Goal: Information Seeking & Learning: Learn about a topic

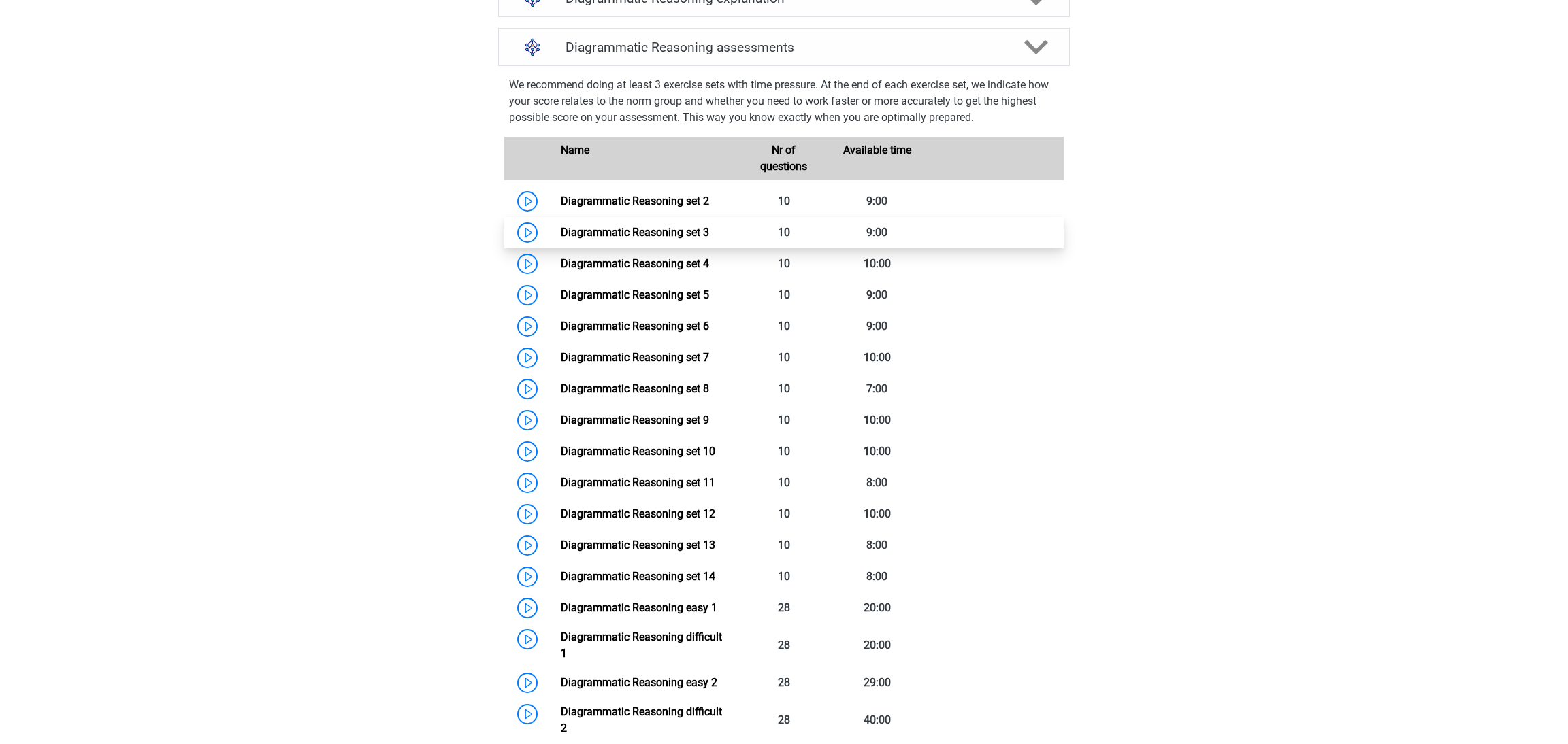
scroll to position [720, 0]
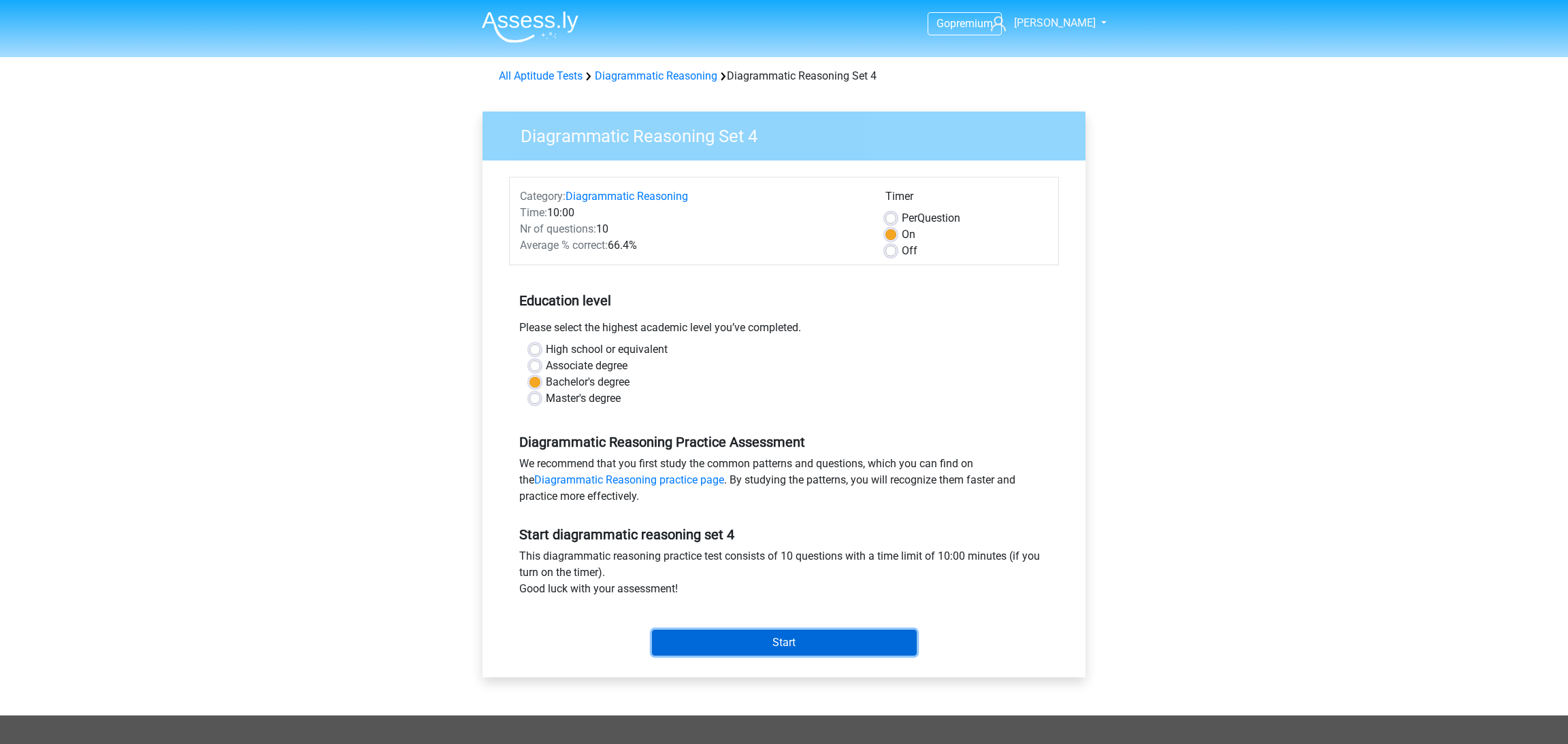
click at [780, 647] on input "Start" at bounding box center [784, 642] width 265 height 25
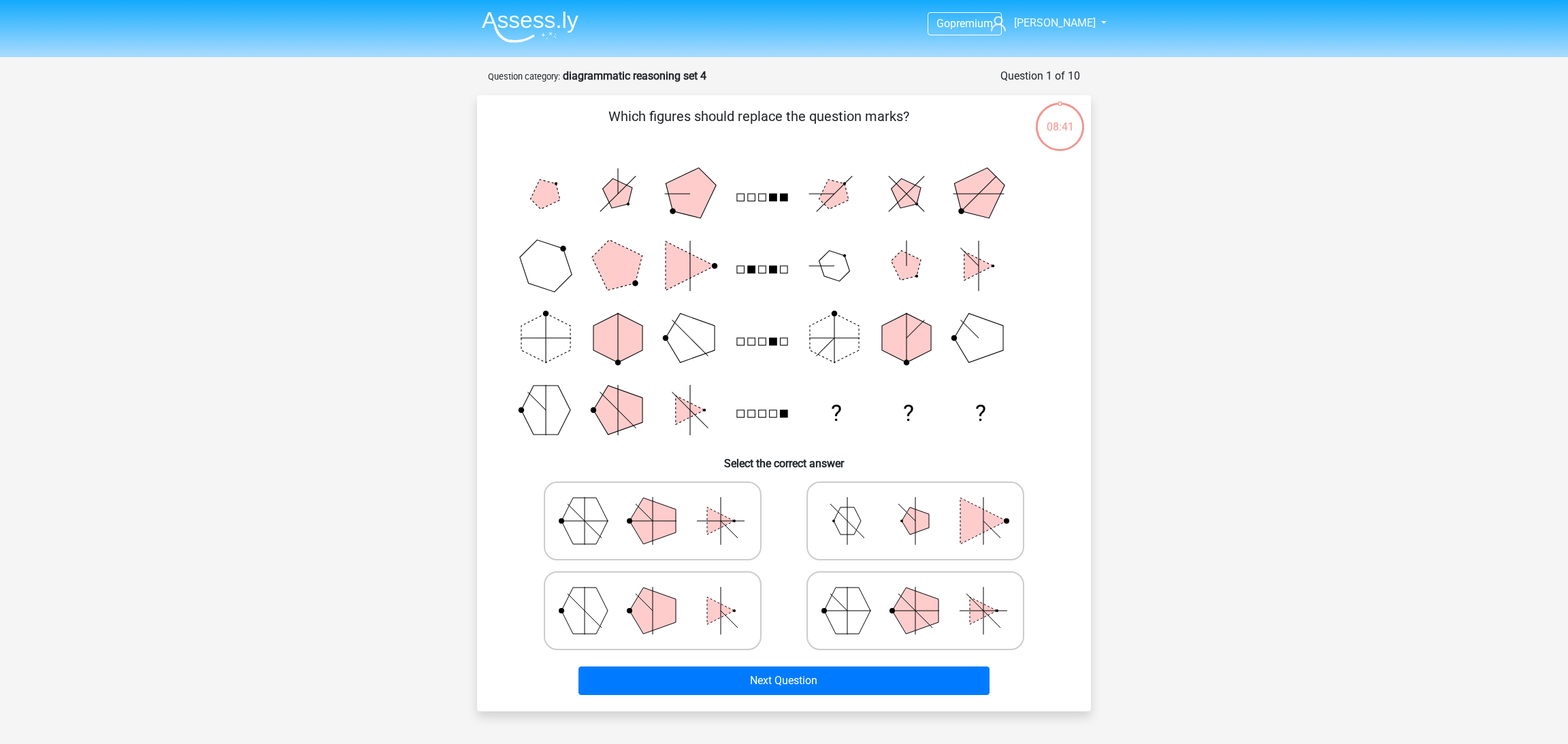
click at [884, 620] on icon at bounding box center [915, 612] width 204 height 68
click at [915, 594] on input "radio" at bounding box center [920, 590] width 9 height 9
radio input "true"
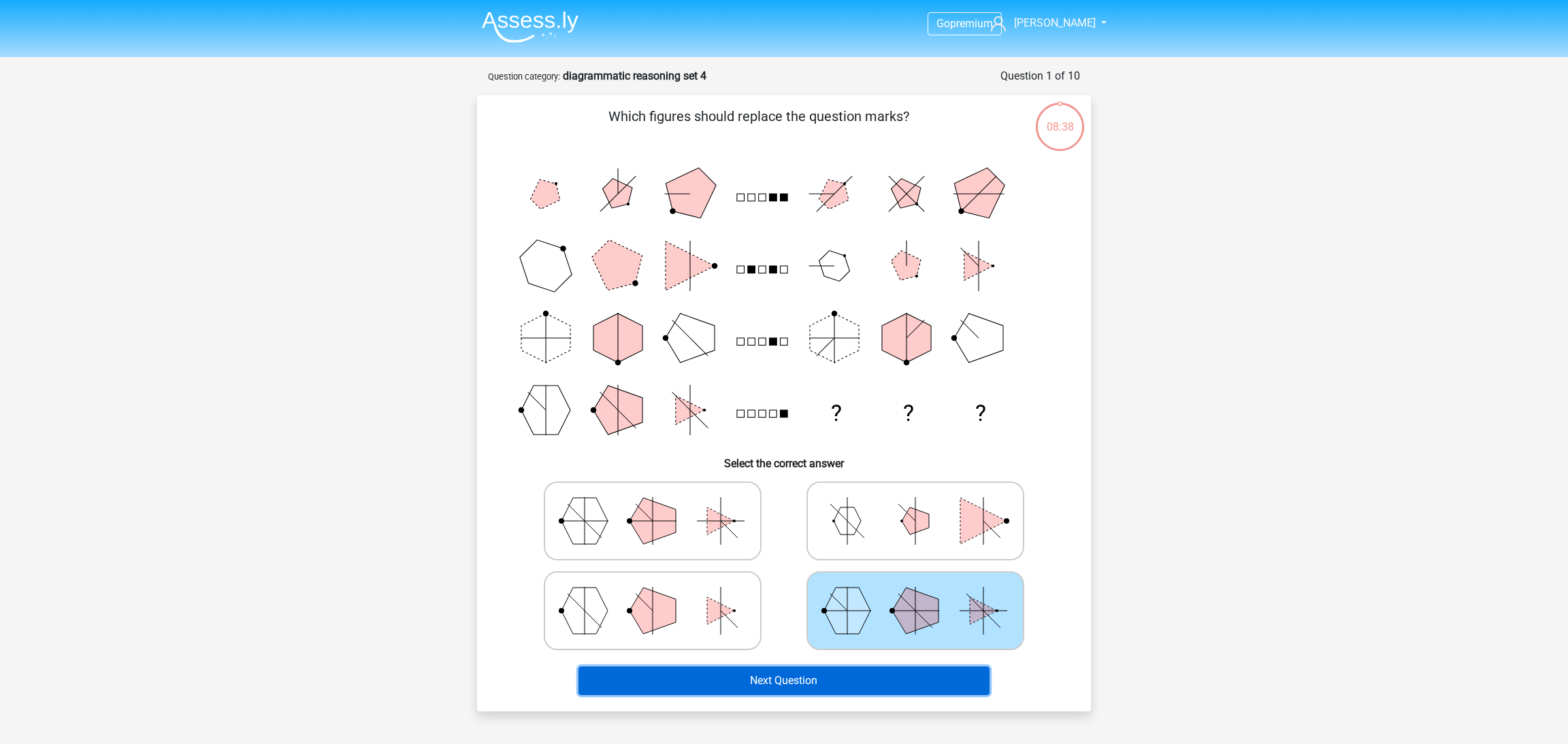
click at [853, 687] on button "Next Question" at bounding box center [784, 681] width 412 height 29
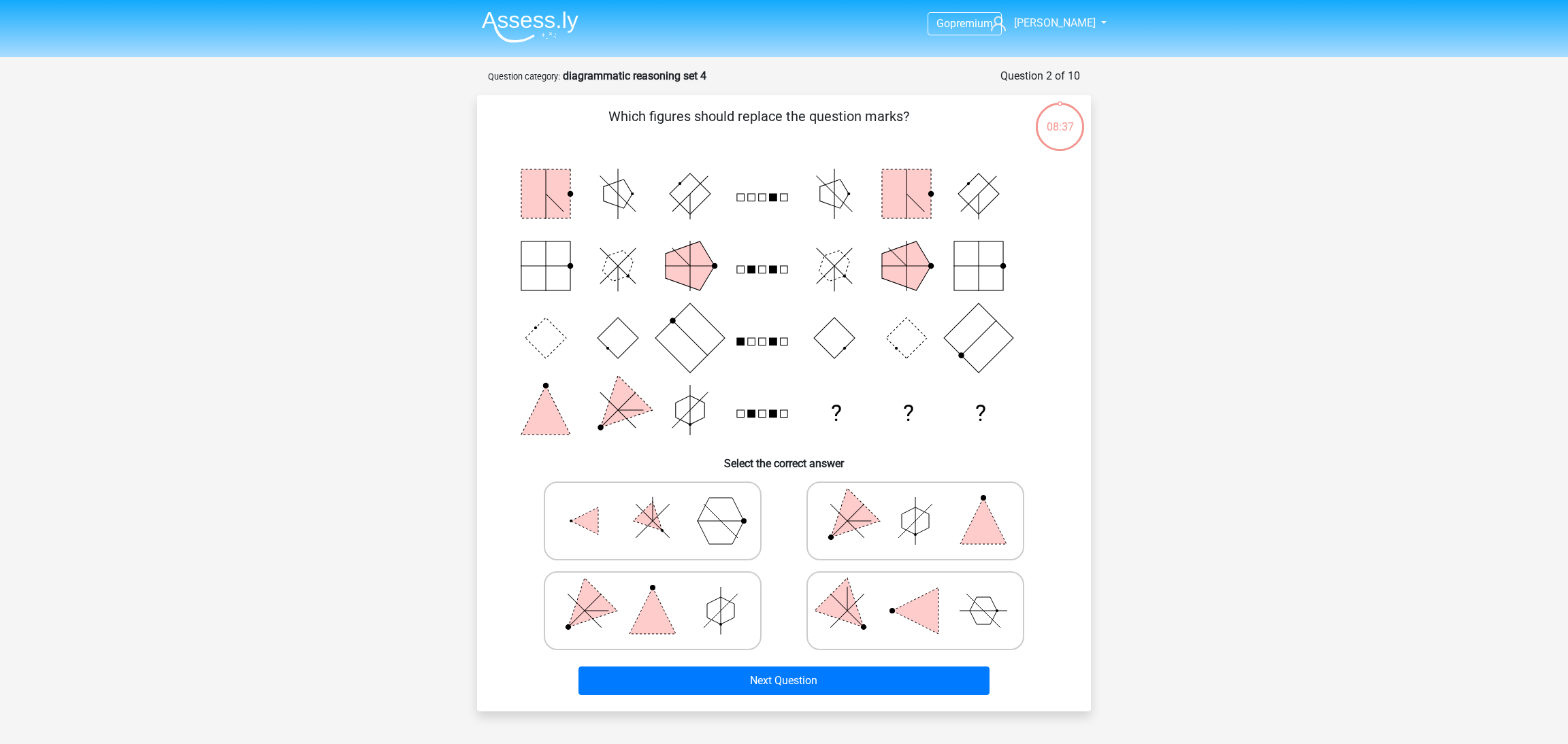
scroll to position [68, 0]
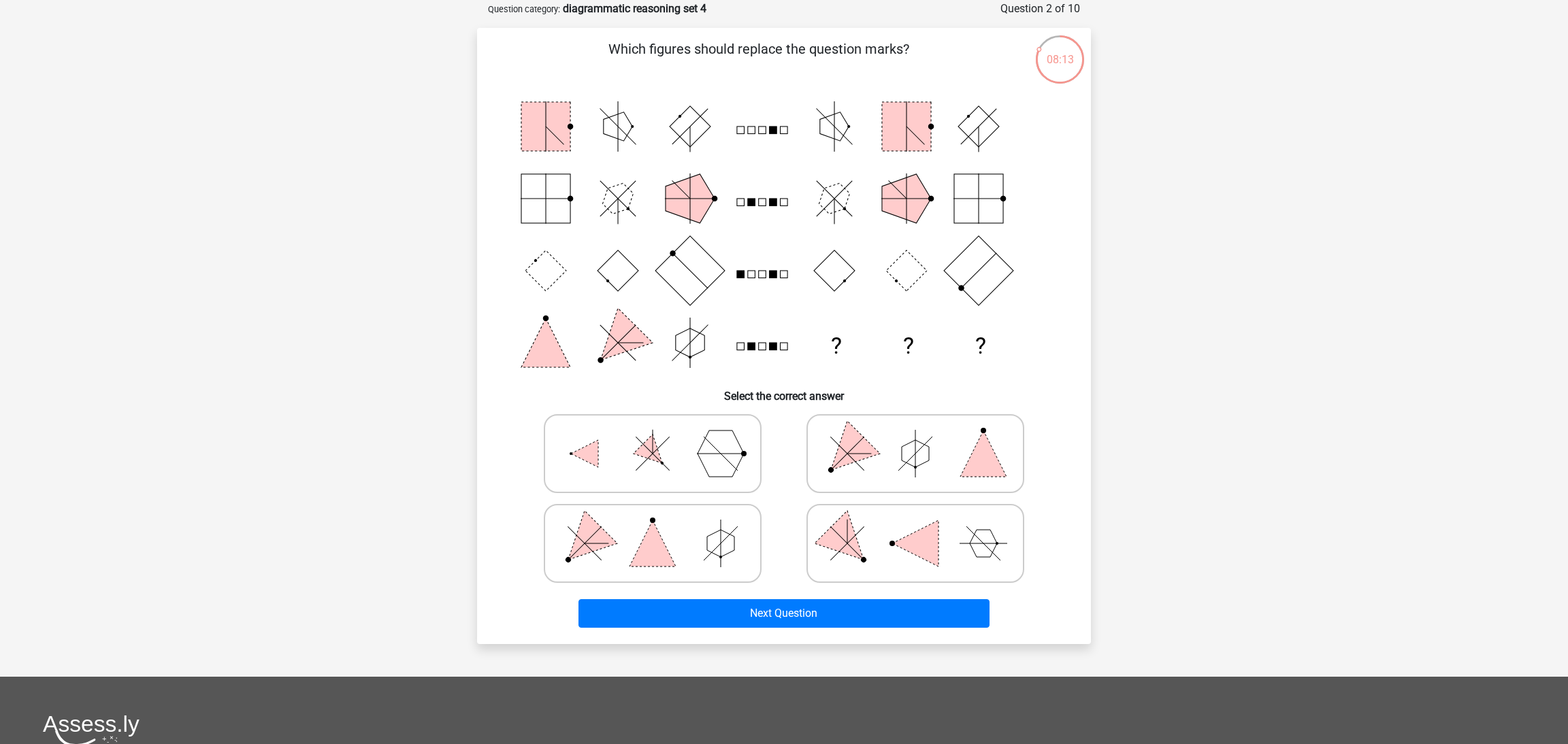
click at [908, 450] on polygon at bounding box center [915, 454] width 27 height 27
click at [915, 437] on input "radio" at bounding box center [920, 433] width 9 height 9
radio input "true"
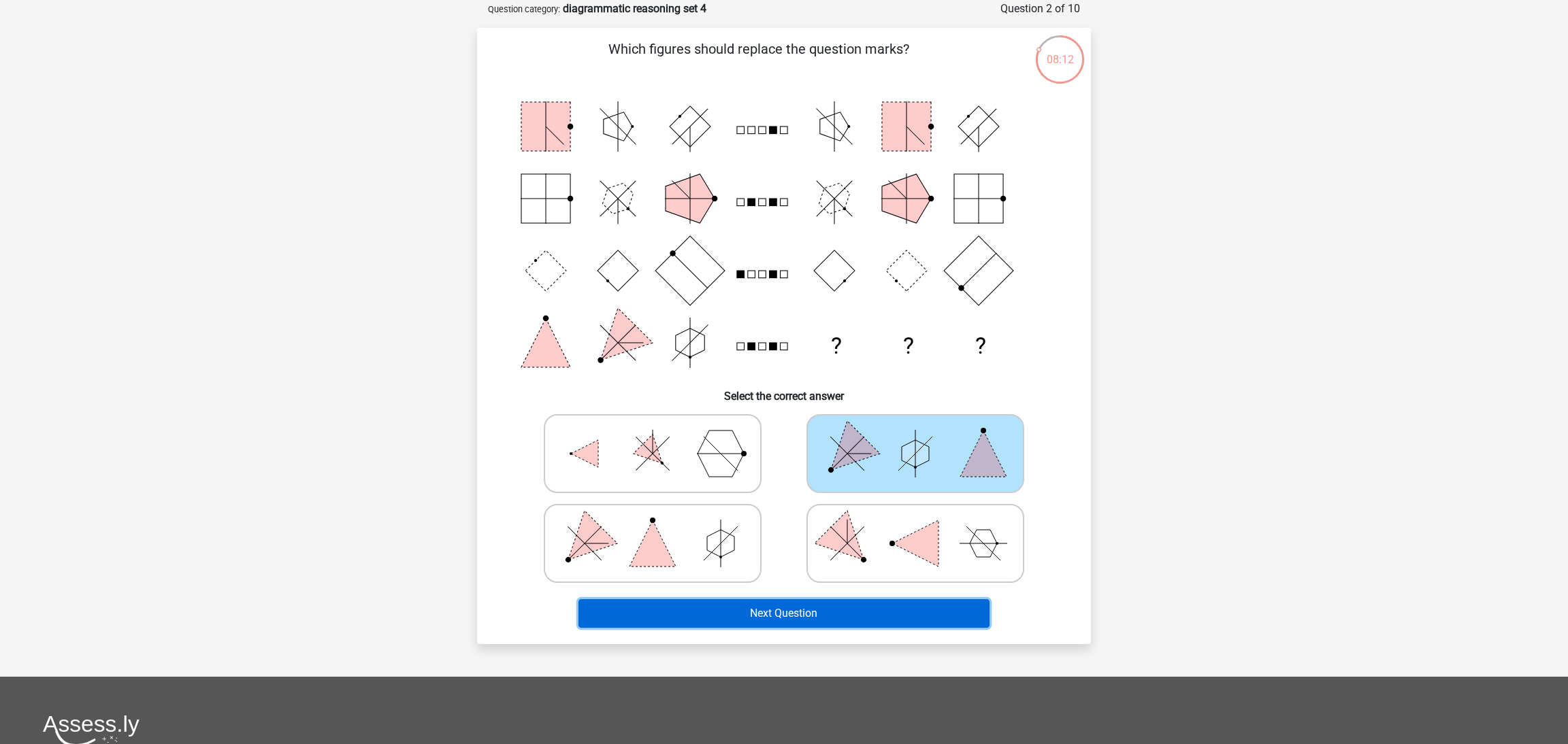
click at [884, 612] on button "Next Question" at bounding box center [784, 613] width 412 height 29
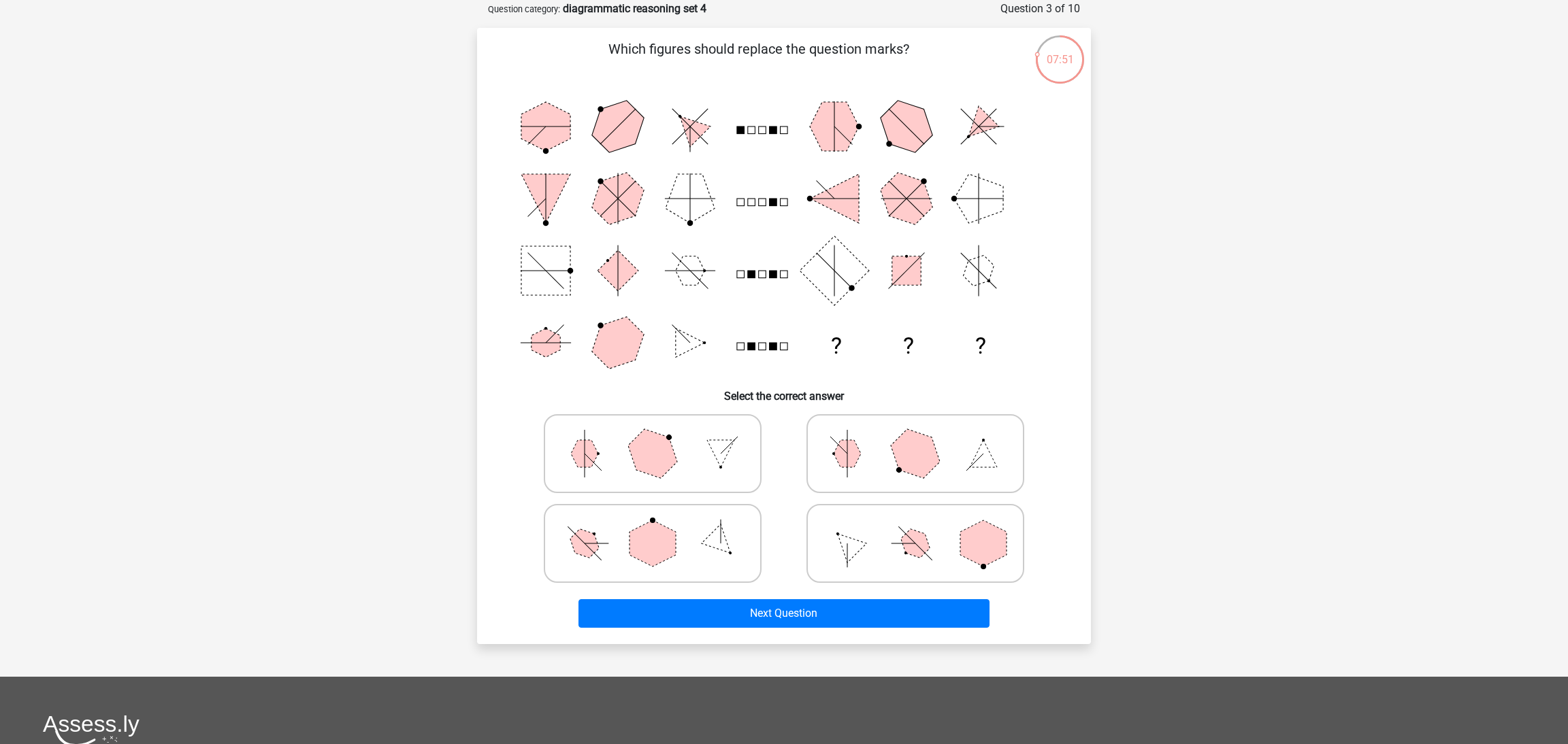
click at [676, 547] on icon at bounding box center [652, 544] width 204 height 68
click at [662, 526] on input "radio" at bounding box center [657, 522] width 9 height 9
radio input "true"
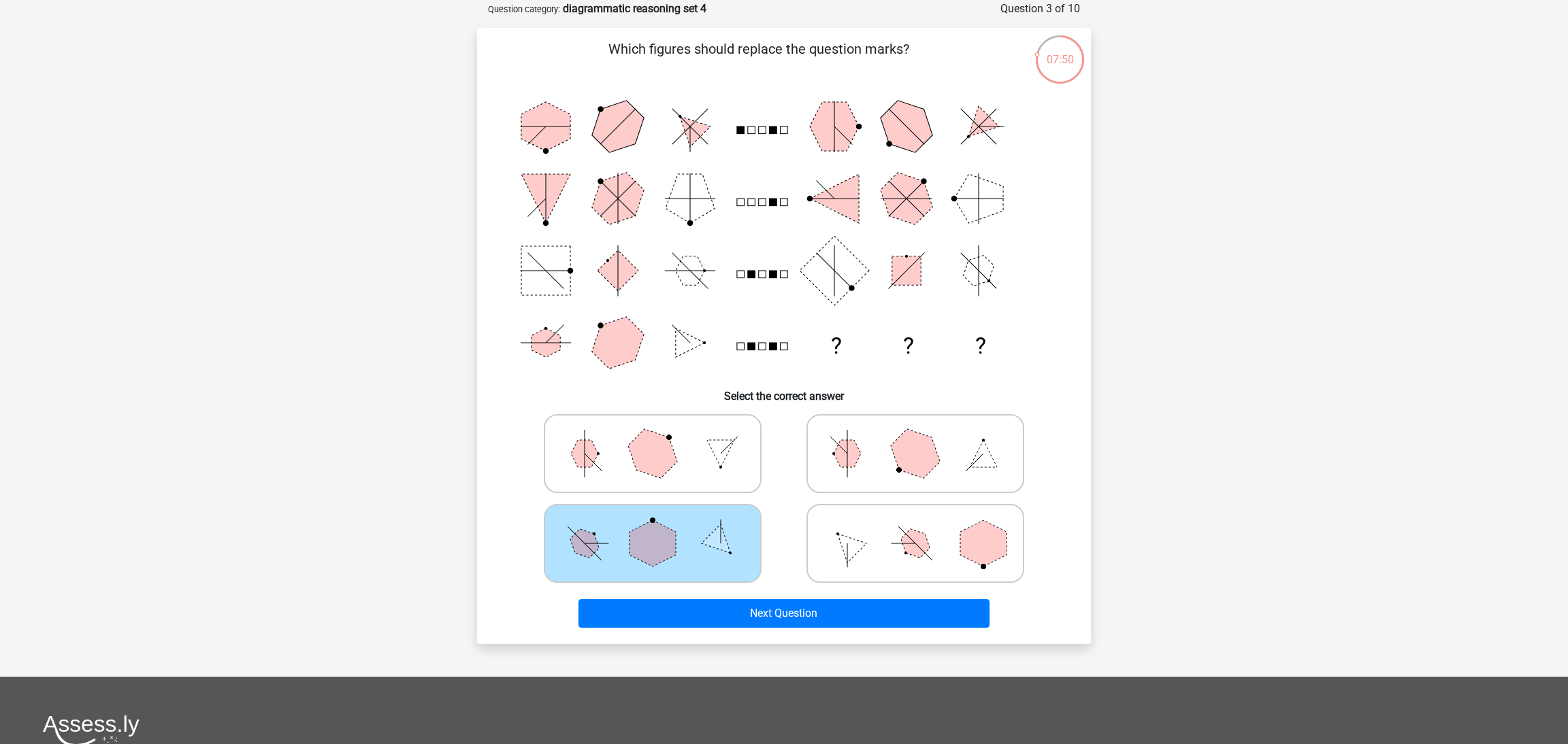
click at [899, 635] on div "Which figures should replace the question marks? ? ? ? Select the correct answer" at bounding box center [784, 336] width 614 height 616
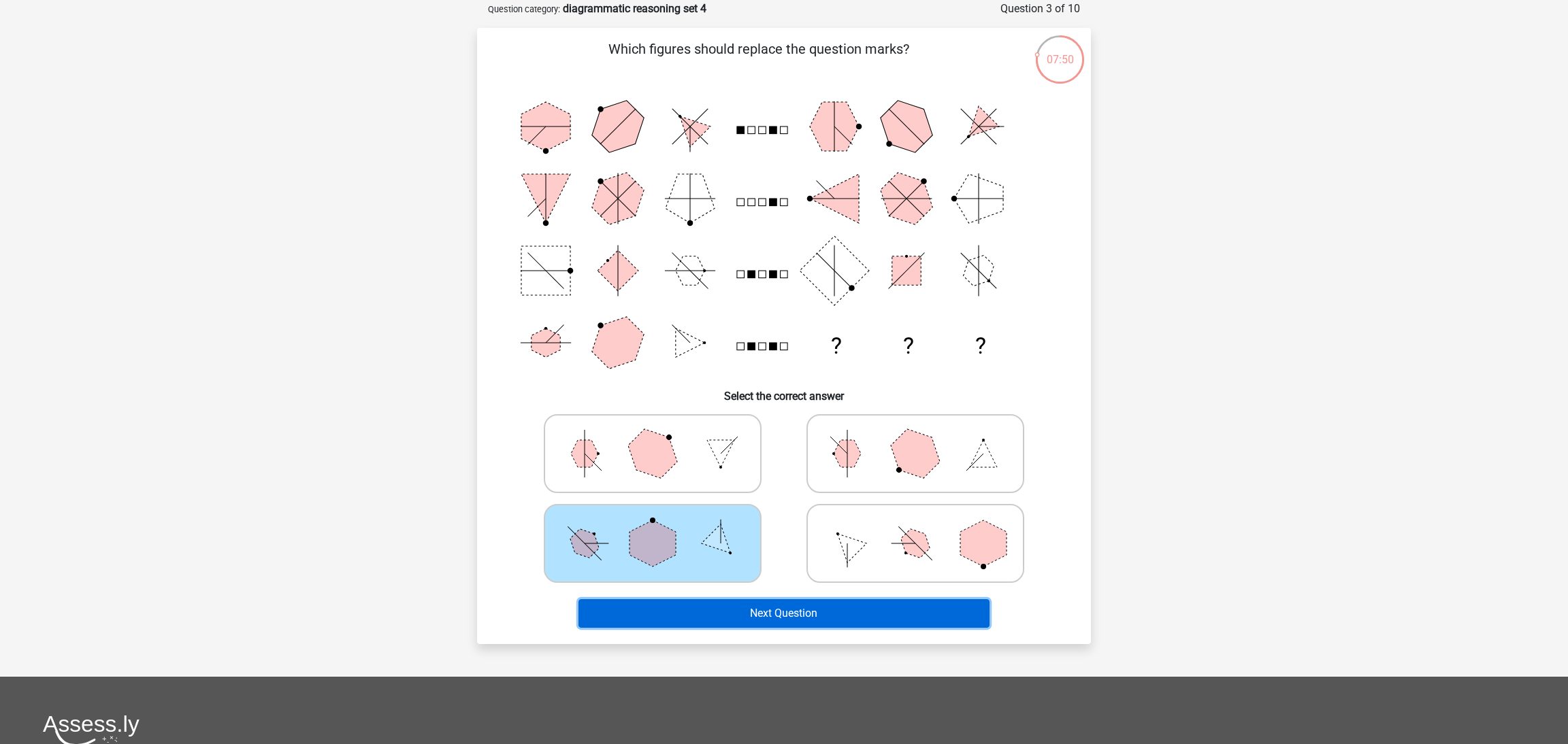
click at [899, 622] on button "Next Question" at bounding box center [784, 613] width 412 height 29
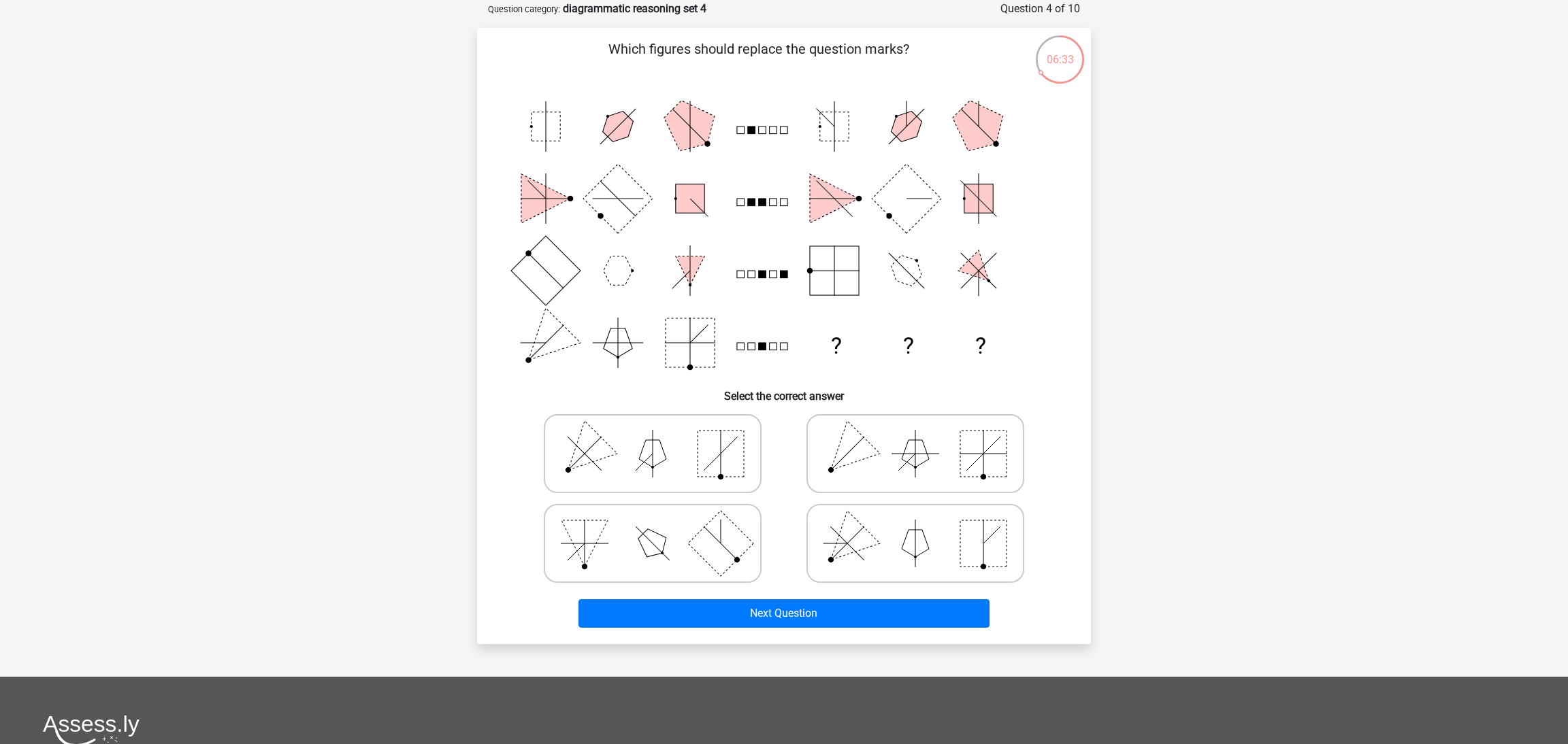
click at [960, 538] on icon at bounding box center [915, 544] width 204 height 68
click at [924, 526] on input "radio" at bounding box center [920, 522] width 9 height 9
radio input "true"
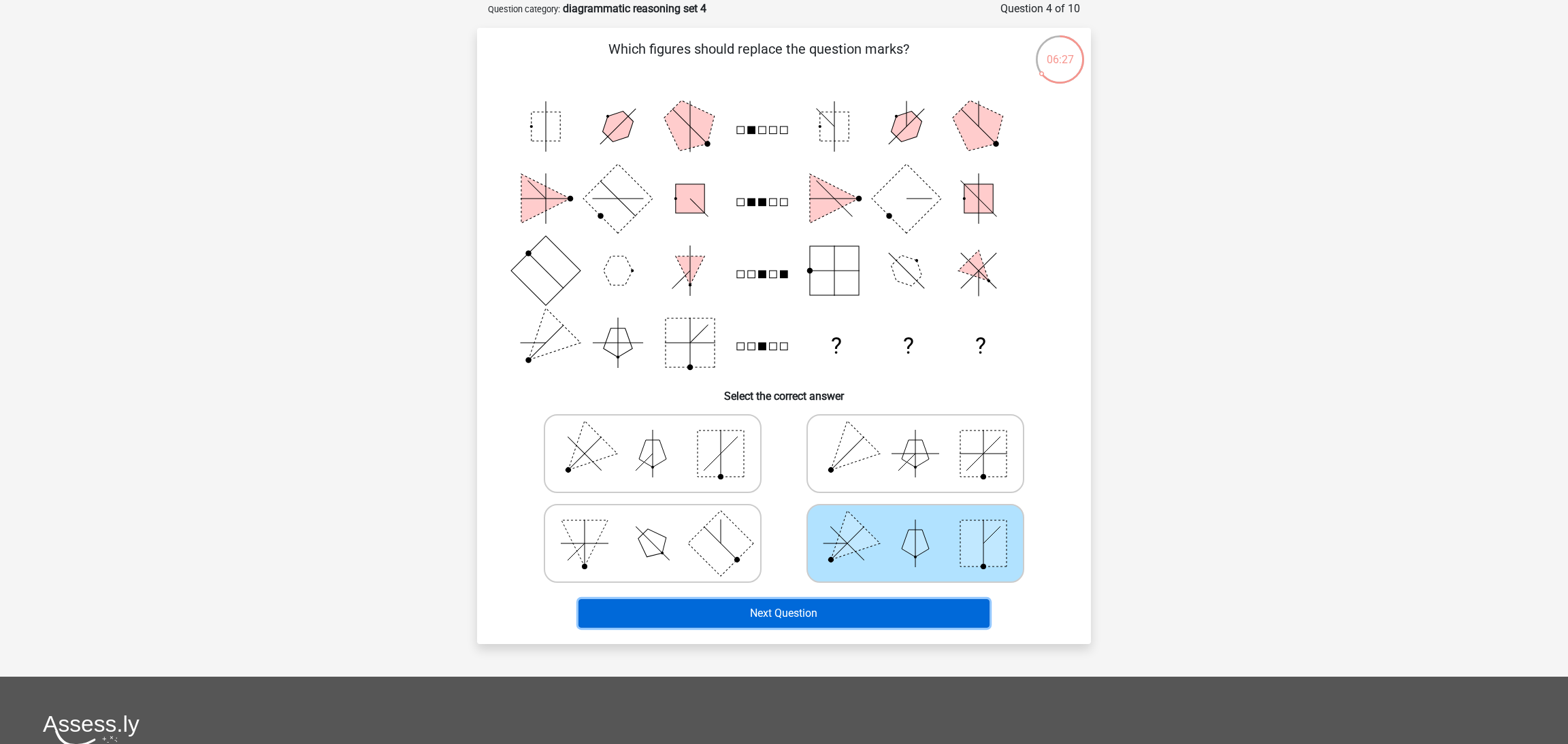
click at [864, 610] on button "Next Question" at bounding box center [784, 613] width 412 height 29
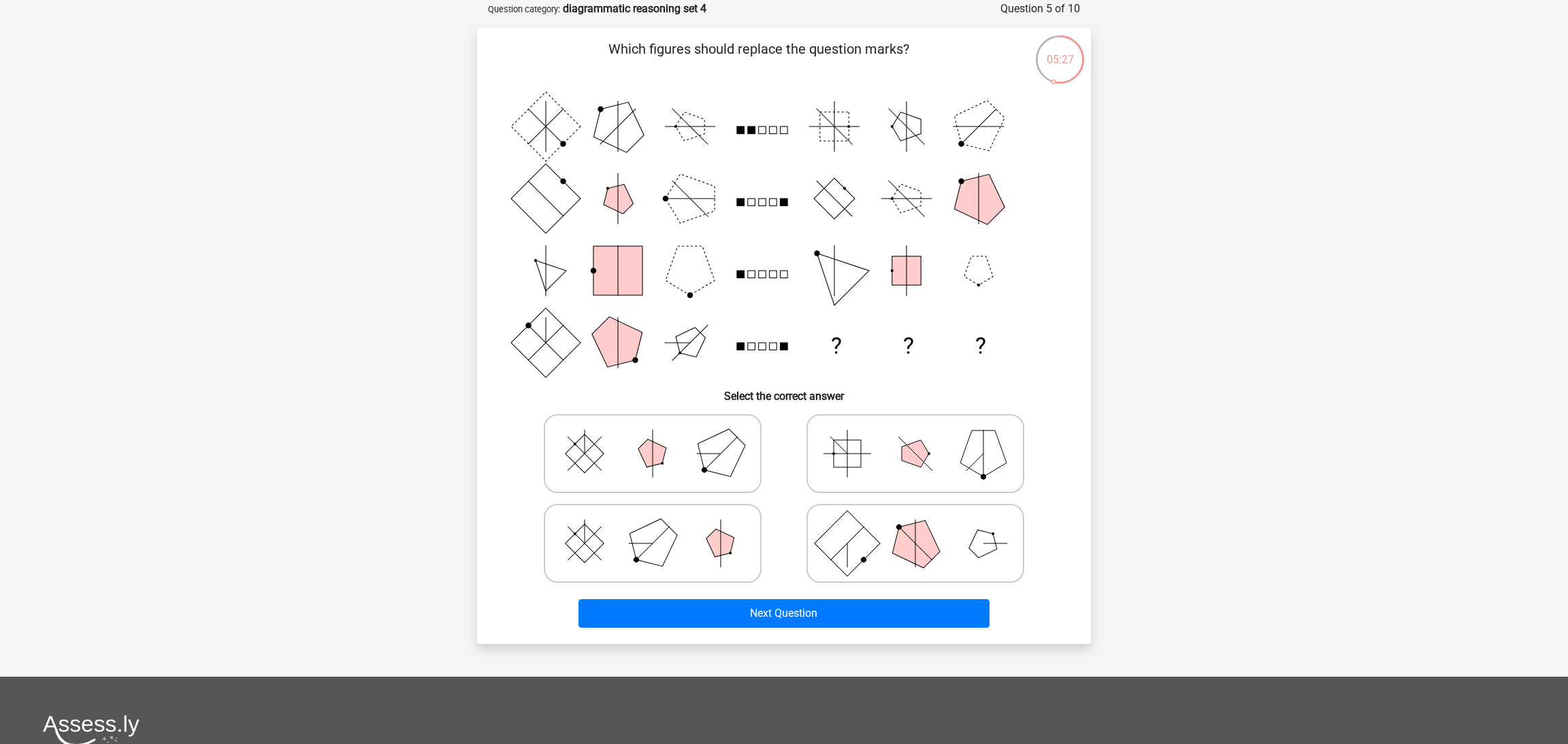
click at [688, 541] on icon at bounding box center [652, 544] width 204 height 68
click at [662, 526] on input "radio" at bounding box center [657, 522] width 9 height 9
radio input "true"
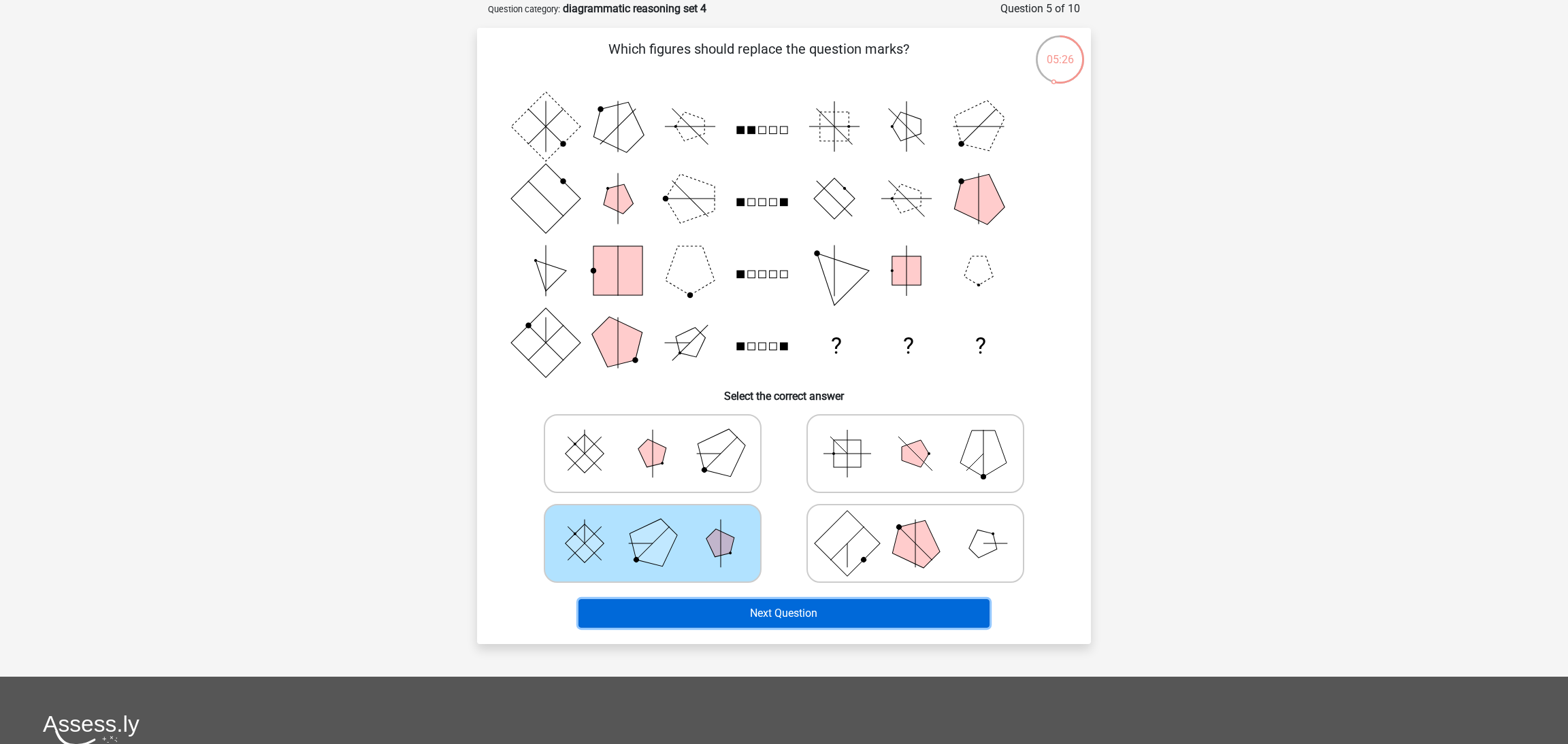
click at [823, 611] on button "Next Question" at bounding box center [784, 613] width 412 height 29
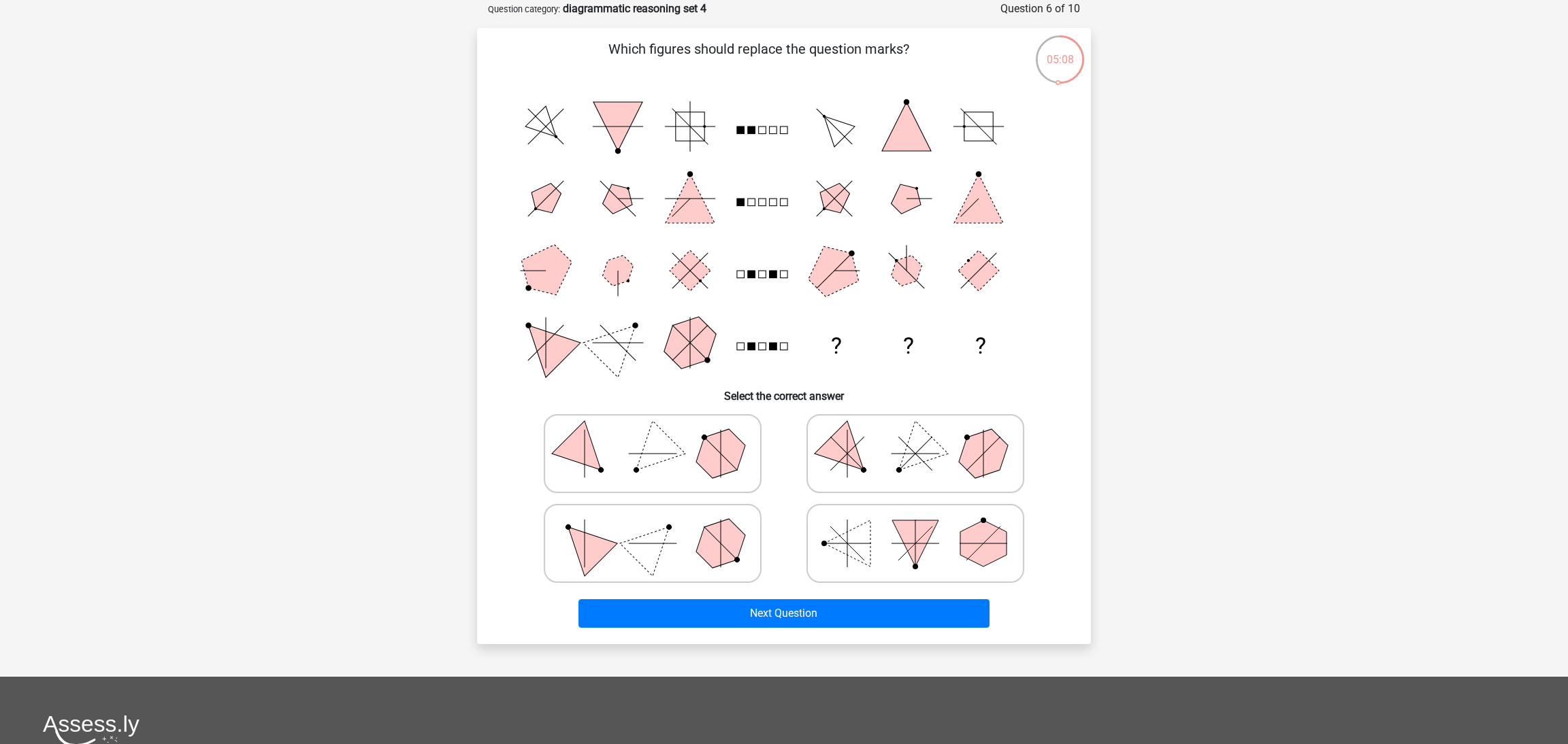
click at [942, 471] on icon at bounding box center [915, 454] width 204 height 68
click at [924, 437] on input "radio" at bounding box center [920, 433] width 9 height 9
radio input "true"
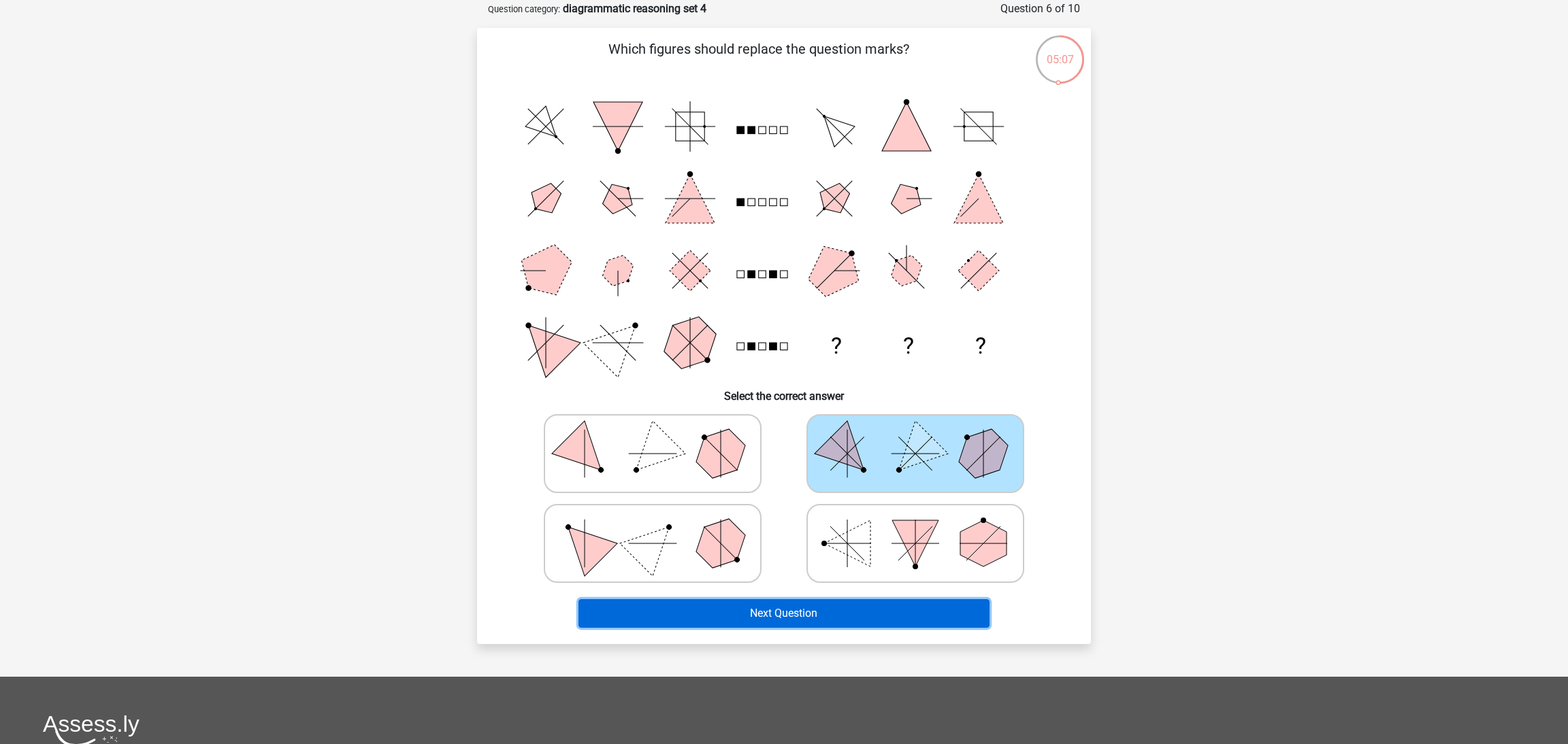
click at [871, 615] on button "Next Question" at bounding box center [784, 613] width 412 height 29
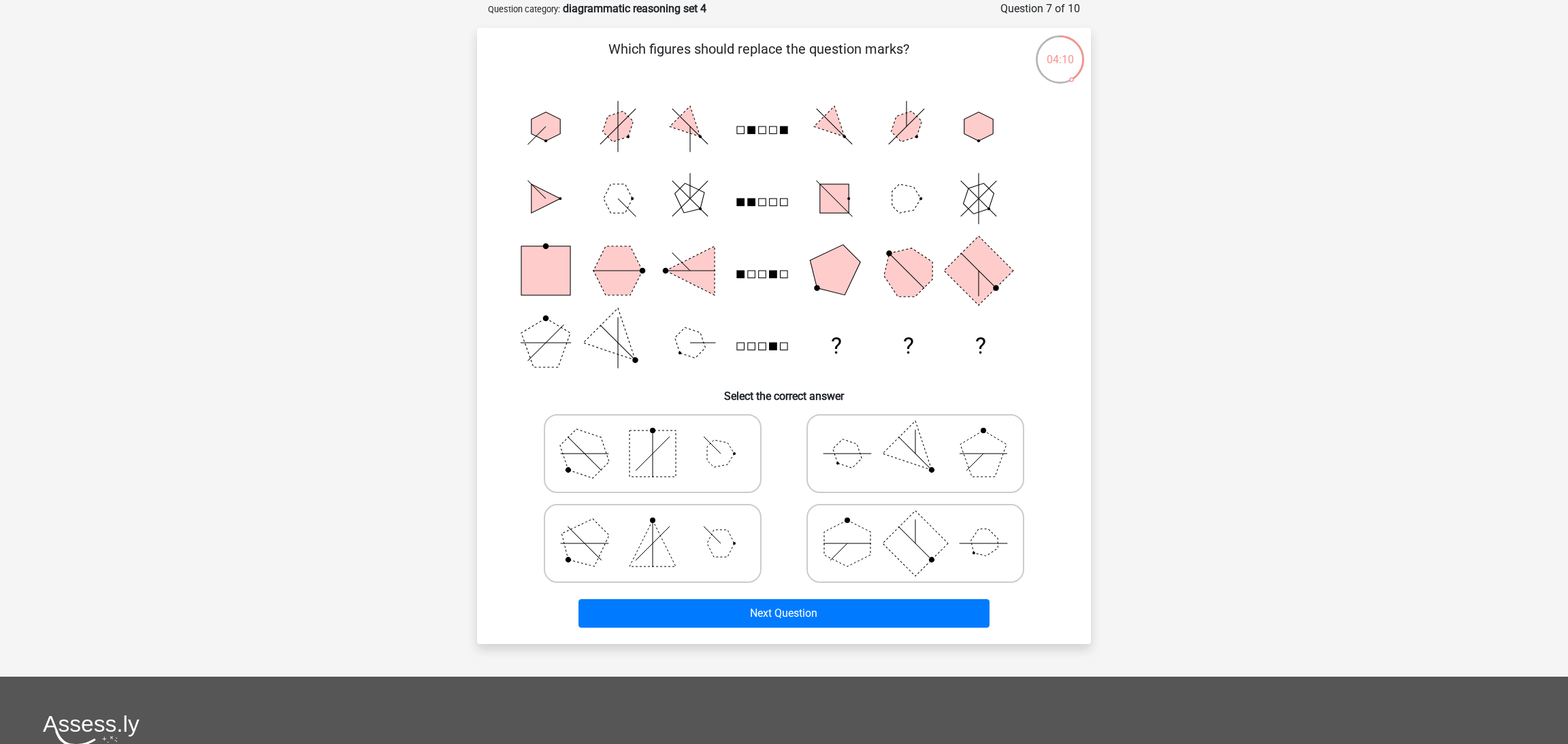
click at [682, 456] on icon at bounding box center [652, 454] width 204 height 68
click at [662, 437] on input "radio" at bounding box center [657, 433] width 9 height 9
radio input "true"
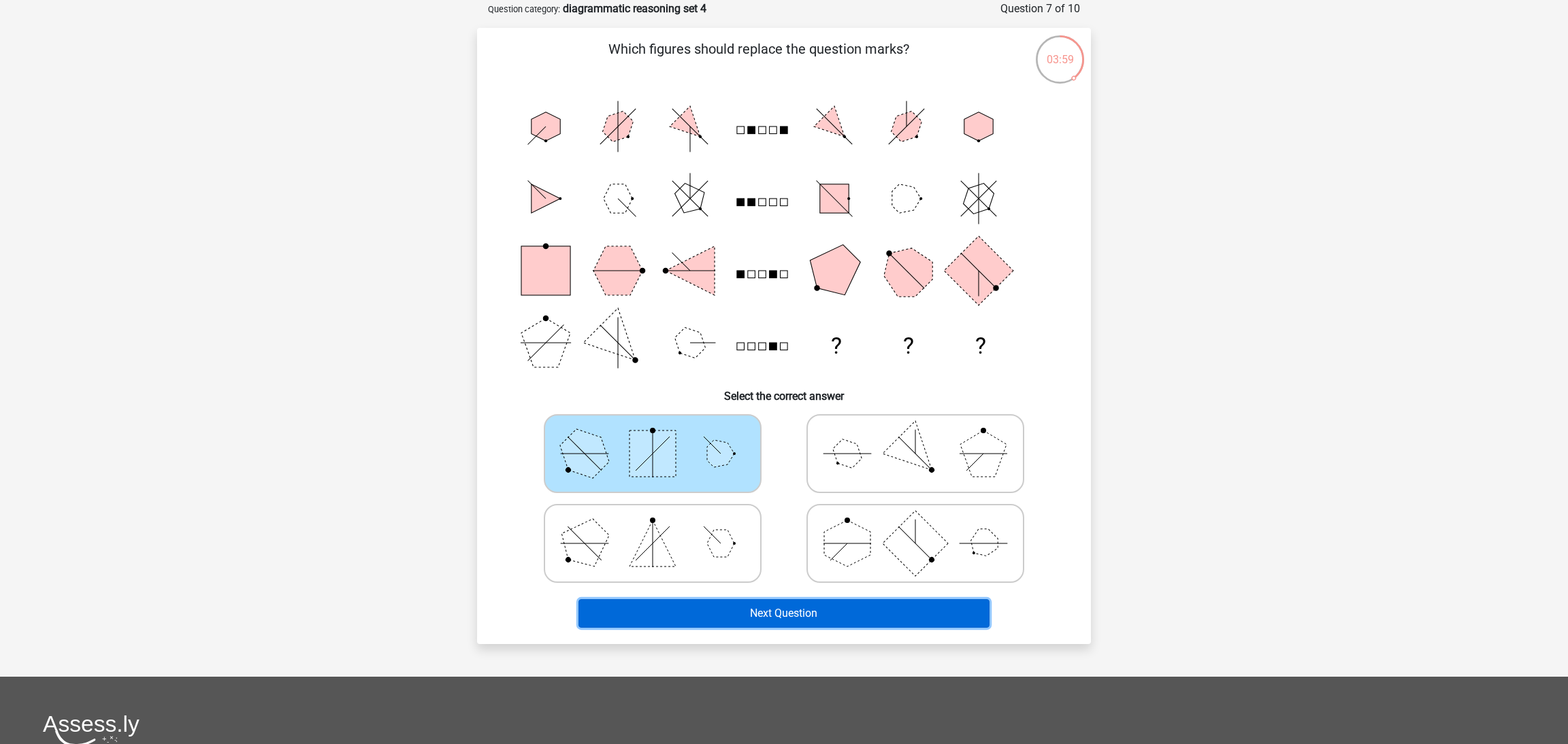
click at [790, 604] on button "Next Question" at bounding box center [784, 613] width 412 height 29
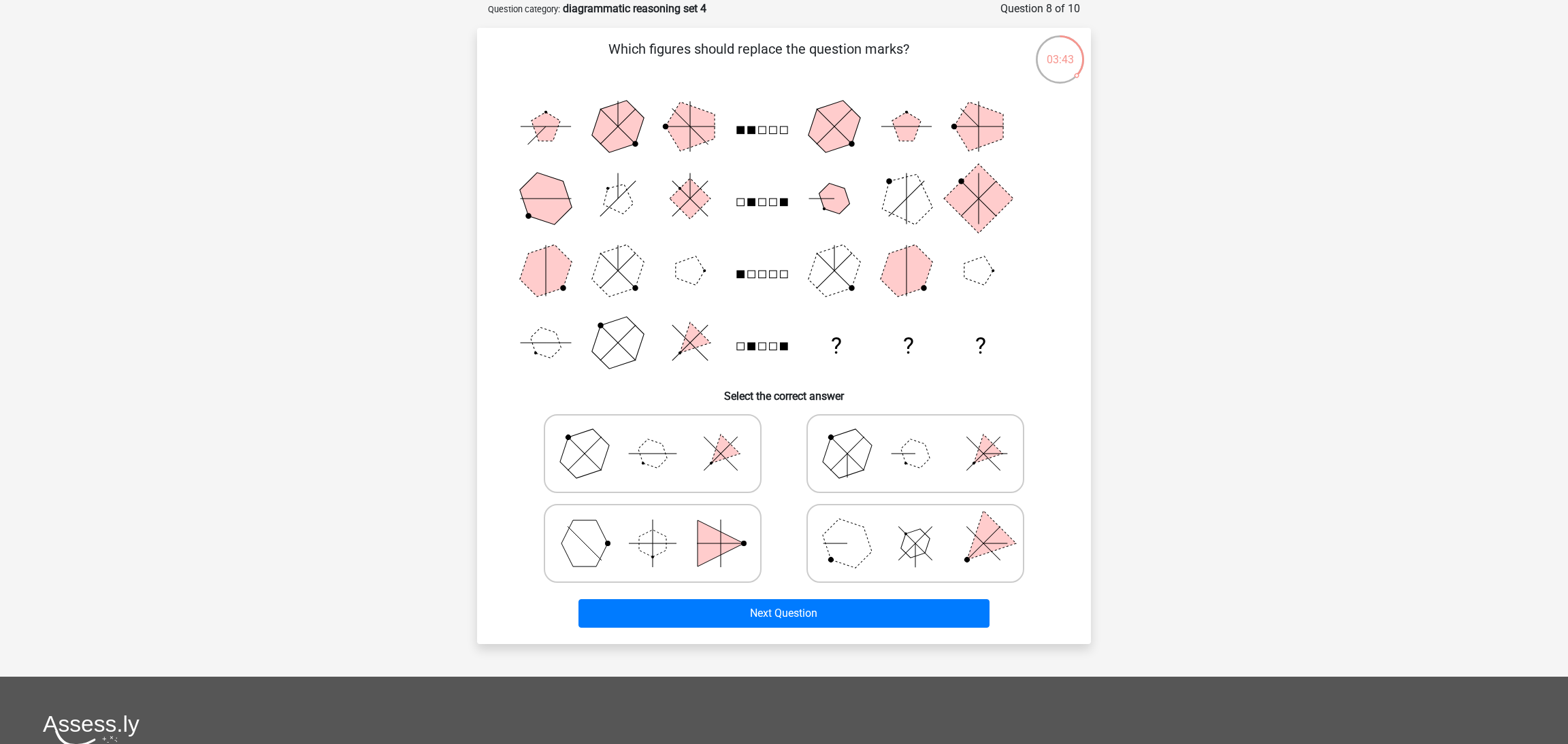
click at [906, 547] on polygon at bounding box center [915, 543] width 39 height 39
click at [915, 526] on input "radio" at bounding box center [920, 522] width 9 height 9
radio input "true"
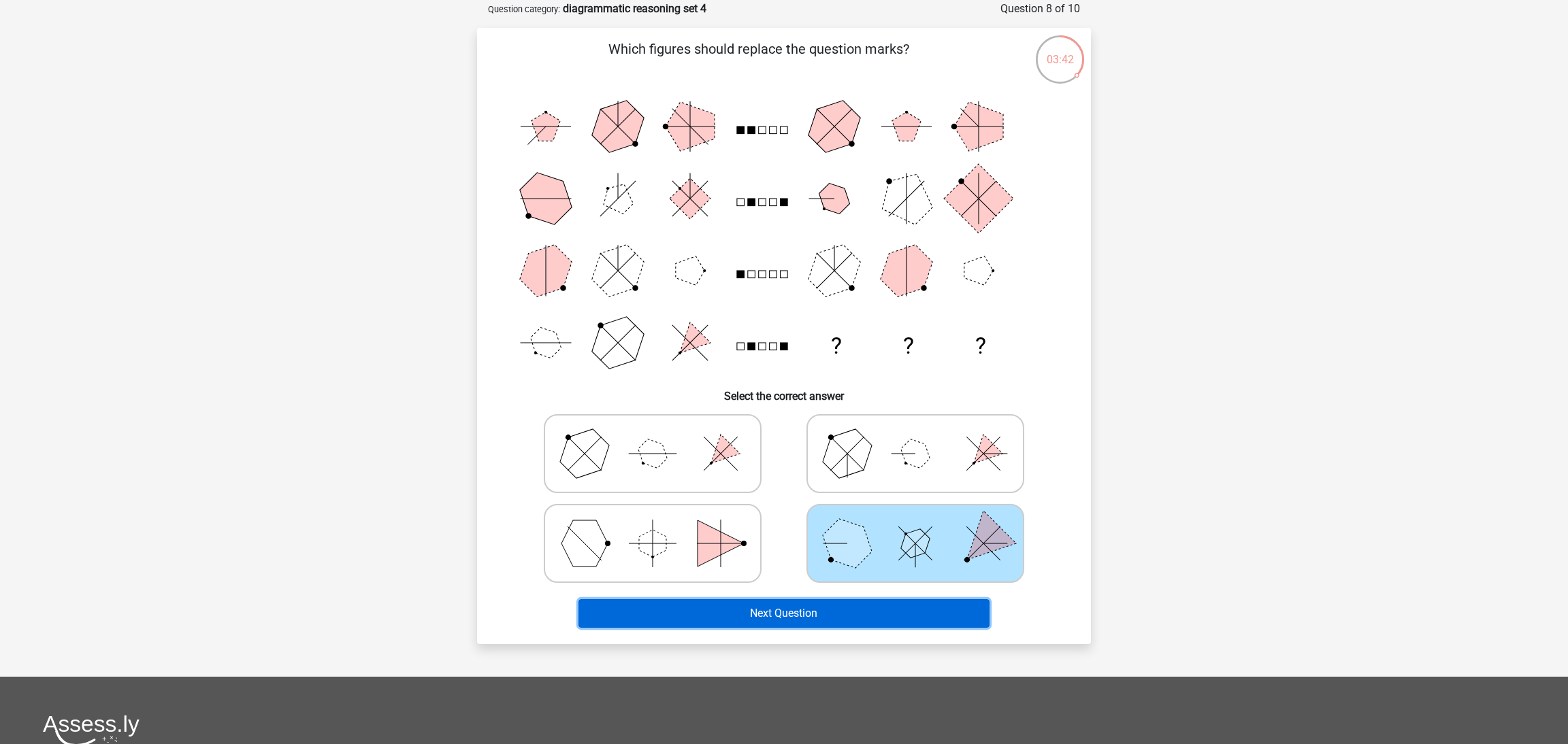
click at [877, 611] on button "Next Question" at bounding box center [784, 613] width 412 height 29
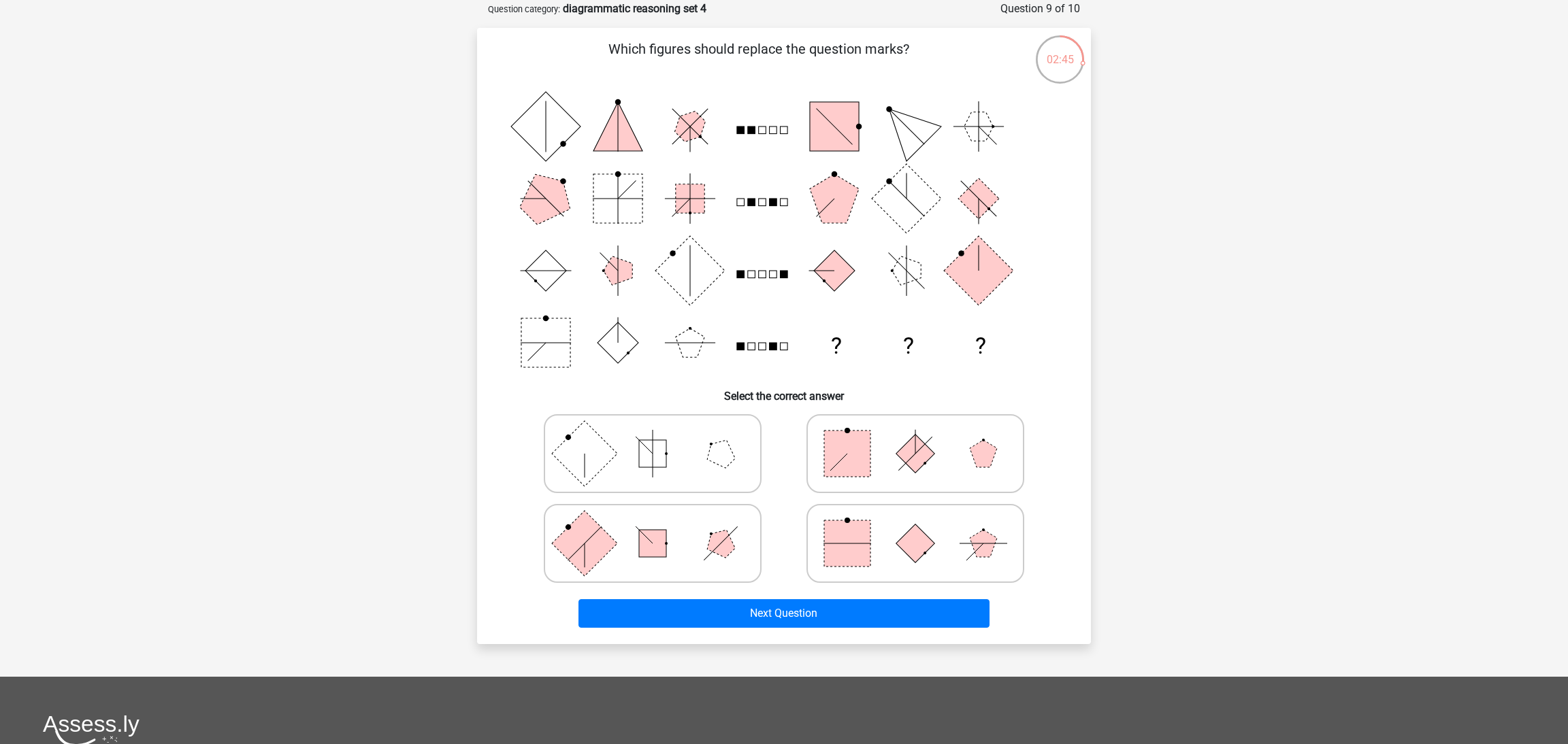
click at [860, 471] on rect at bounding box center [847, 454] width 47 height 46
click at [915, 437] on input "radio" at bounding box center [920, 433] width 9 height 9
radio input "true"
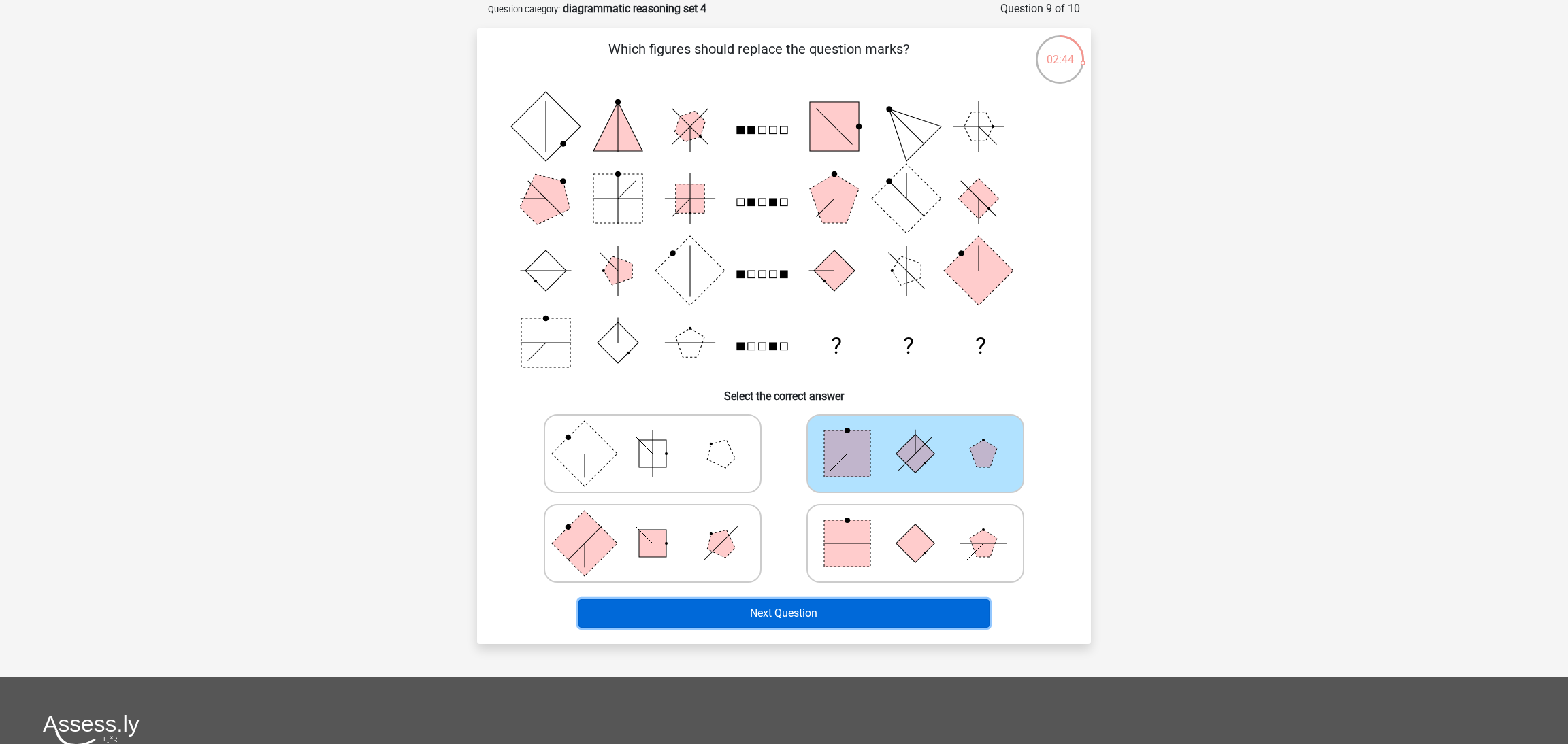
click at [831, 604] on button "Next Question" at bounding box center [784, 613] width 412 height 29
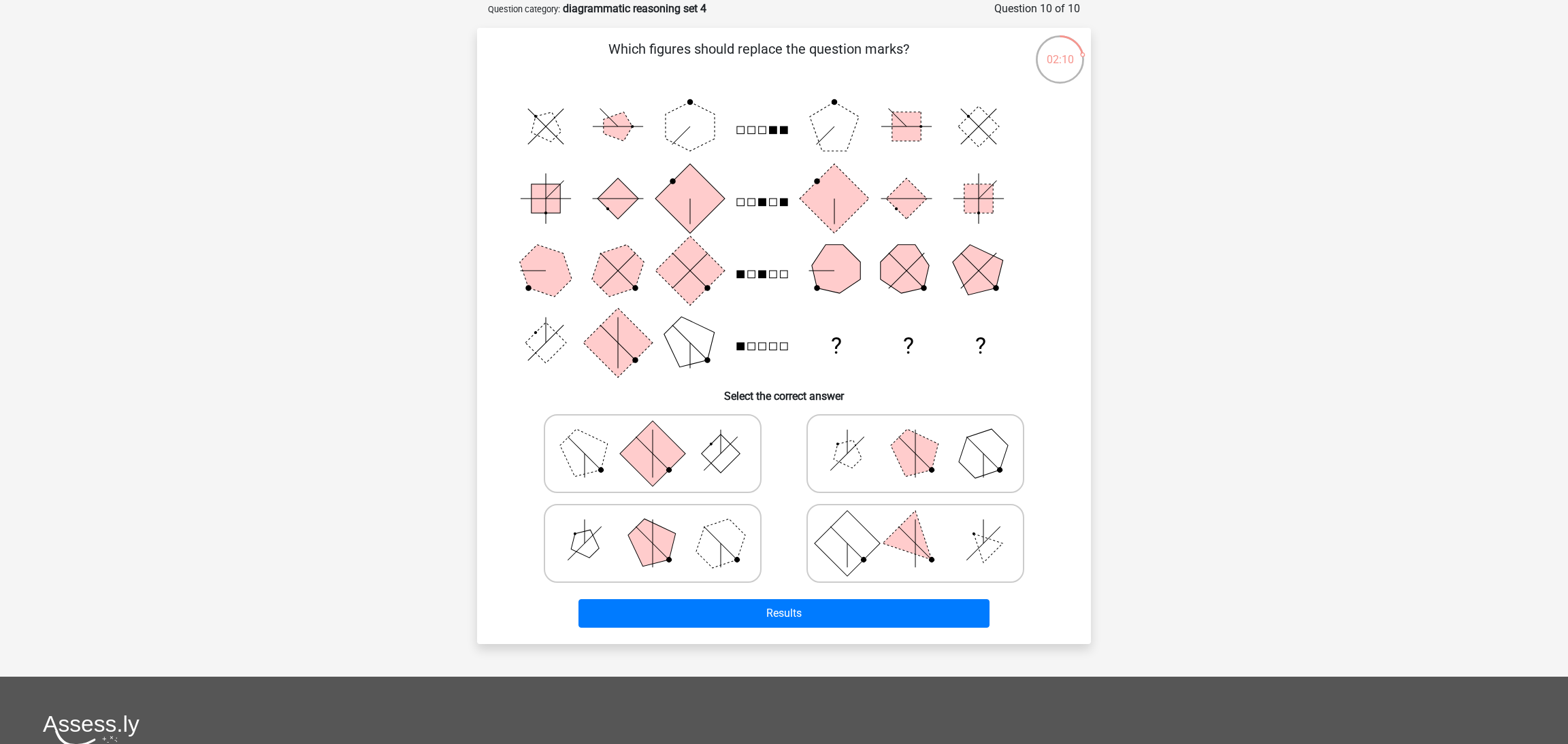
click at [946, 450] on icon at bounding box center [915, 454] width 204 height 68
click at [924, 437] on input "radio" at bounding box center [920, 433] width 9 height 9
radio input "true"
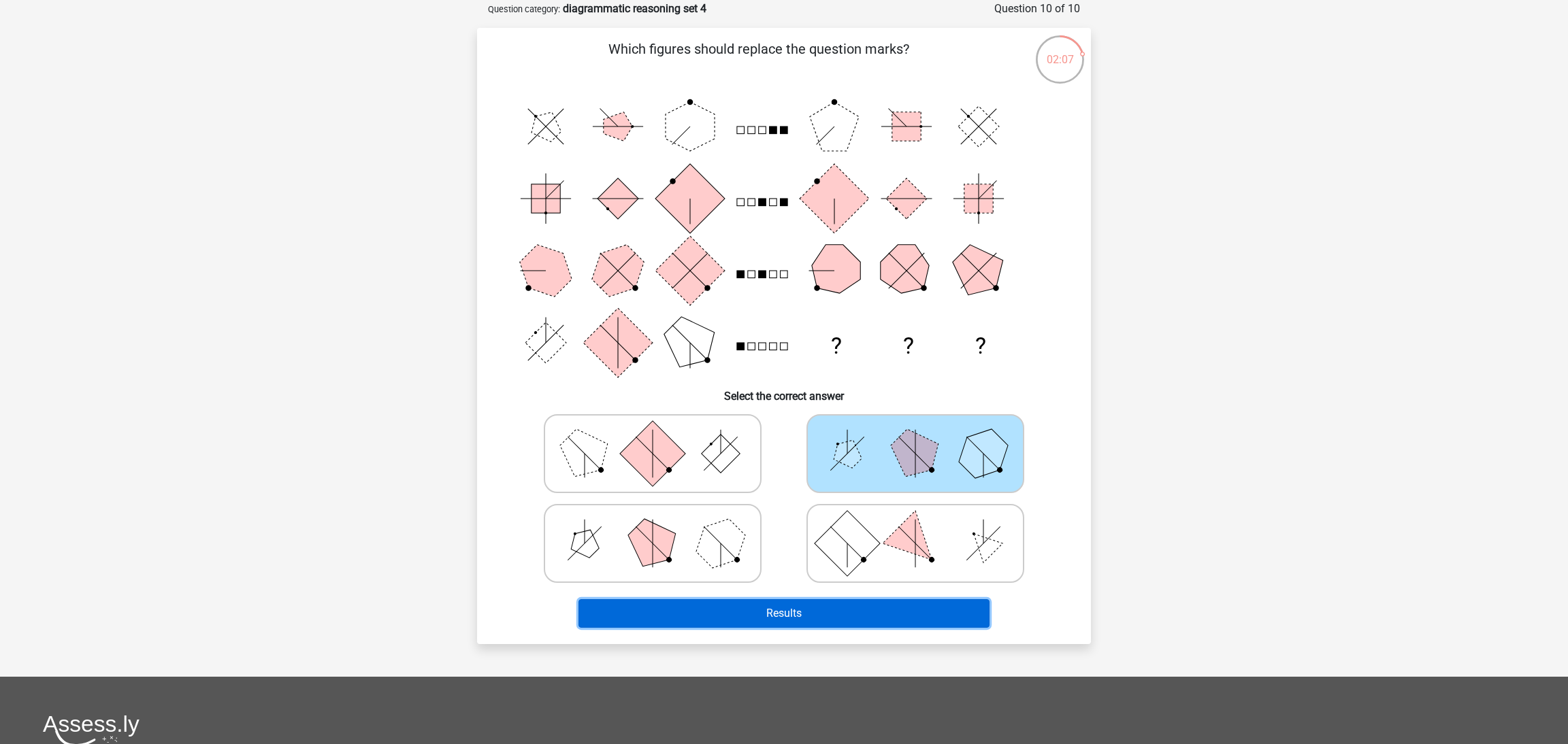
click at [817, 613] on button "Results" at bounding box center [784, 613] width 412 height 29
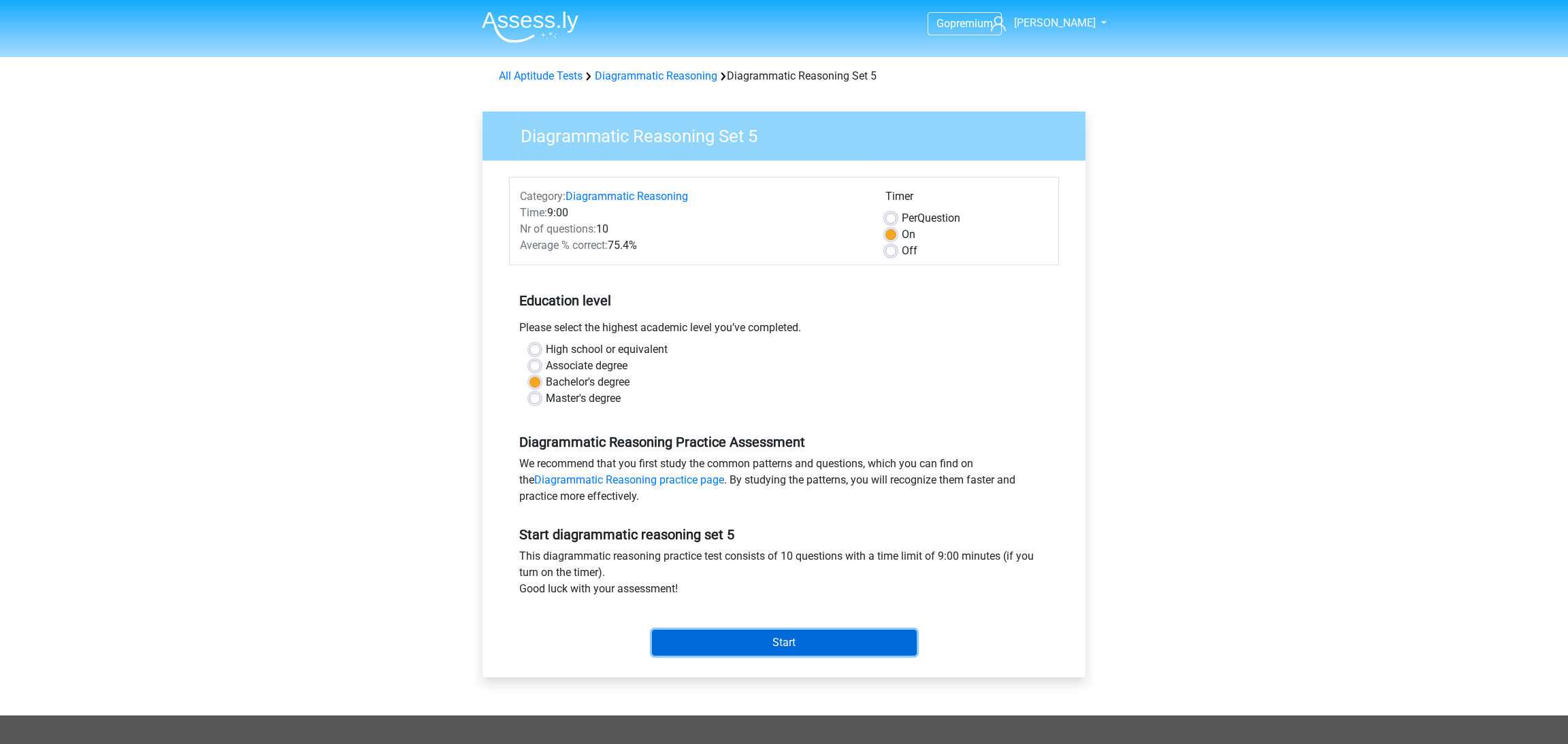
click at [804, 647] on input "Start" at bounding box center [784, 642] width 265 height 25
click at [836, 645] on input "Start" at bounding box center [784, 642] width 265 height 25
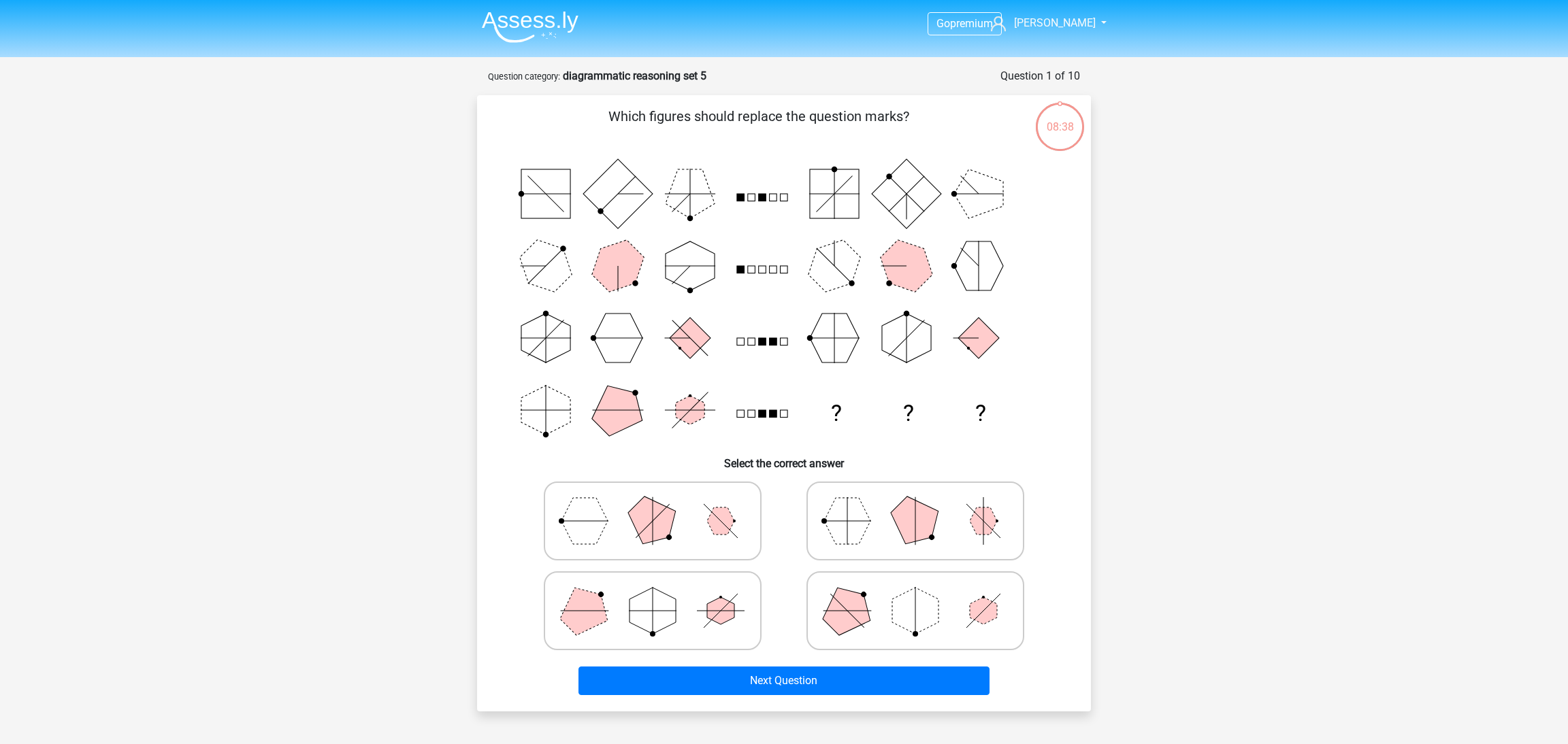
click at [684, 541] on icon at bounding box center [652, 521] width 204 height 68
click at [662, 504] on input "radio" at bounding box center [657, 500] width 9 height 9
radio input "true"
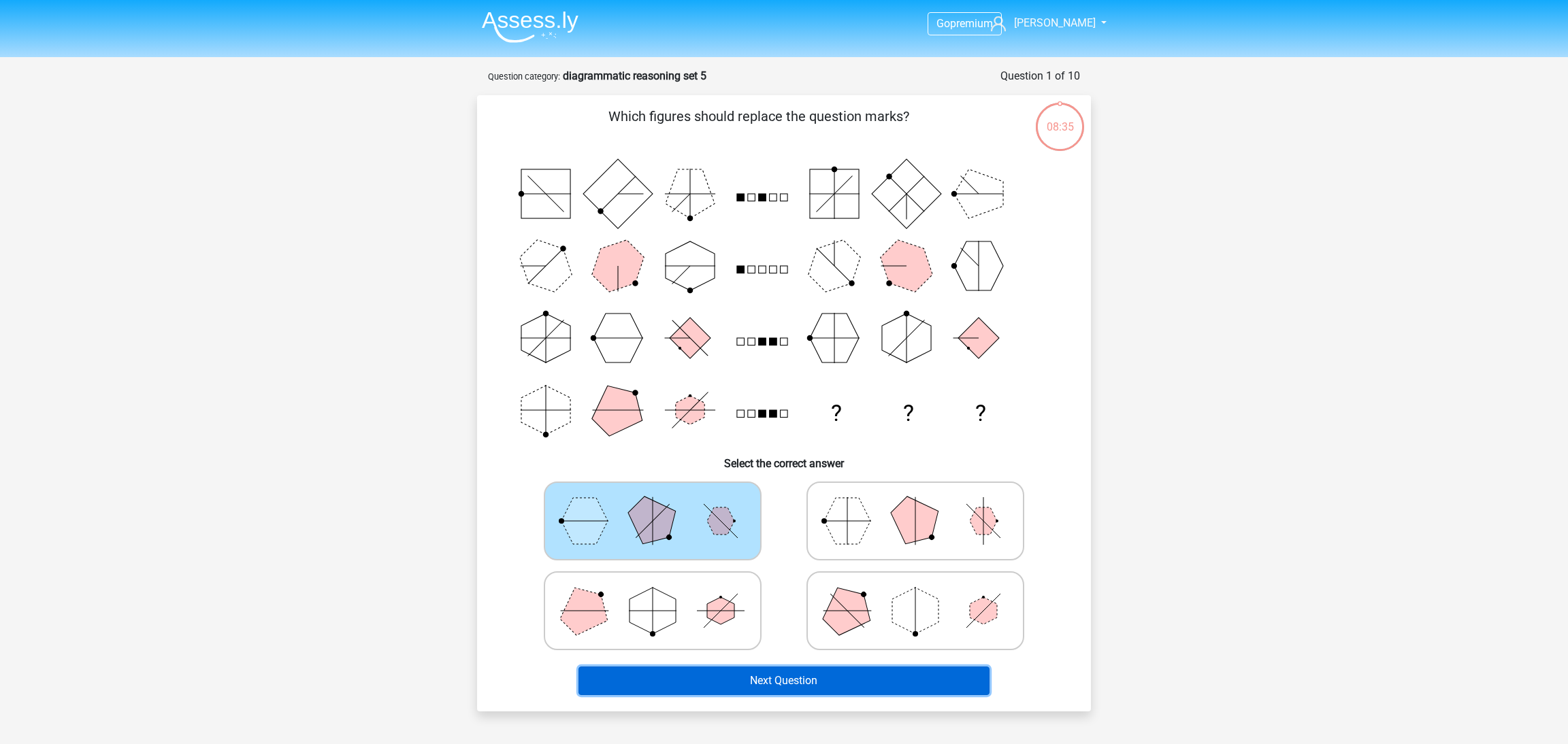
click at [750, 682] on button "Next Question" at bounding box center [784, 681] width 412 height 29
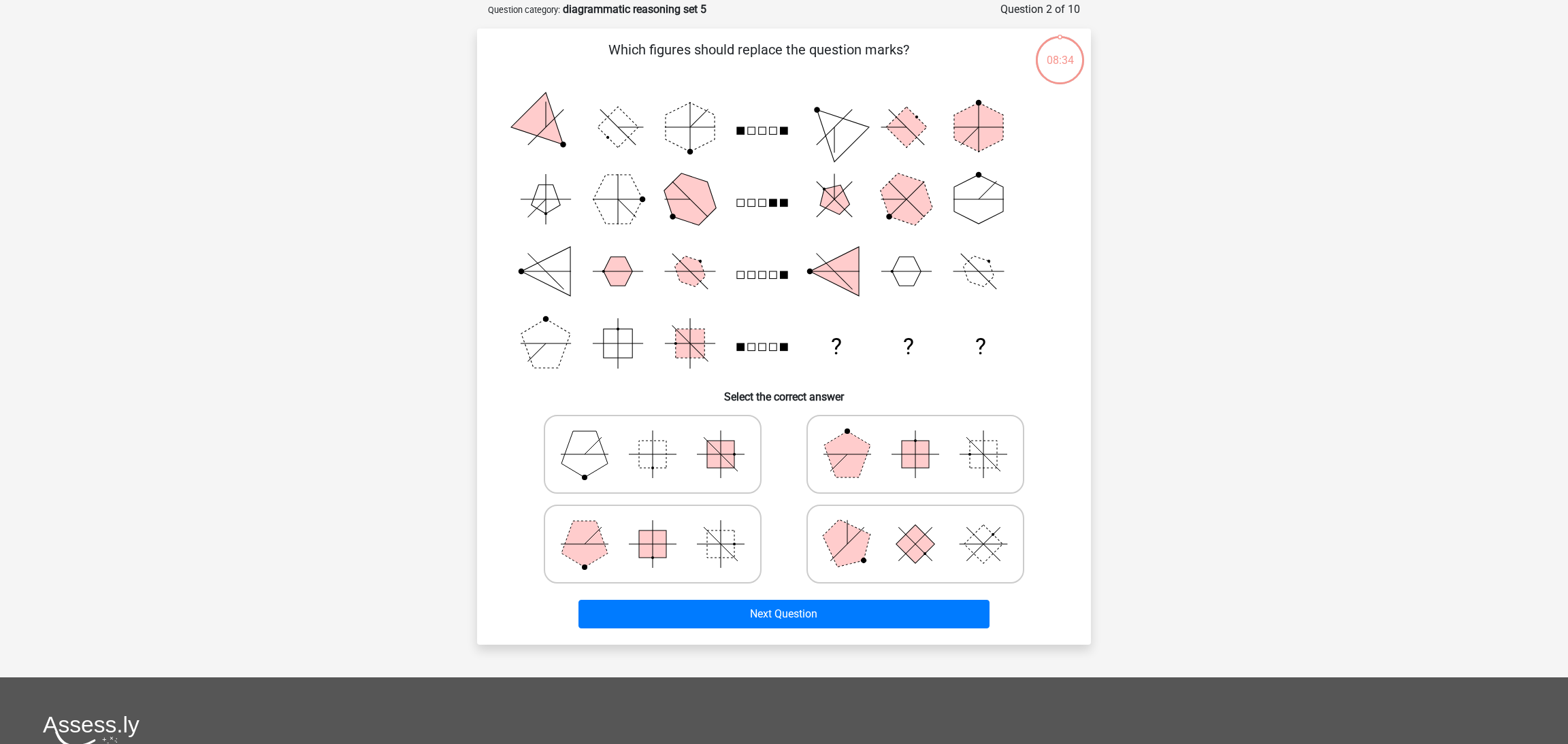
scroll to position [68, 0]
click at [721, 552] on rect at bounding box center [720, 543] width 27 height 27
click at [662, 526] on input "radio" at bounding box center [657, 522] width 9 height 9
radio input "true"
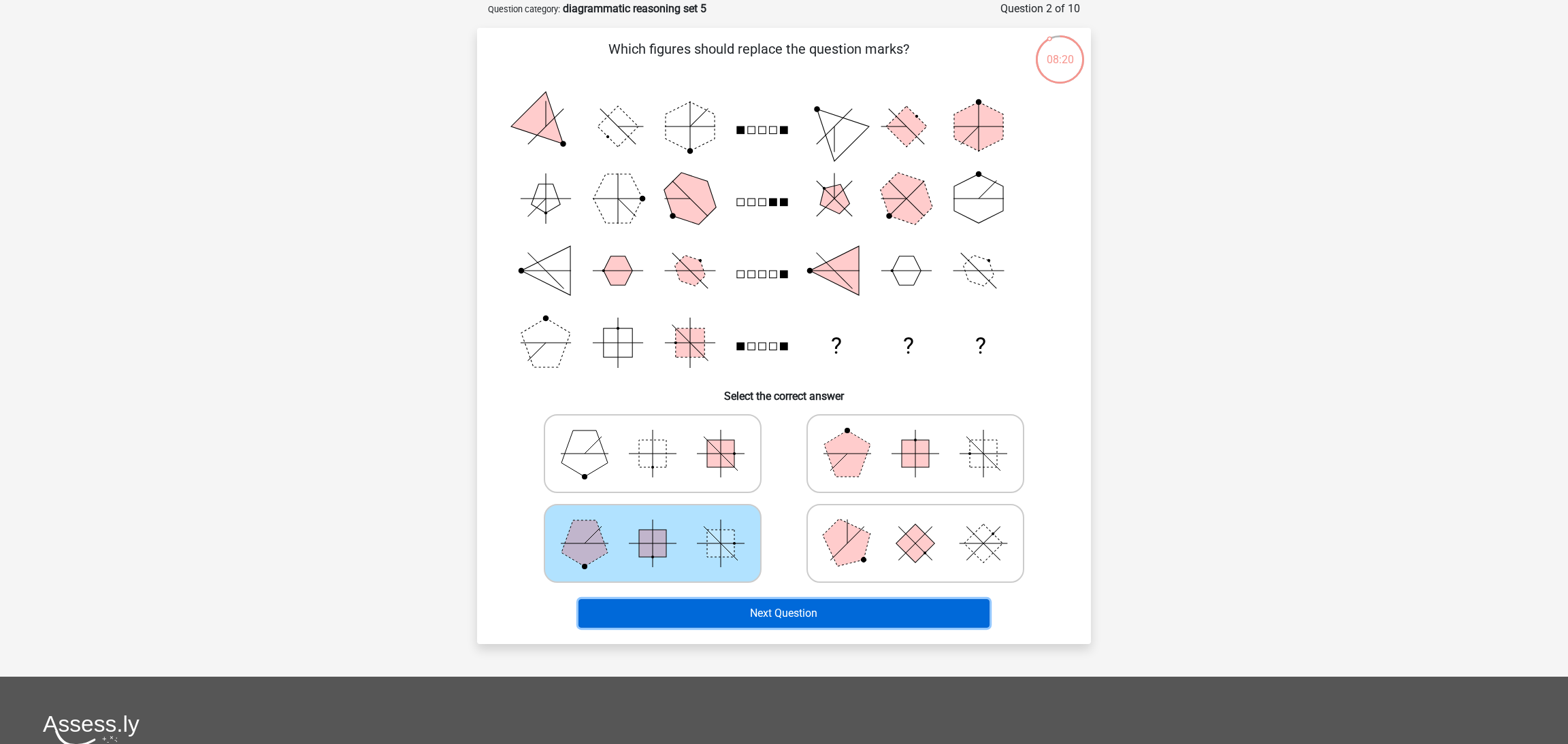
click at [776, 621] on button "Next Question" at bounding box center [784, 613] width 412 height 29
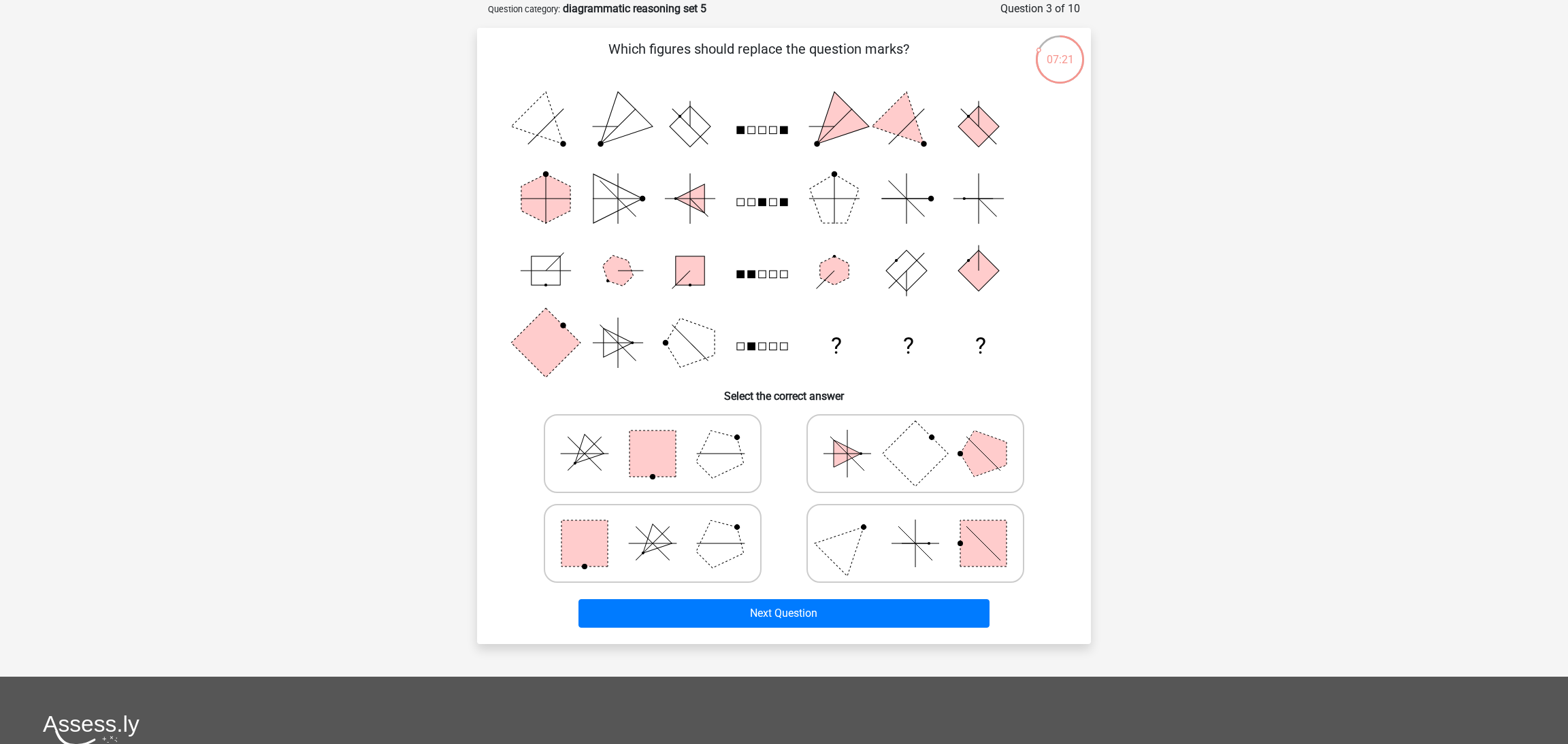
click at [659, 458] on rect at bounding box center [652, 454] width 47 height 46
click at [659, 437] on input "radio" at bounding box center [657, 433] width 9 height 9
radio input "true"
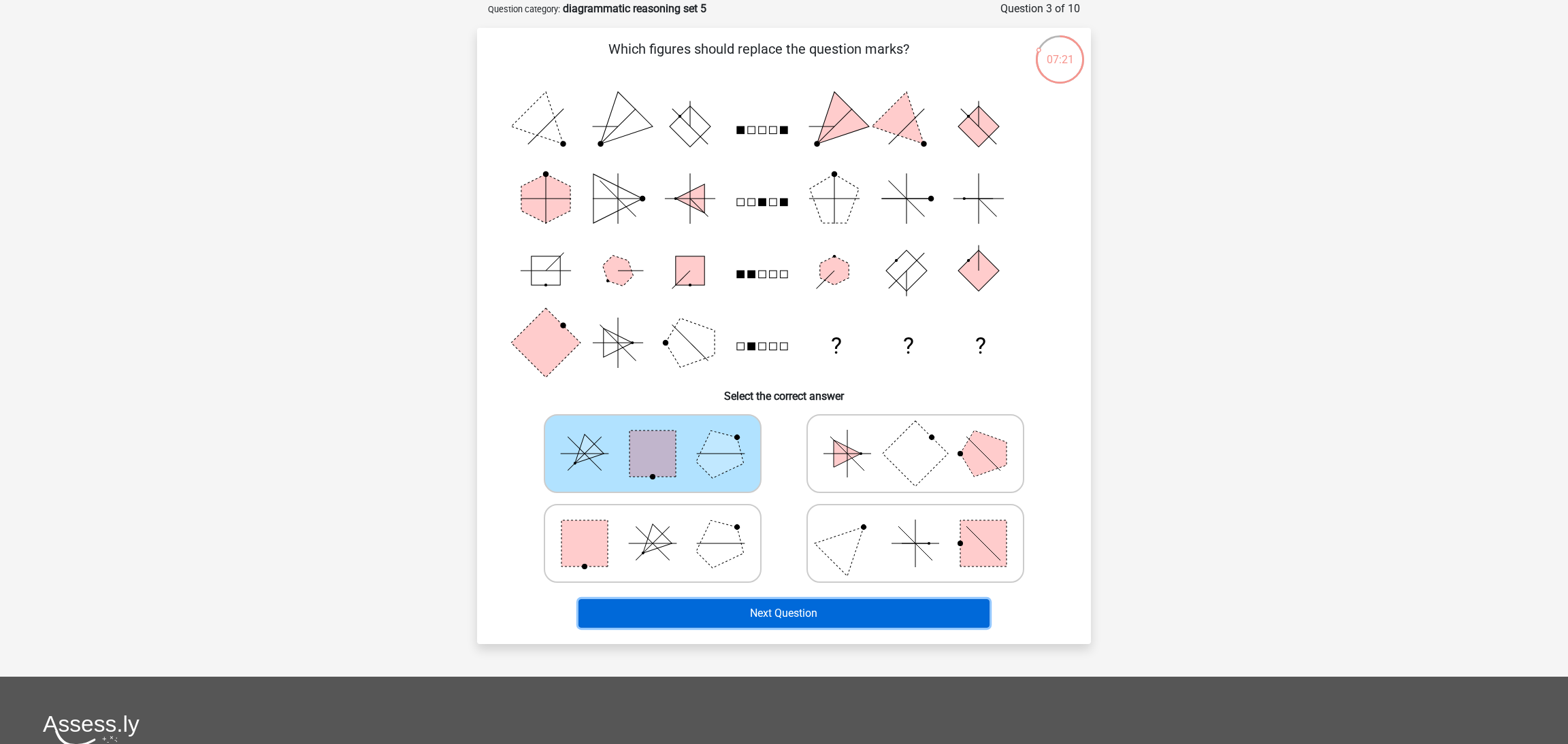
click at [780, 604] on button "Next Question" at bounding box center [784, 613] width 412 height 29
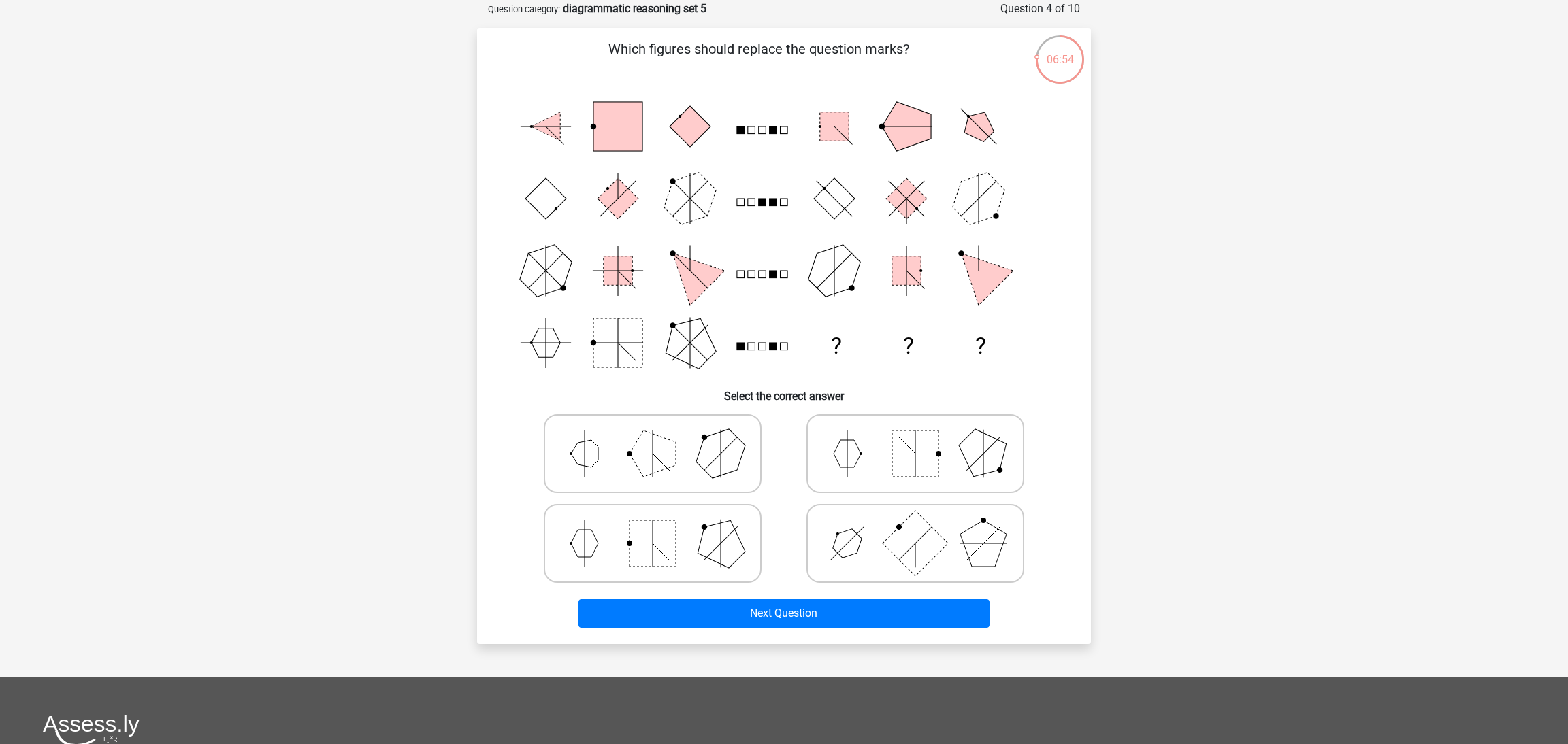
click at [705, 447] on polygon at bounding box center [720, 453] width 65 height 65
click at [662, 437] on input "radio" at bounding box center [657, 433] width 9 height 9
radio input "true"
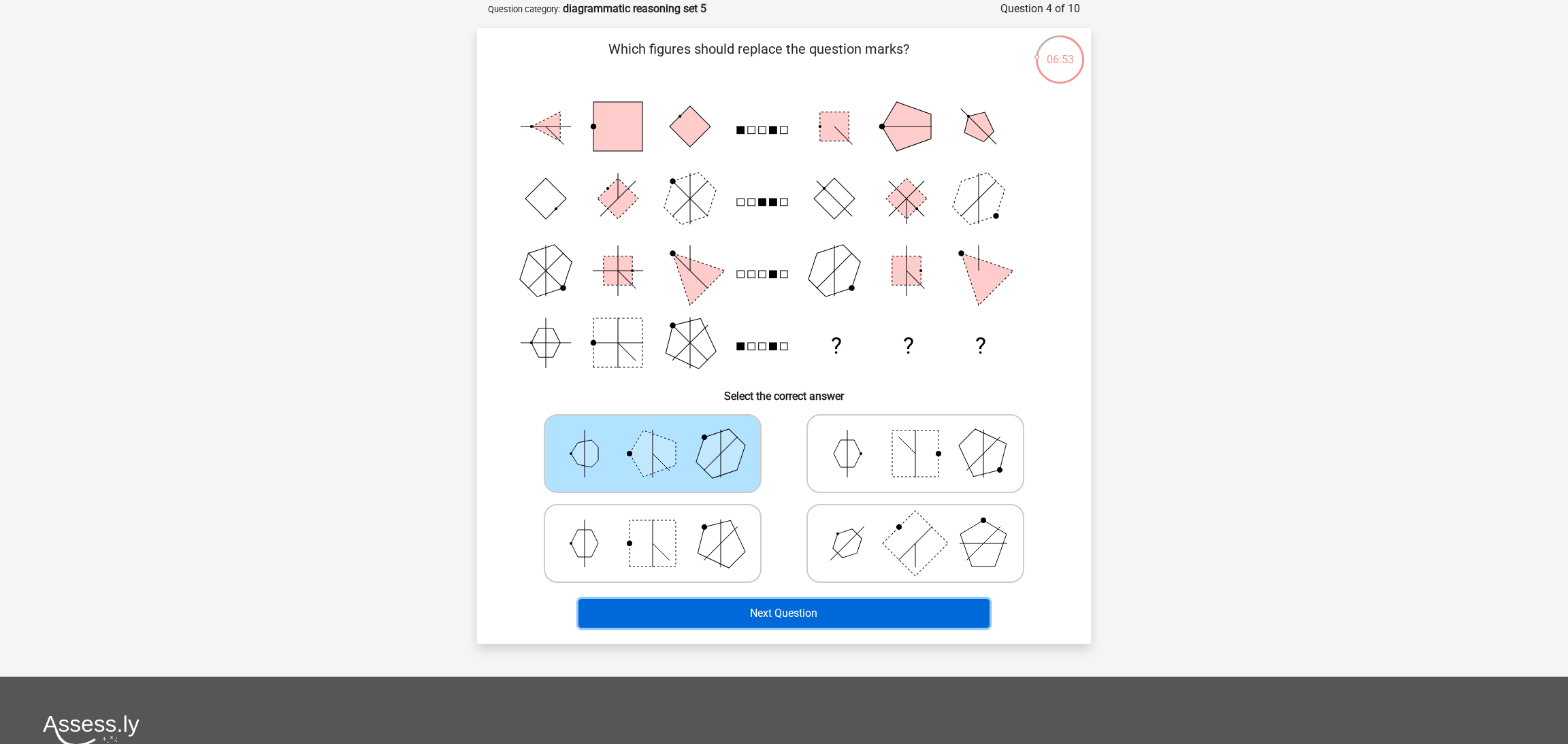
click at [802, 609] on button "Next Question" at bounding box center [784, 613] width 412 height 29
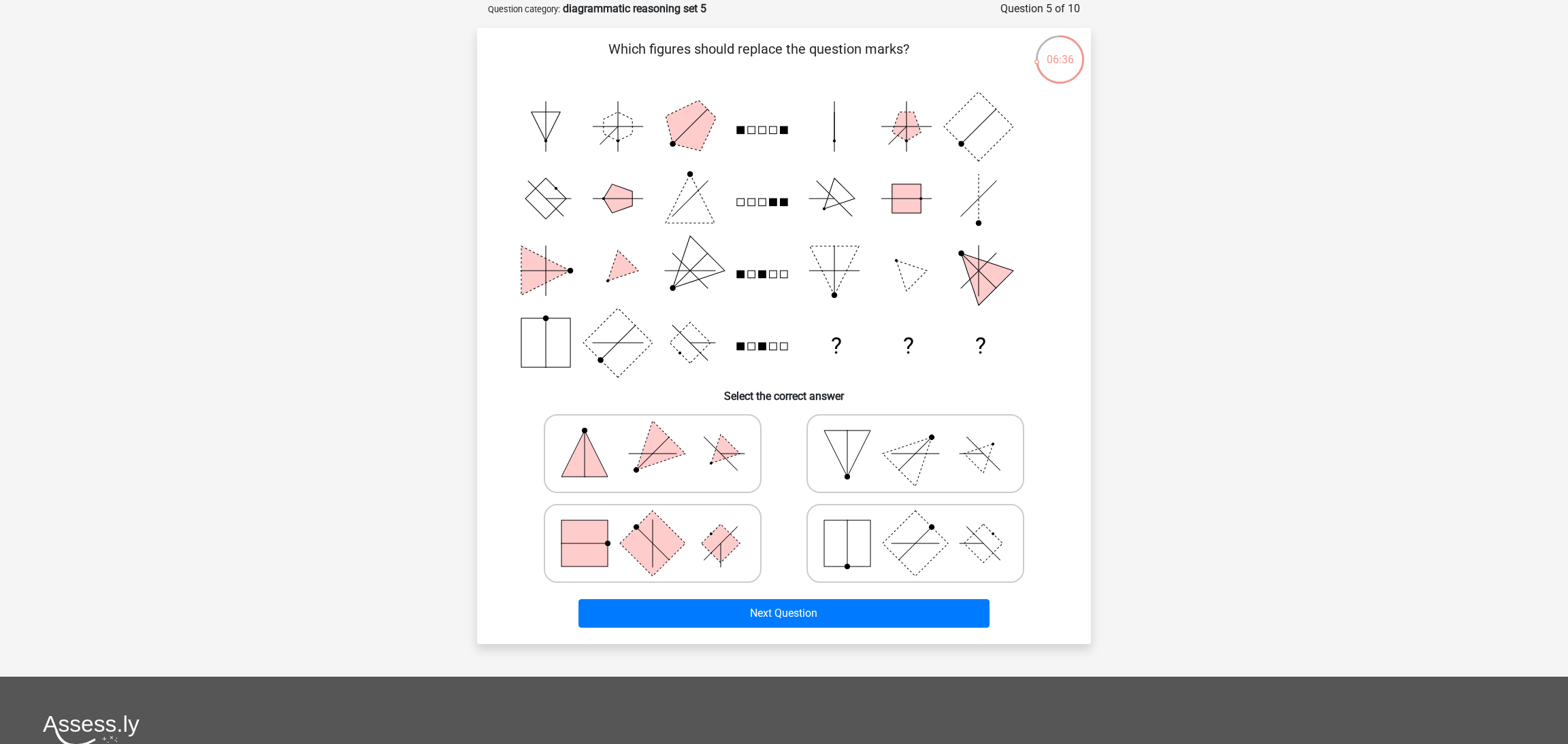
click at [698, 550] on icon at bounding box center [652, 544] width 204 height 68
click at [662, 526] on input "radio" at bounding box center [657, 522] width 9 height 9
radio input "true"
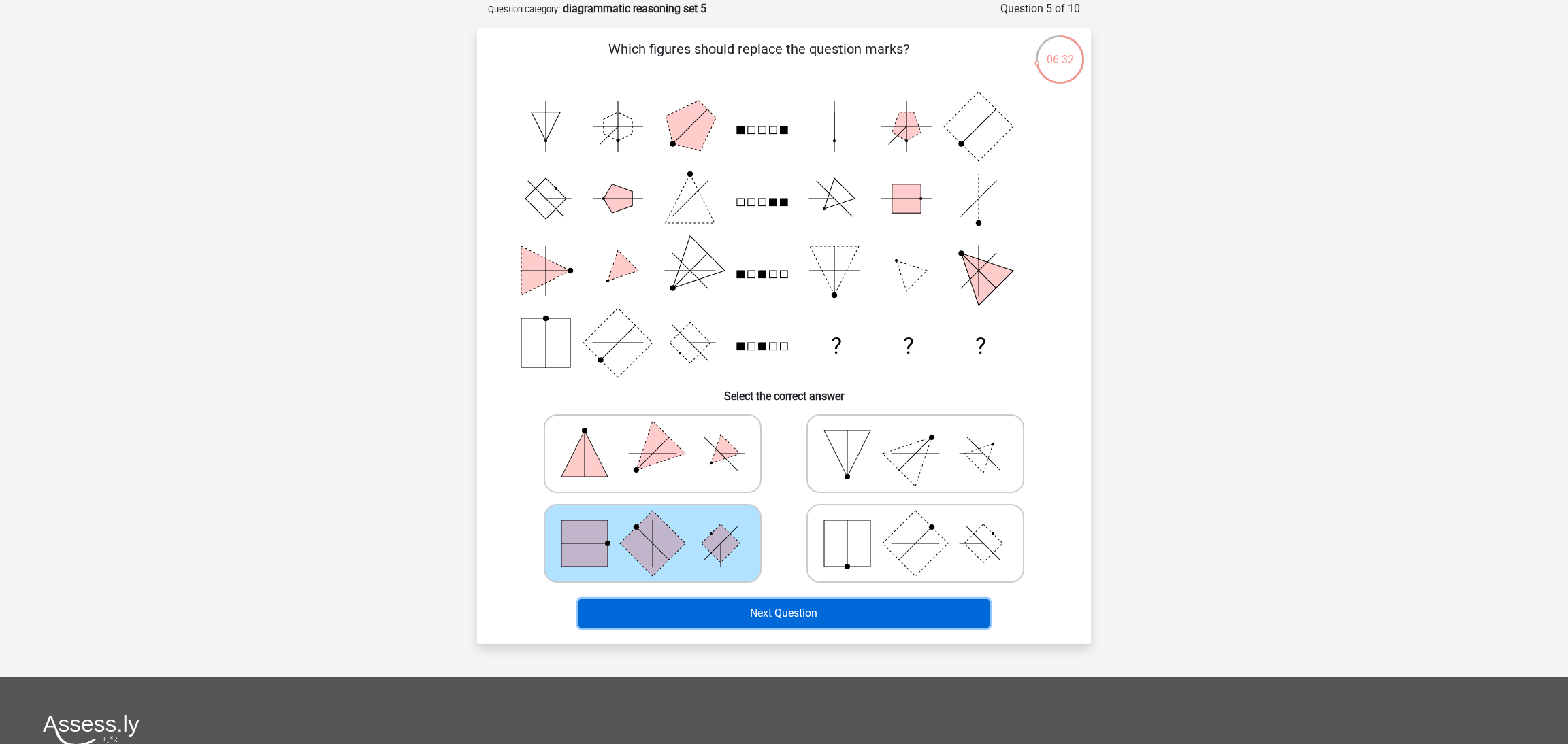
click at [770, 619] on button "Next Question" at bounding box center [784, 613] width 412 height 29
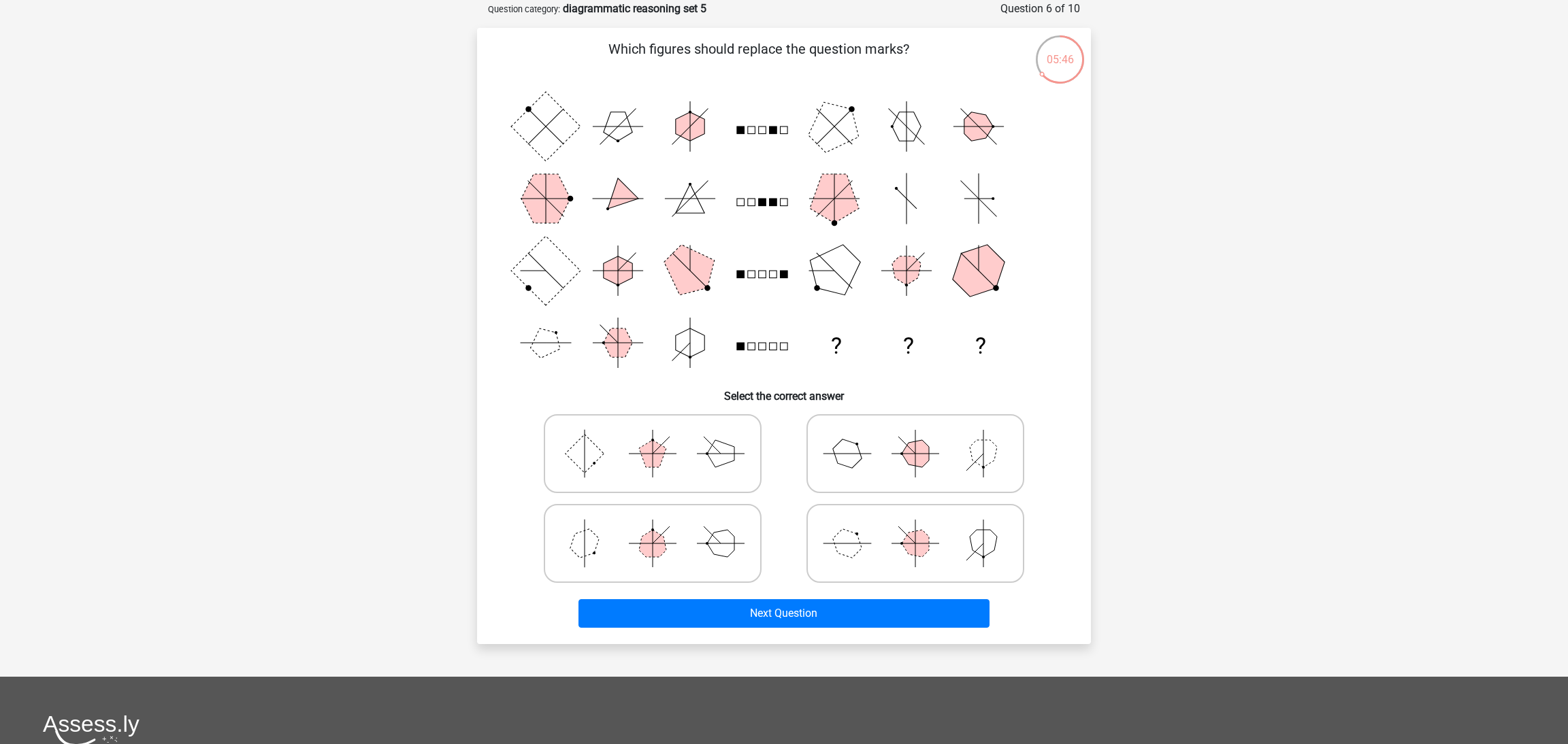
click at [740, 538] on icon at bounding box center [652, 544] width 204 height 68
click at [662, 526] on input "radio" at bounding box center [657, 522] width 9 height 9
radio input "true"
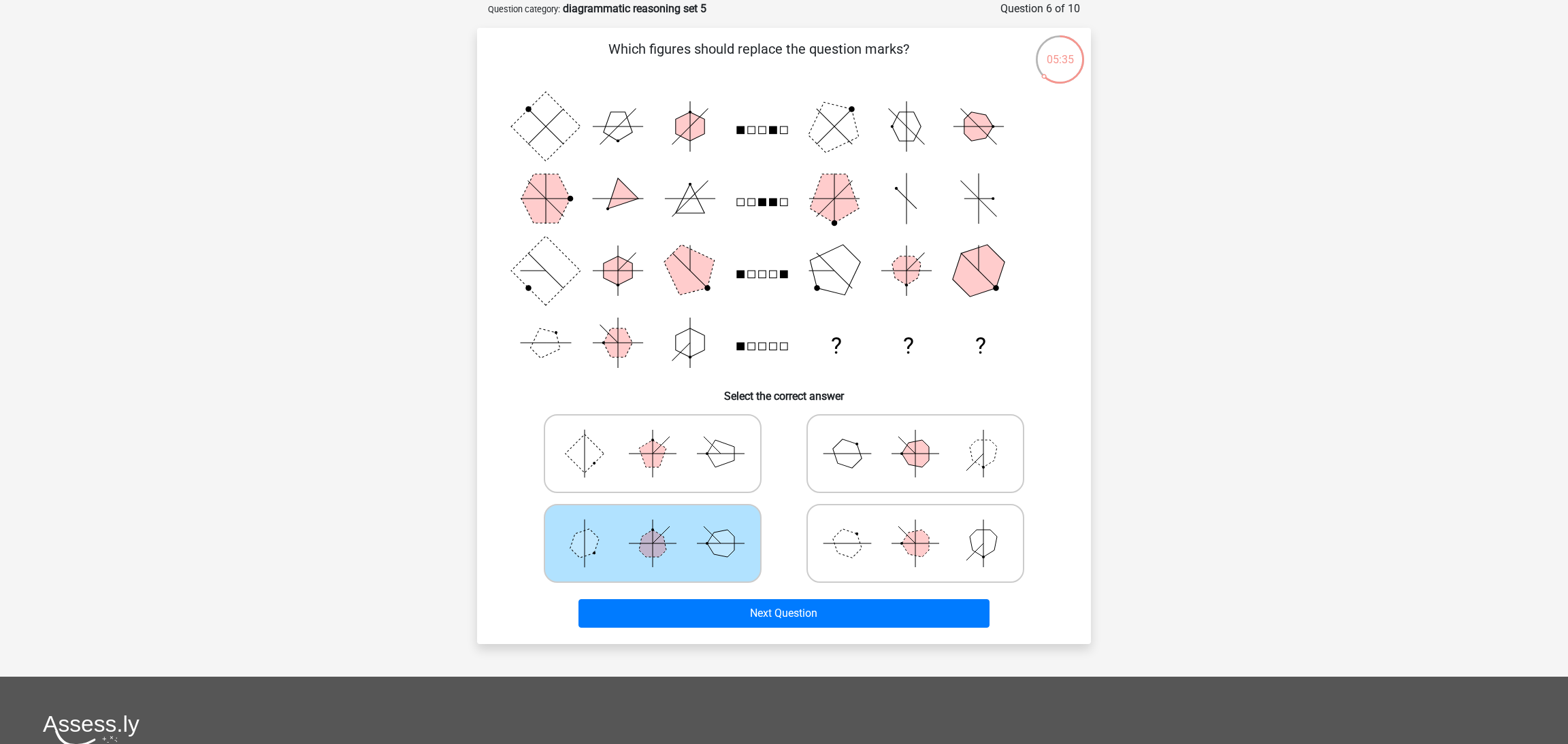
click at [884, 549] on icon at bounding box center [915, 544] width 204 height 68
click at [915, 526] on input "radio" at bounding box center [920, 522] width 9 height 9
radio input "true"
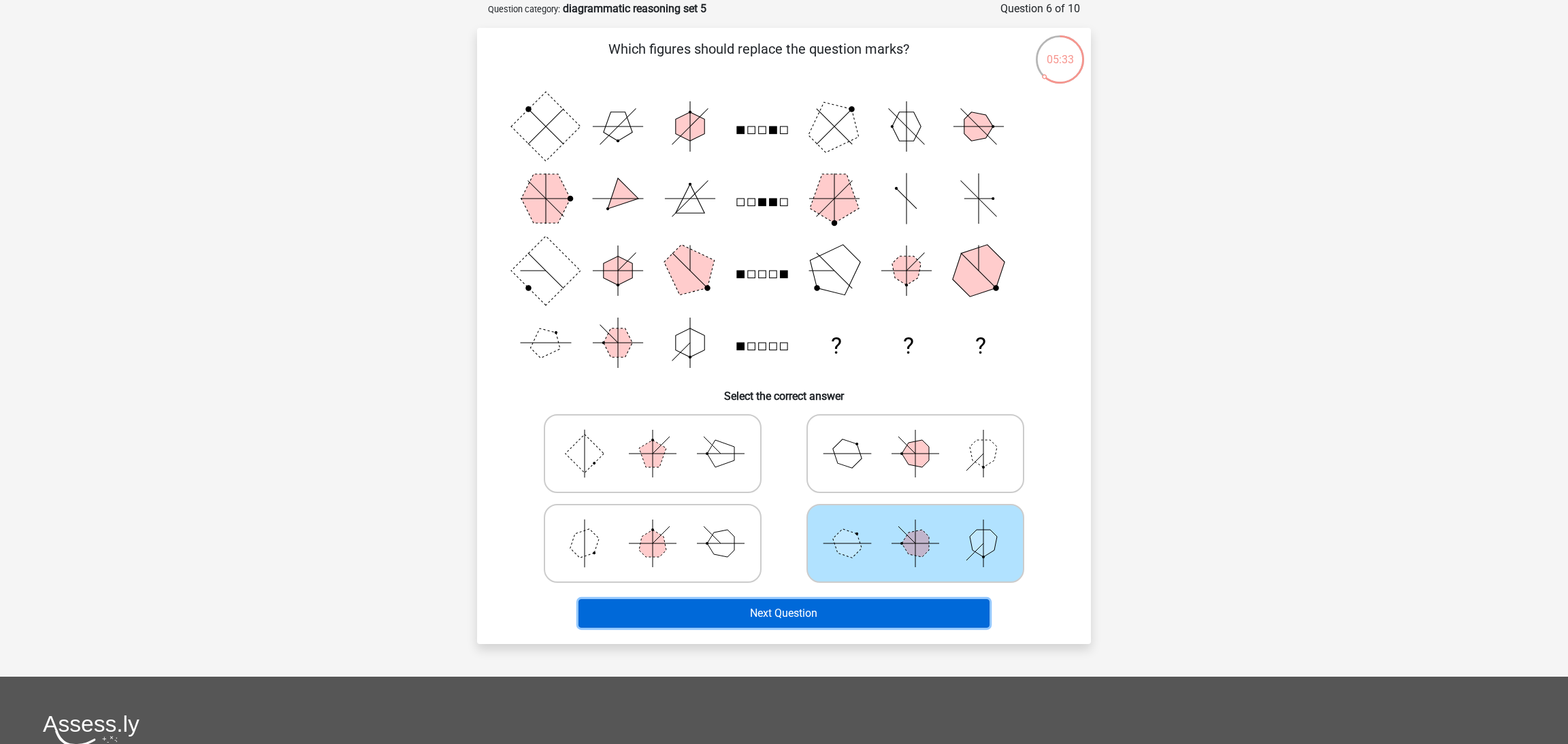
click at [827, 604] on button "Next Question" at bounding box center [784, 613] width 412 height 29
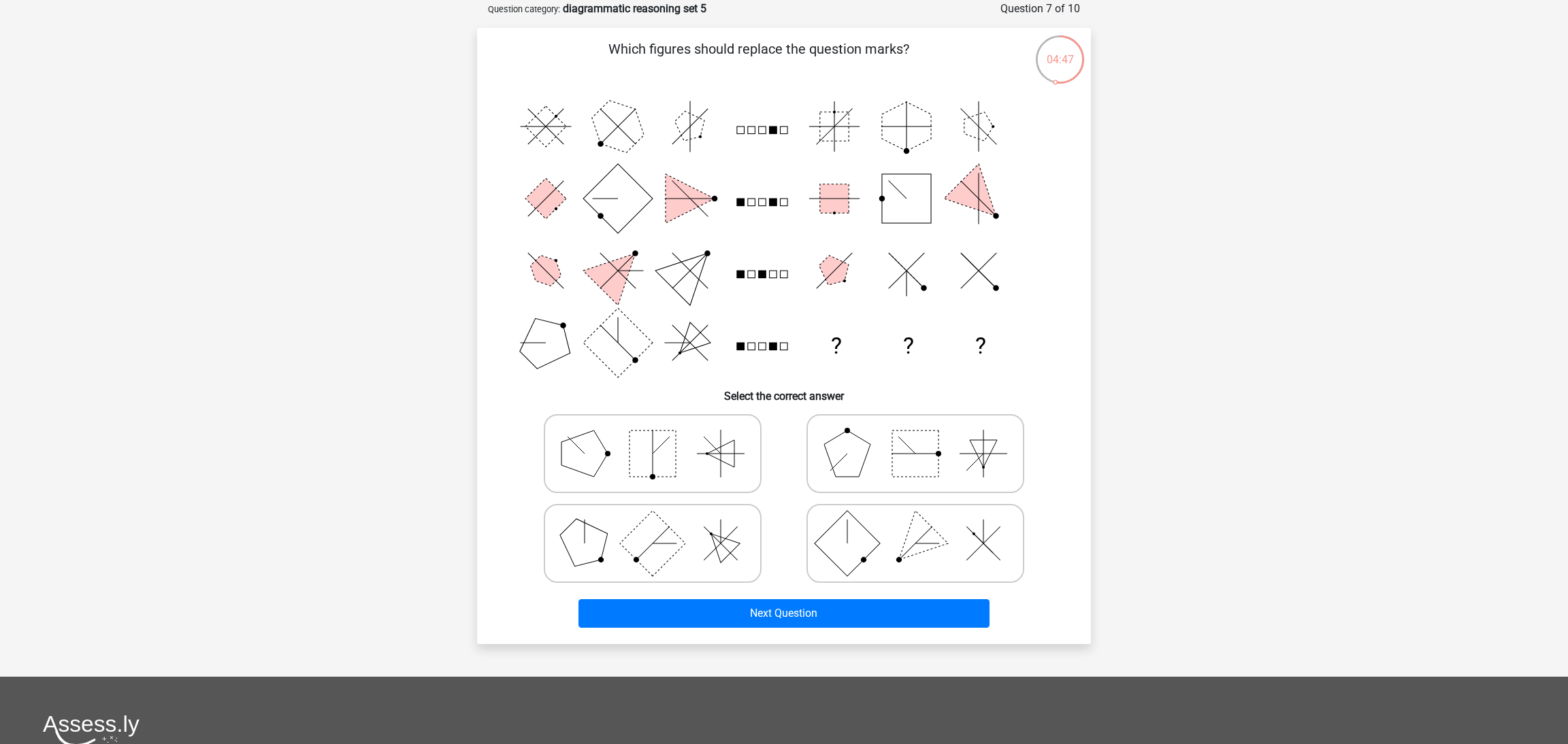
click at [734, 468] on icon at bounding box center [652, 454] width 204 height 68
click at [662, 437] on input "radio" at bounding box center [657, 433] width 9 height 9
radio input "true"
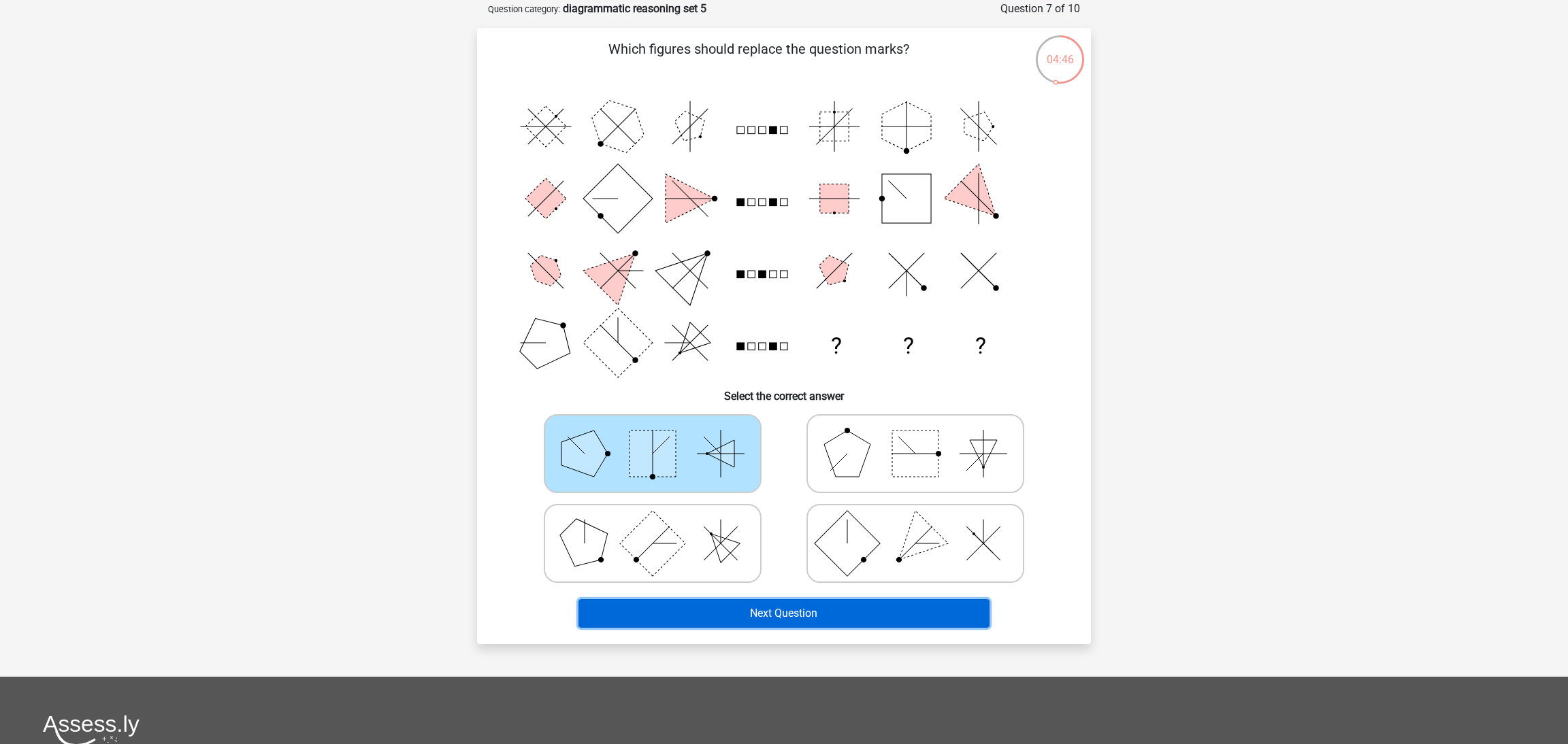
click at [726, 615] on button "Next Question" at bounding box center [784, 613] width 412 height 29
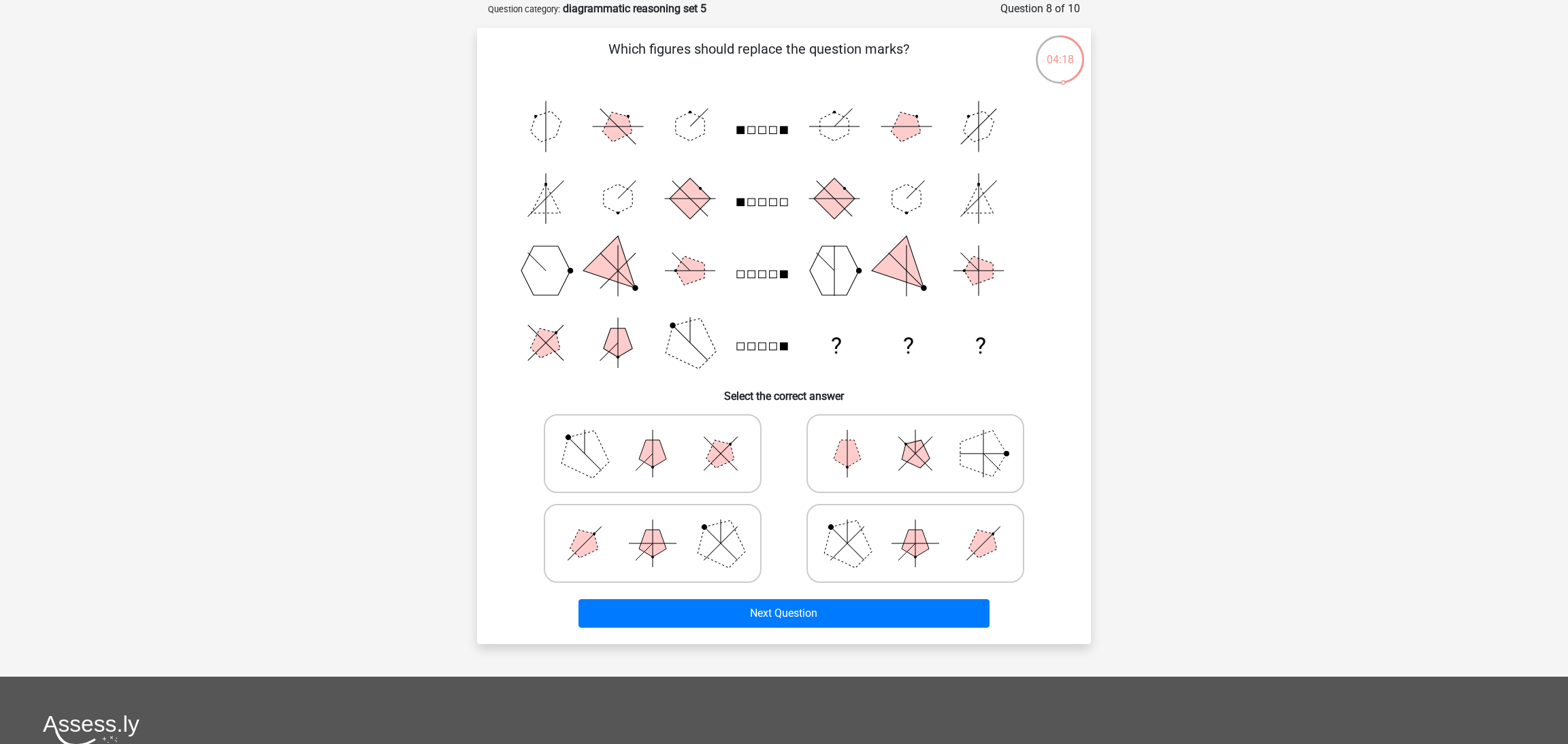
click at [684, 514] on icon at bounding box center [652, 544] width 204 height 68
click at [662, 518] on input "radio" at bounding box center [657, 522] width 9 height 9
radio input "true"
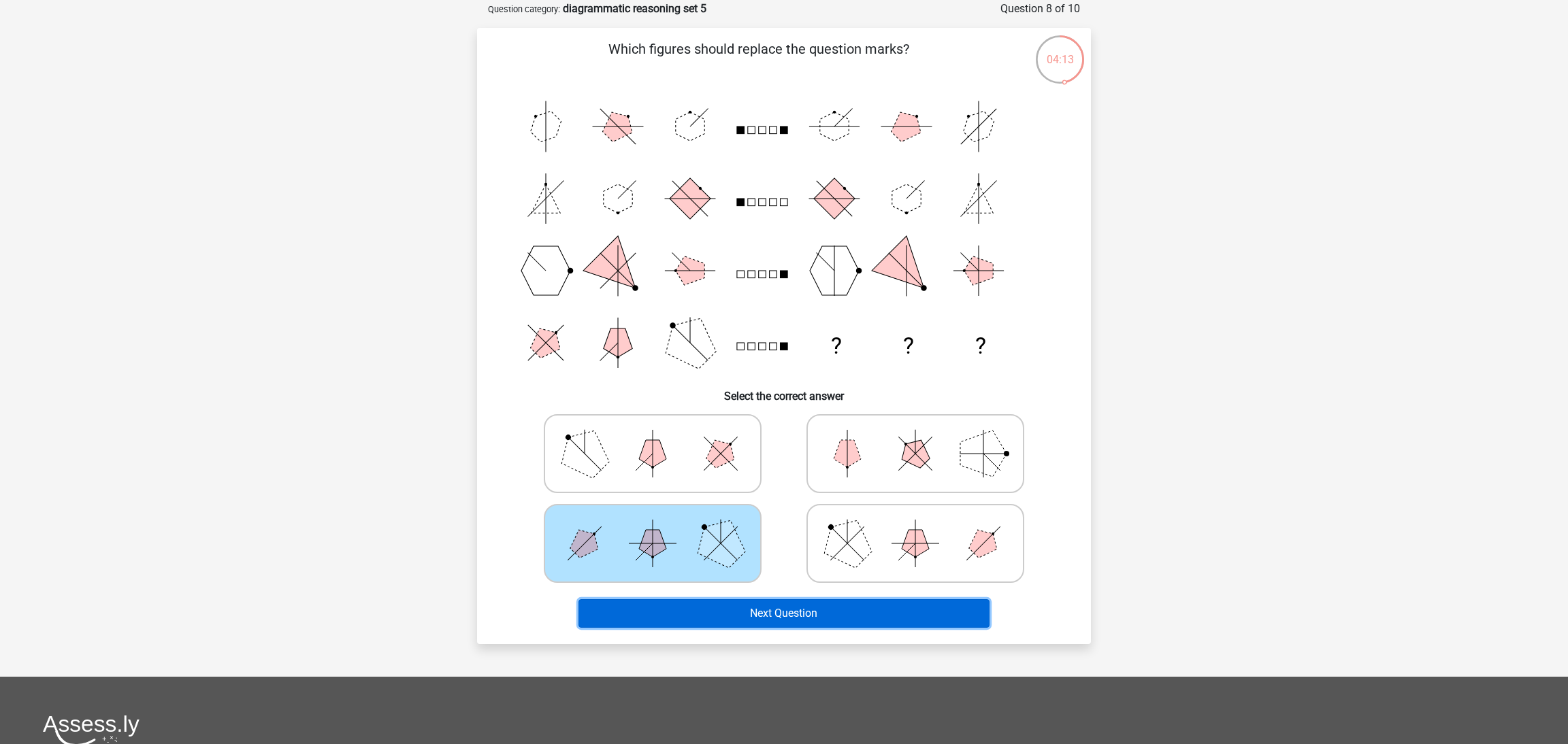
click at [784, 614] on button "Next Question" at bounding box center [784, 613] width 412 height 29
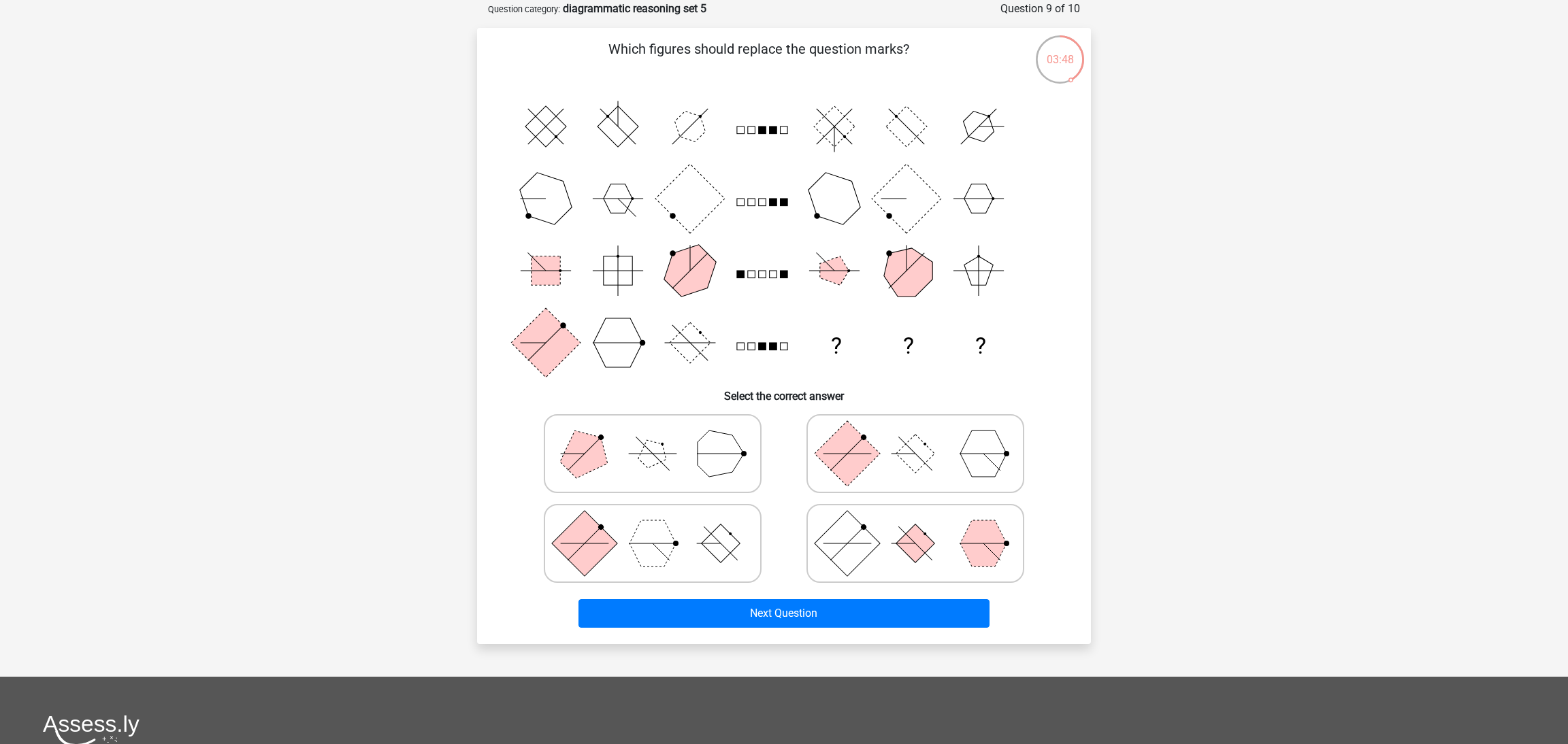
click at [702, 527] on icon at bounding box center [652, 544] width 204 height 68
click at [662, 526] on input "radio" at bounding box center [657, 522] width 9 height 9
radio input "true"
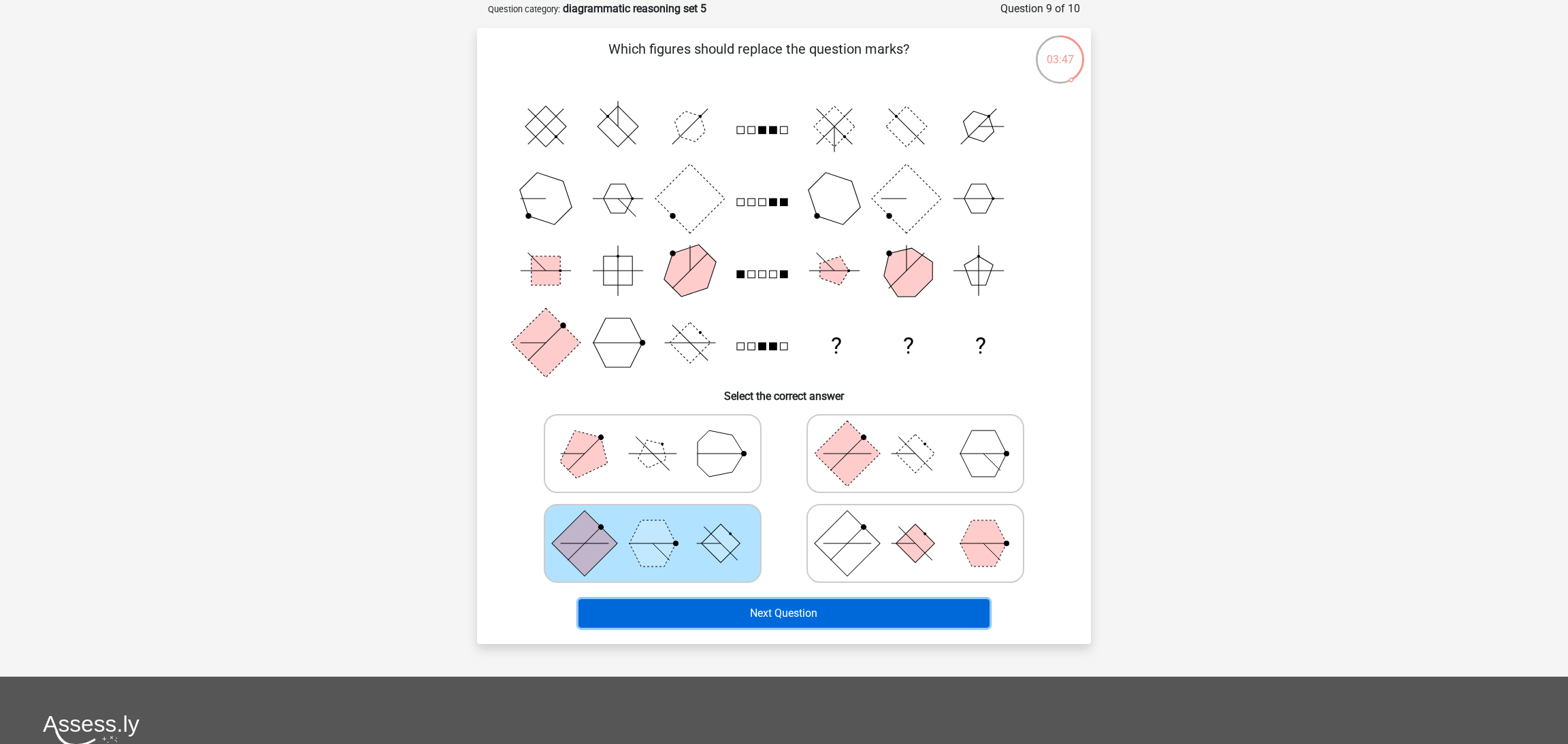
click at [767, 617] on button "Next Question" at bounding box center [784, 613] width 412 height 29
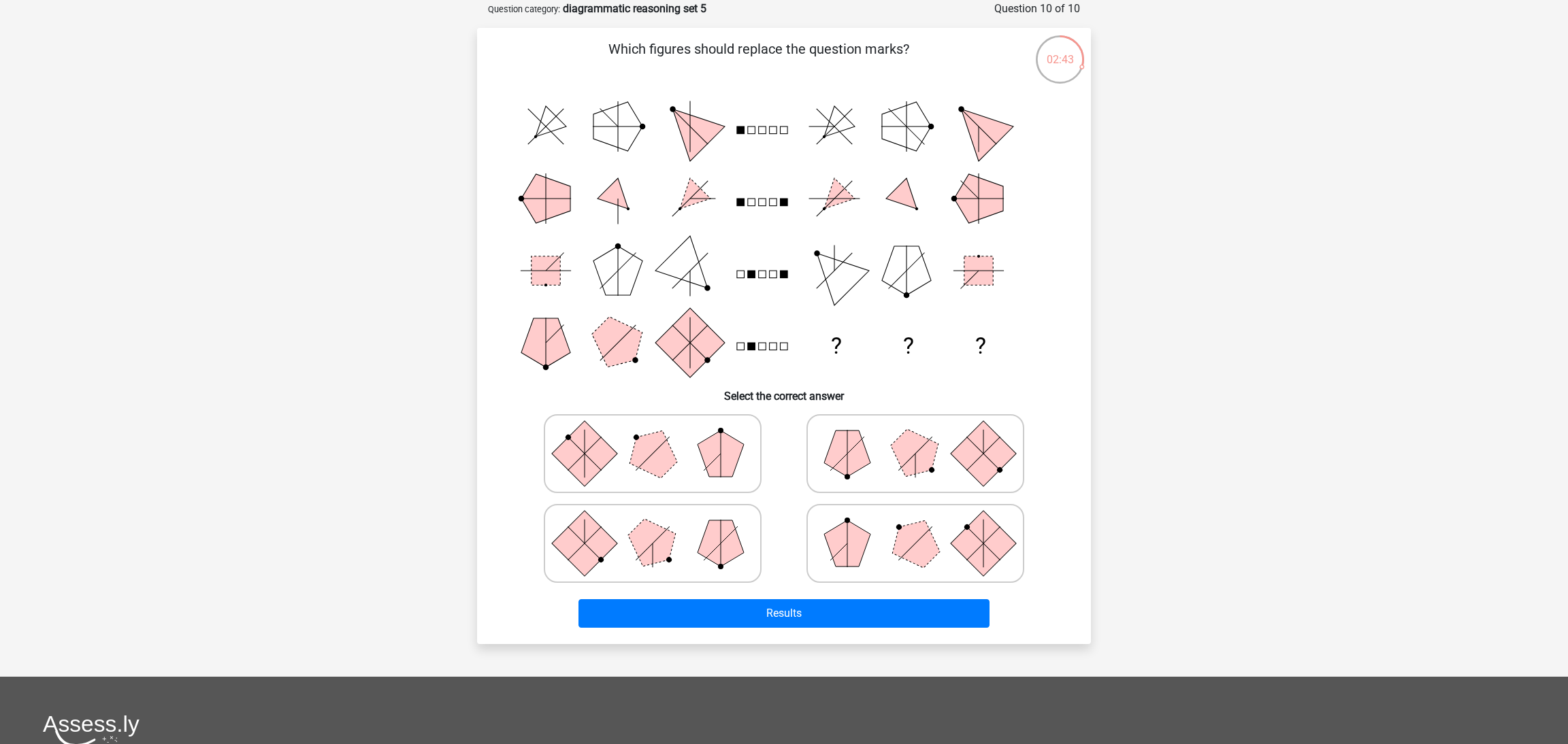
click at [722, 453] on polygon at bounding box center [720, 454] width 47 height 46
click at [662, 437] on input "radio" at bounding box center [657, 433] width 9 height 9
radio input "true"
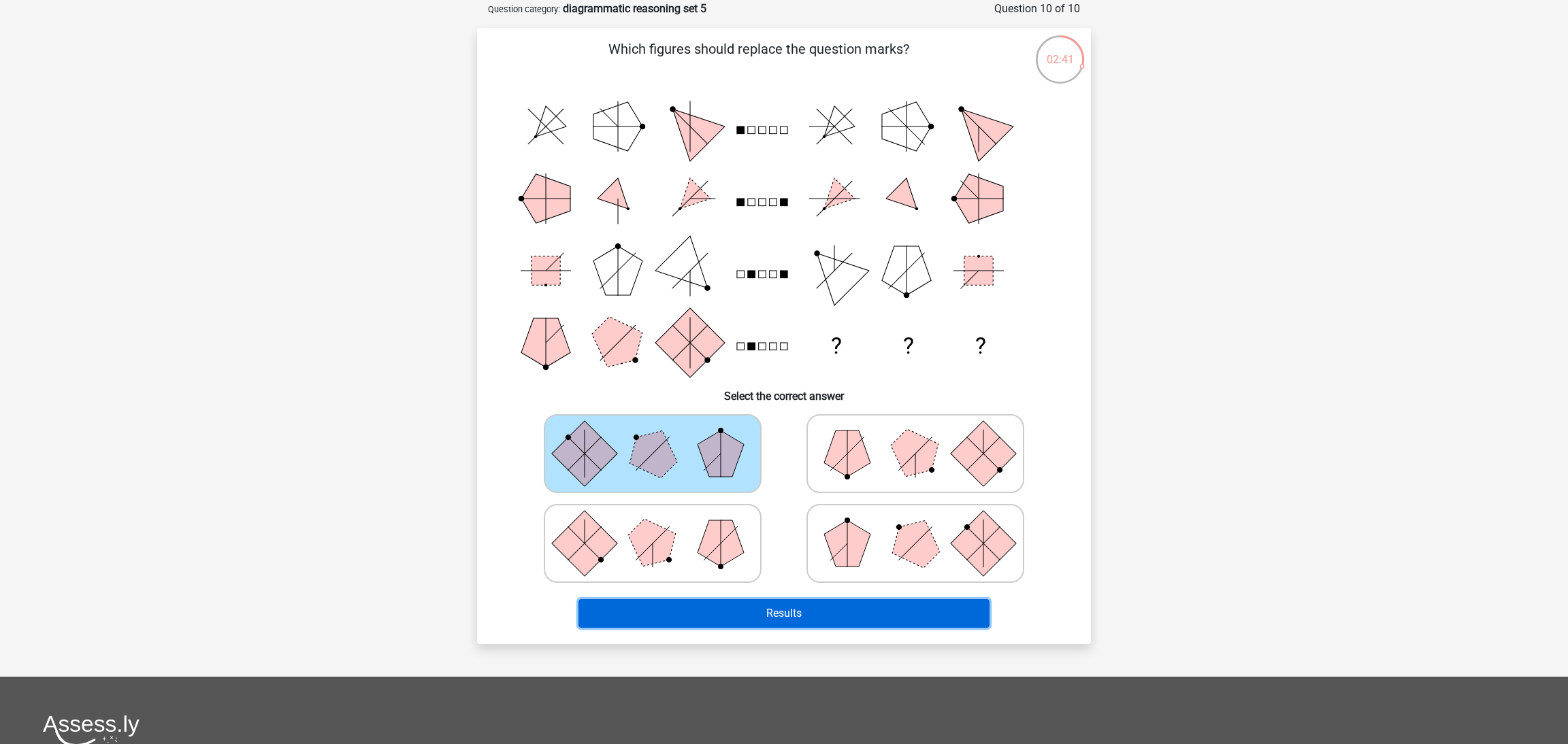
click at [798, 605] on button "Results" at bounding box center [784, 613] width 412 height 29
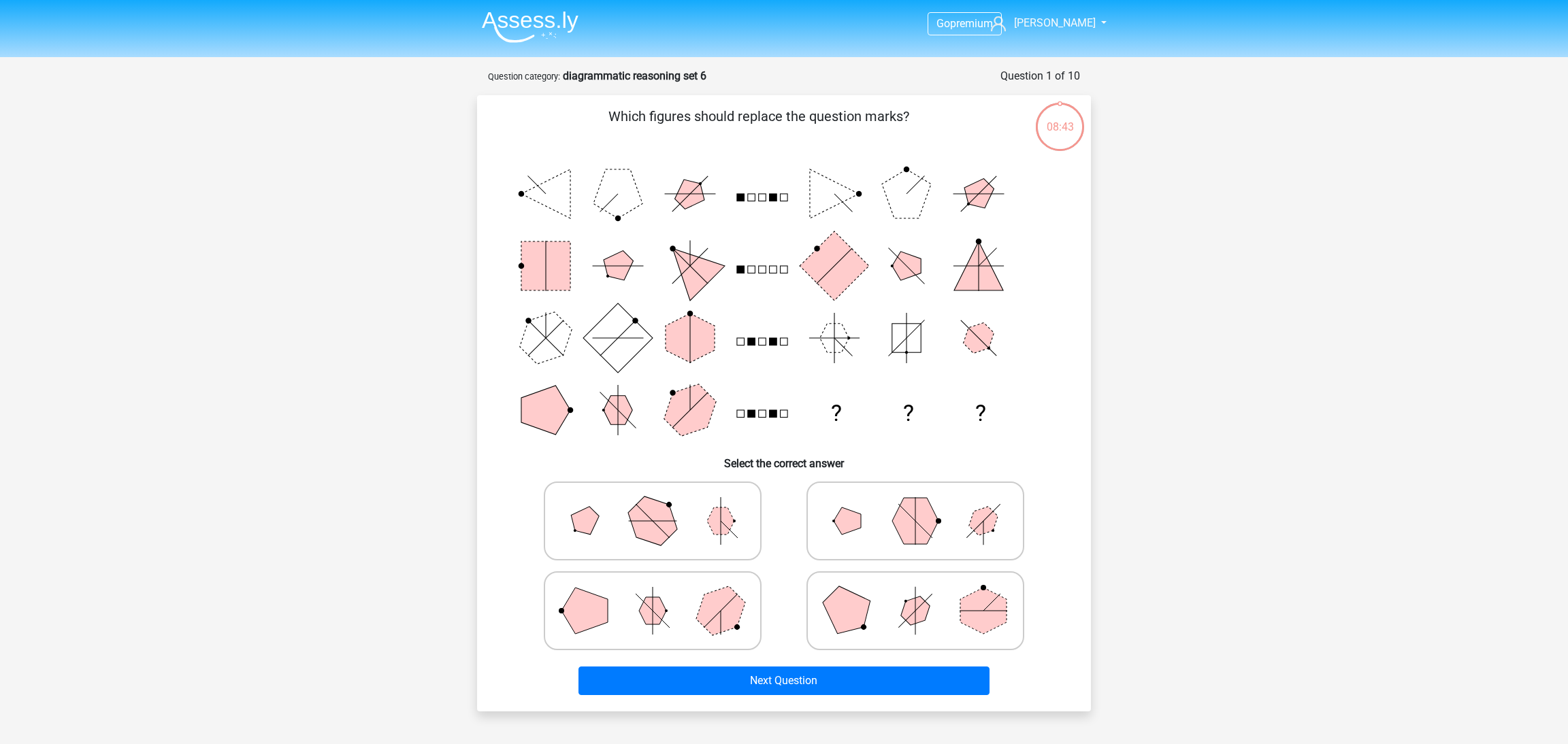
click at [697, 529] on icon at bounding box center [652, 521] width 204 height 68
click at [662, 504] on input "radio" at bounding box center [657, 500] width 9 height 9
radio input "true"
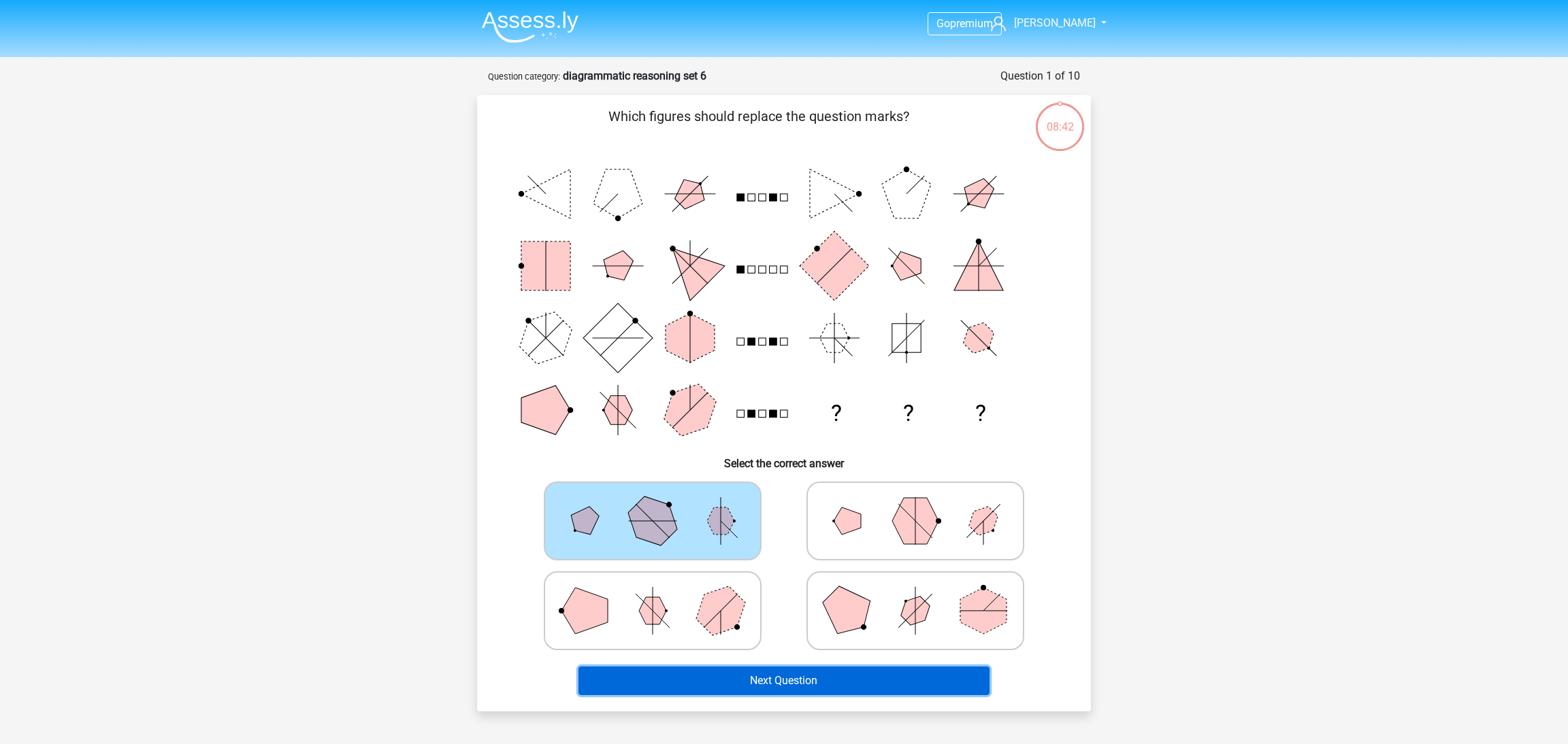
click at [843, 667] on button "Next Question" at bounding box center [784, 681] width 412 height 29
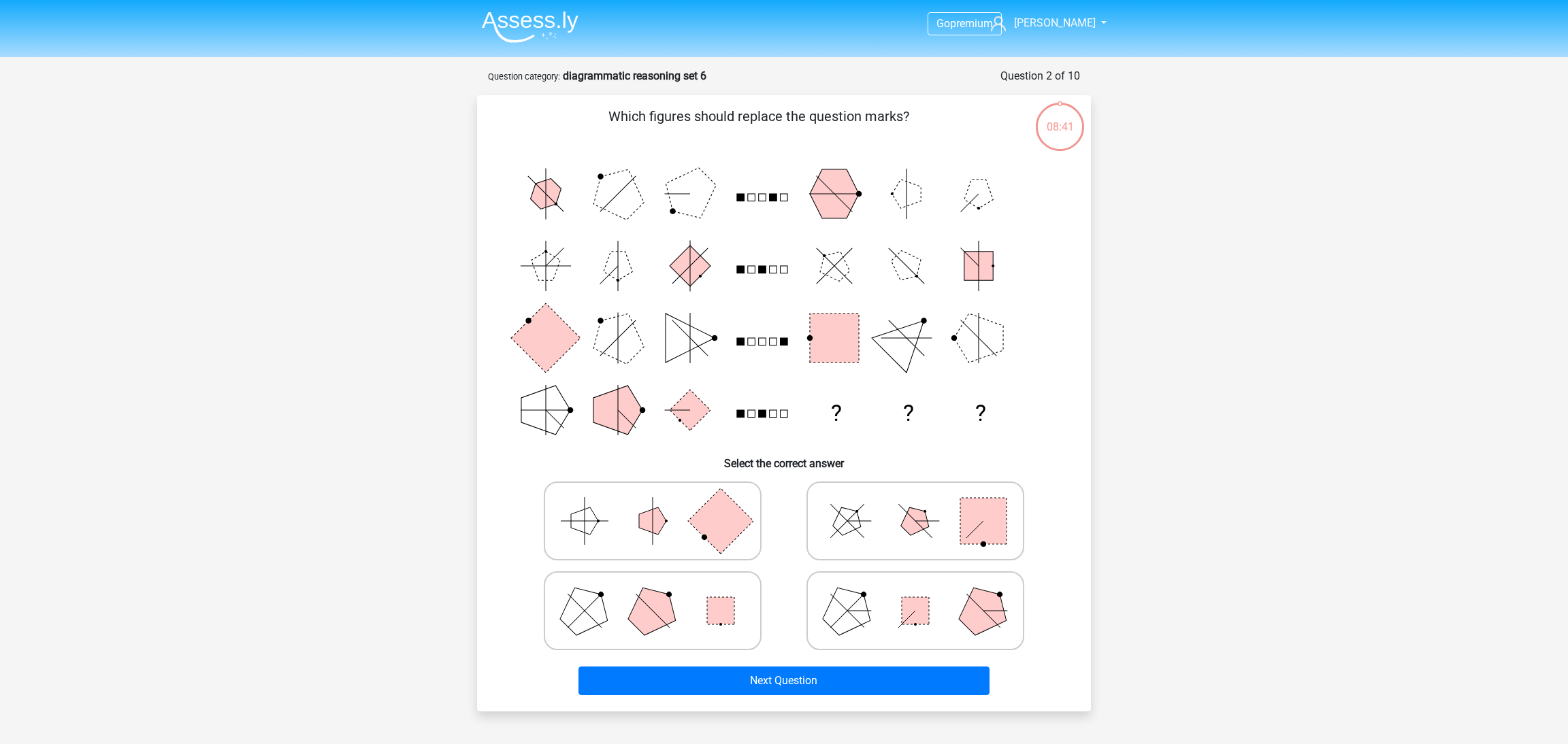
scroll to position [68, 0]
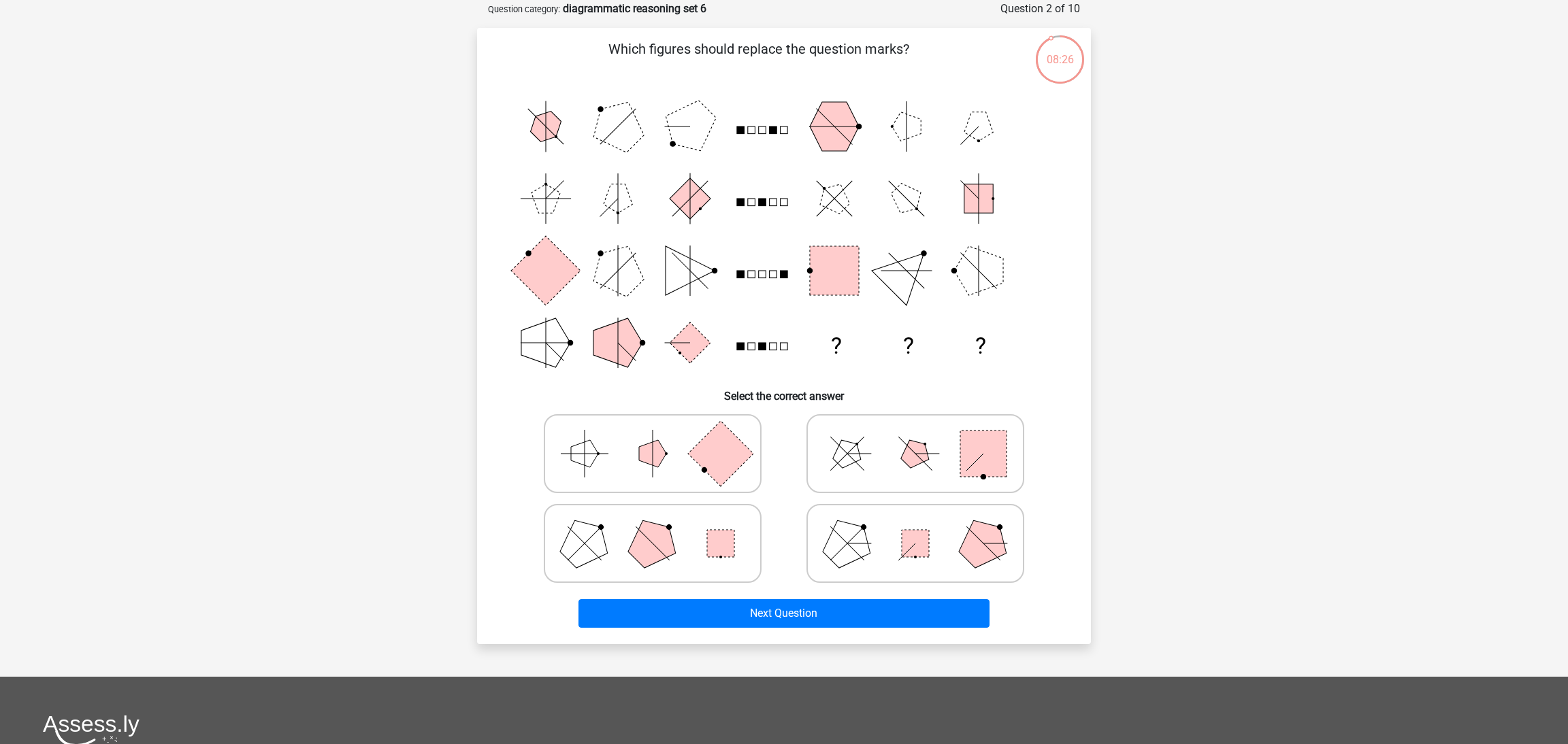
click at [696, 545] on icon at bounding box center [652, 544] width 204 height 68
click at [662, 526] on input "radio" at bounding box center [657, 522] width 9 height 9
radio input "true"
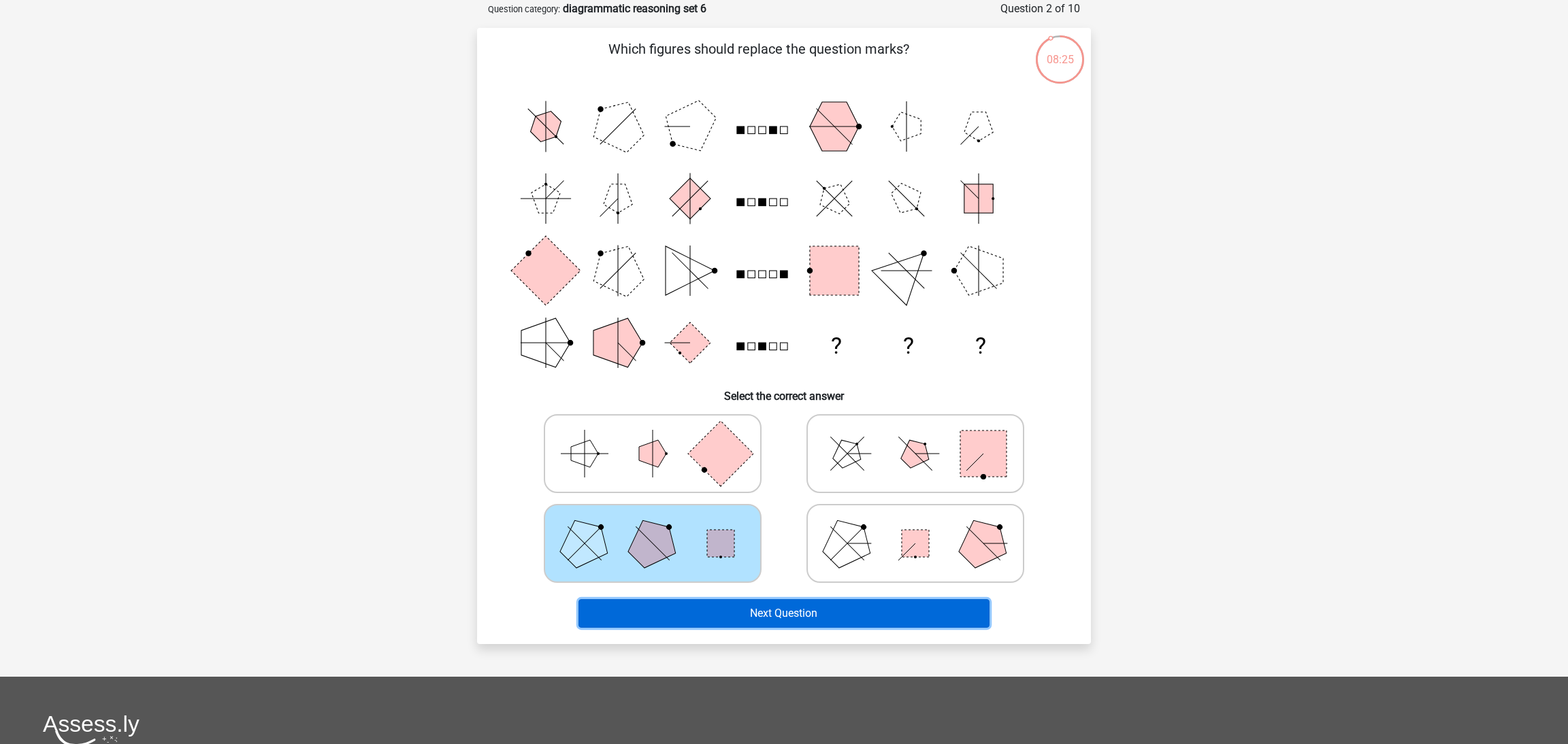
click at [769, 611] on button "Next Question" at bounding box center [784, 613] width 412 height 29
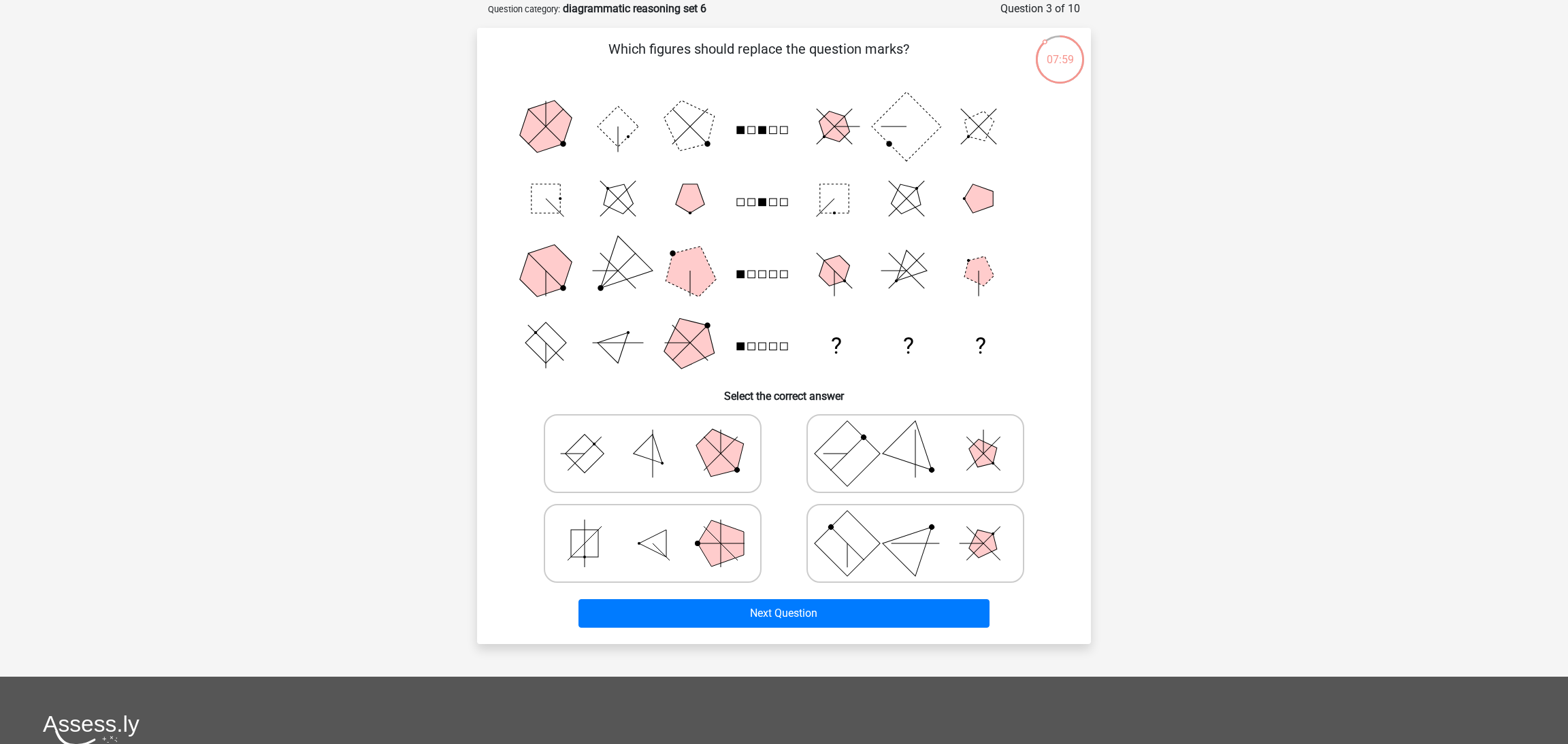
click at [850, 550] on rect at bounding box center [847, 543] width 65 height 65
click at [915, 526] on input "radio" at bounding box center [920, 522] width 9 height 9
radio input "true"
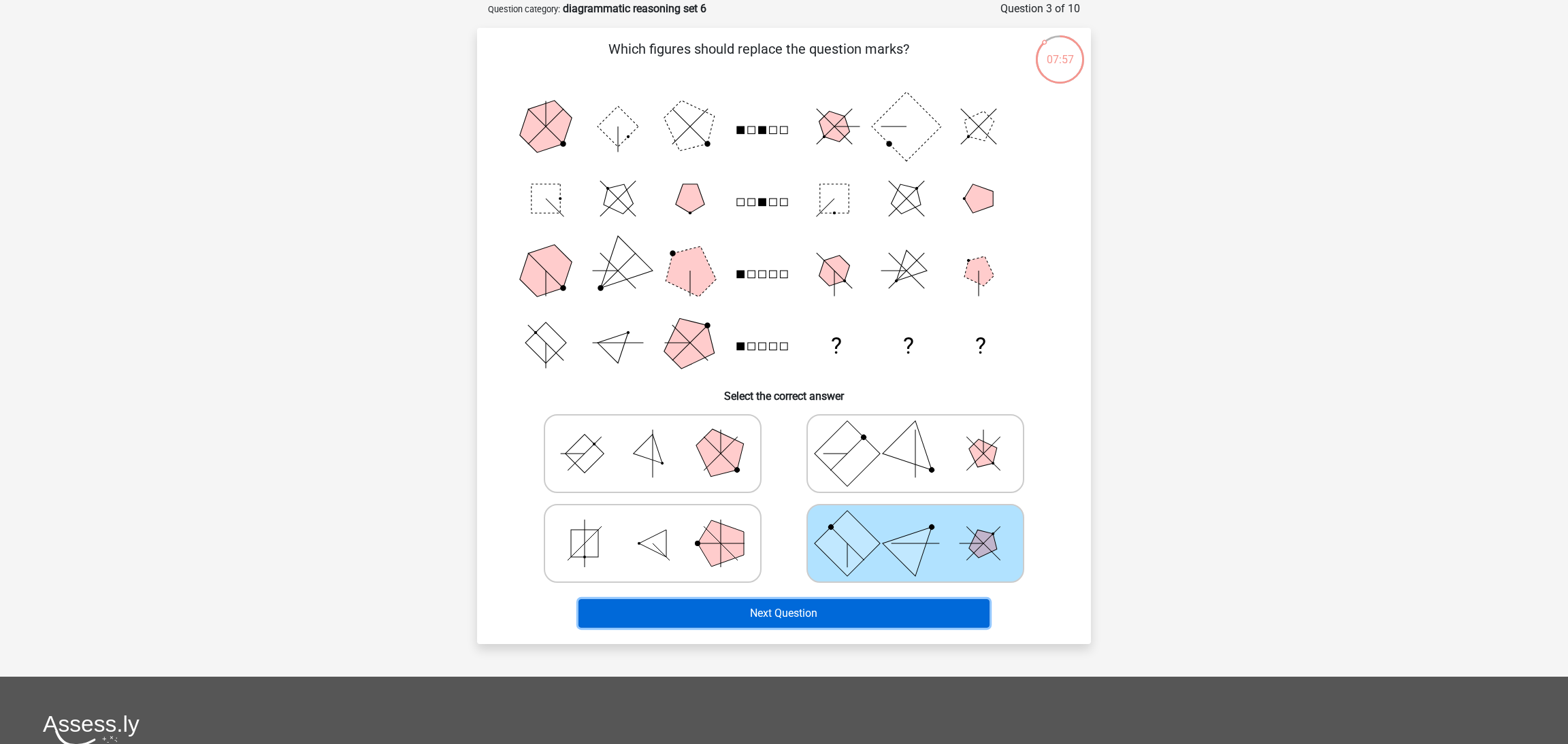
click at [935, 601] on button "Next Question" at bounding box center [784, 613] width 412 height 29
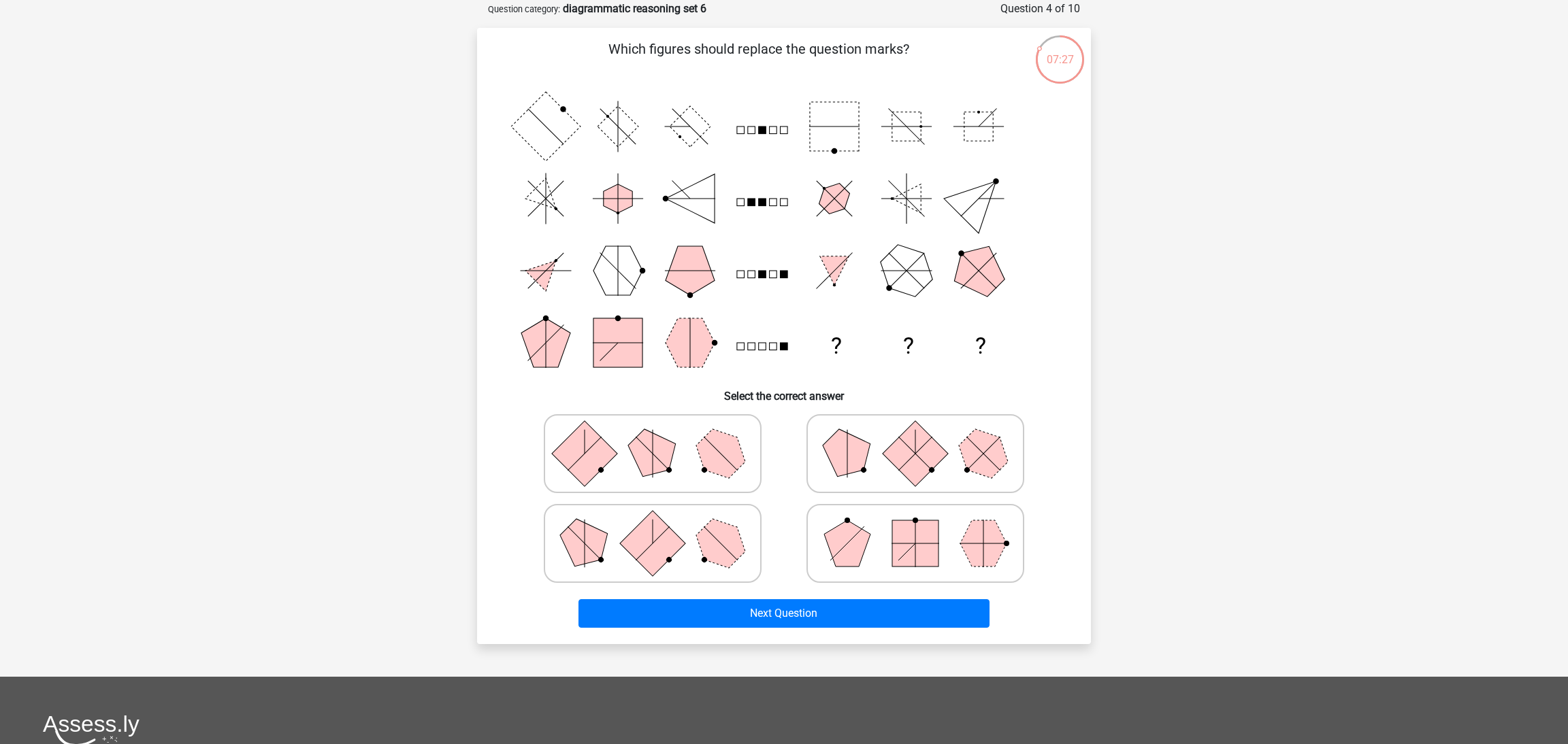
click at [650, 562] on rect at bounding box center [653, 543] width 65 height 65
click at [653, 526] on input "radio" at bounding box center [657, 522] width 9 height 9
radio input "true"
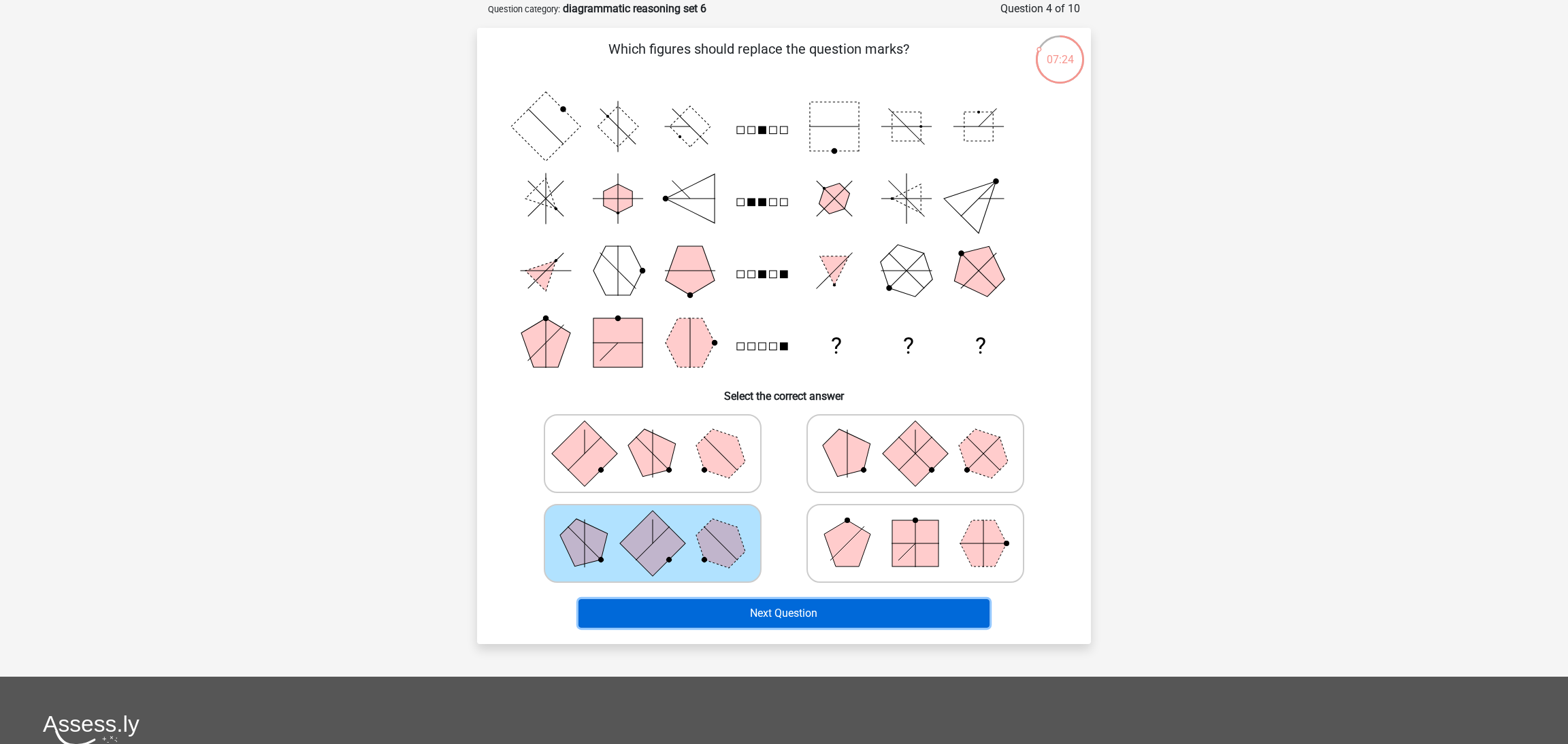
click at [794, 611] on button "Next Question" at bounding box center [784, 613] width 412 height 29
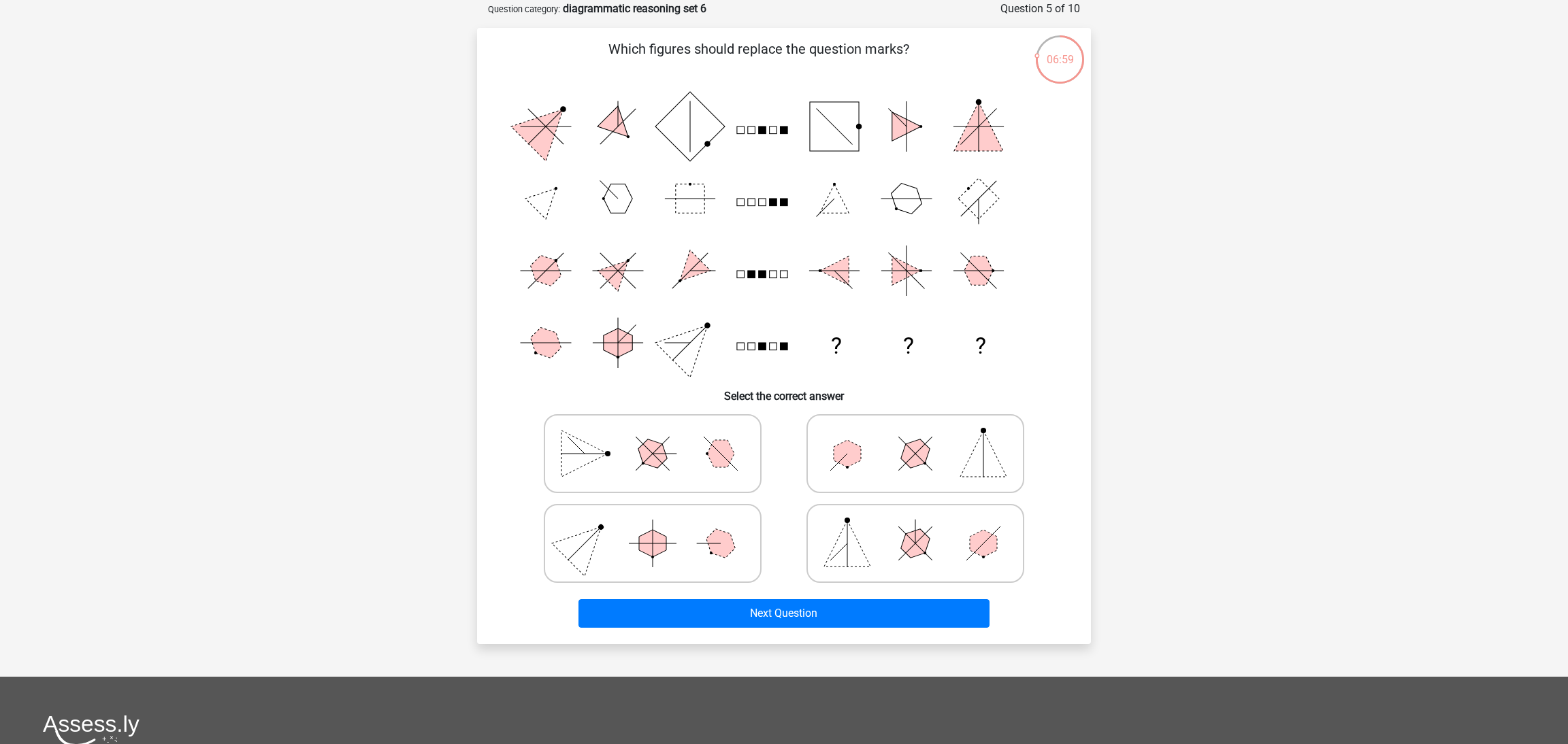
click at [912, 555] on polygon at bounding box center [915, 543] width 39 height 39
click at [915, 526] on input "radio" at bounding box center [920, 522] width 9 height 9
radio input "true"
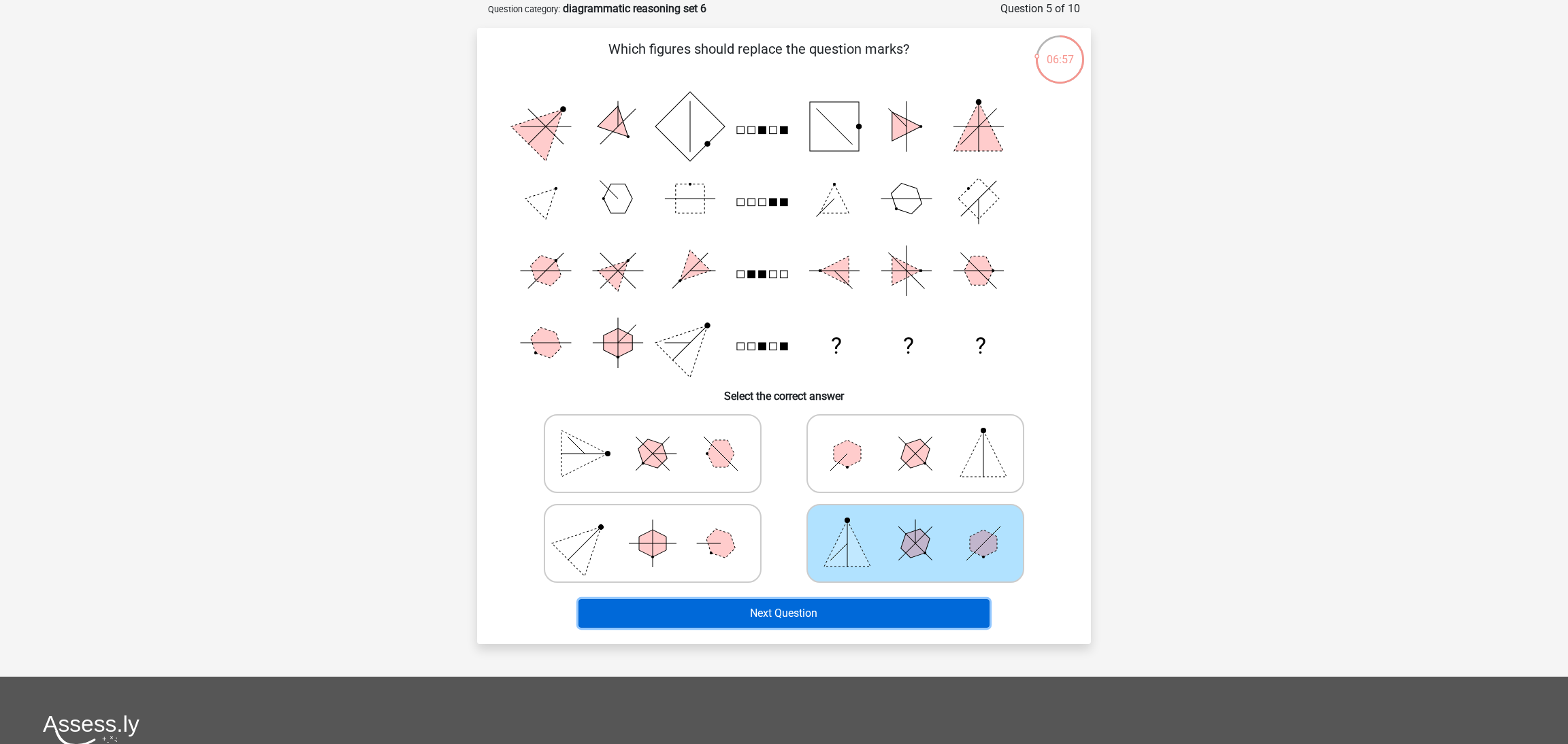
click at [851, 618] on button "Next Question" at bounding box center [784, 613] width 412 height 29
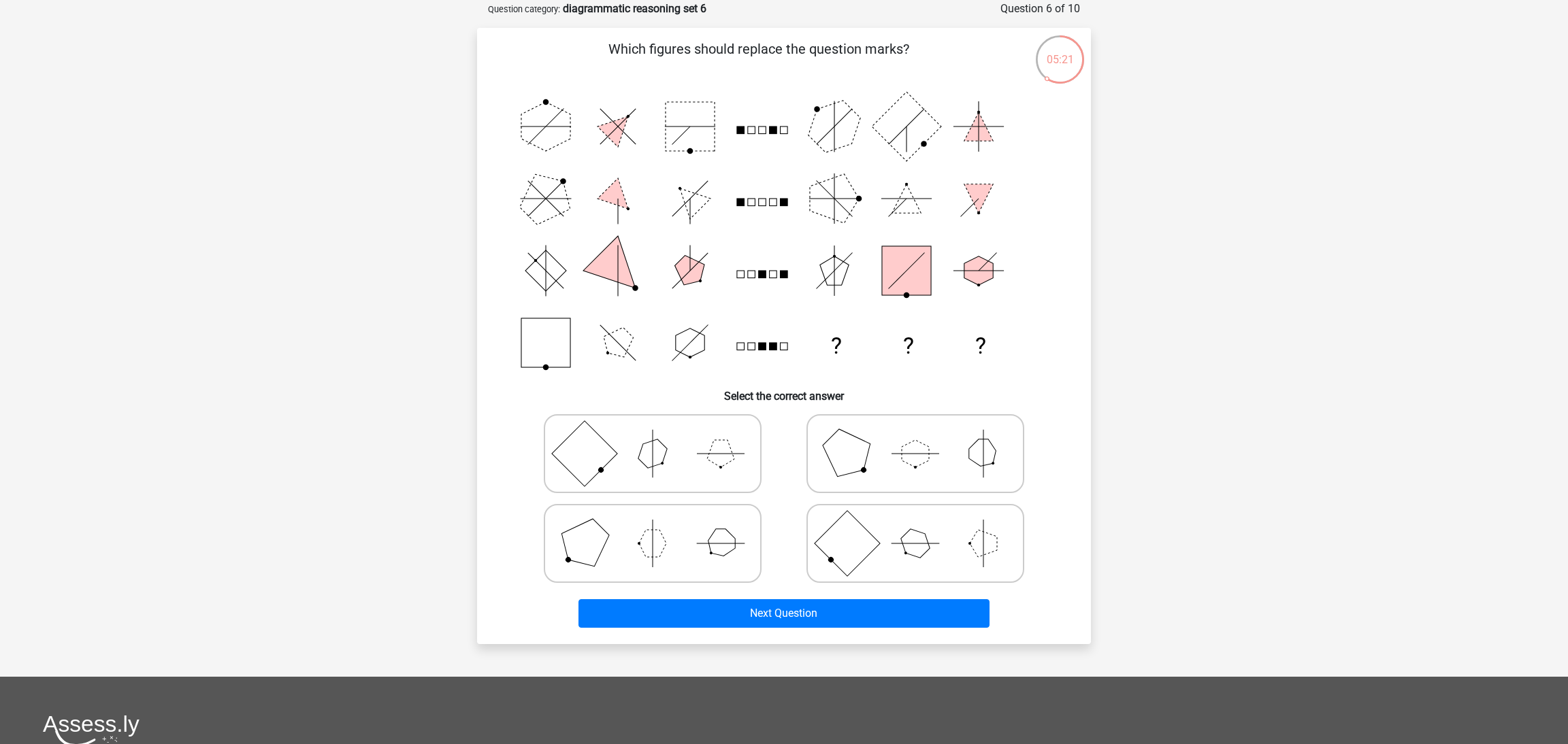
click at [694, 550] on icon at bounding box center [652, 544] width 204 height 68
click at [662, 526] on input "radio" at bounding box center [657, 522] width 9 height 9
radio input "true"
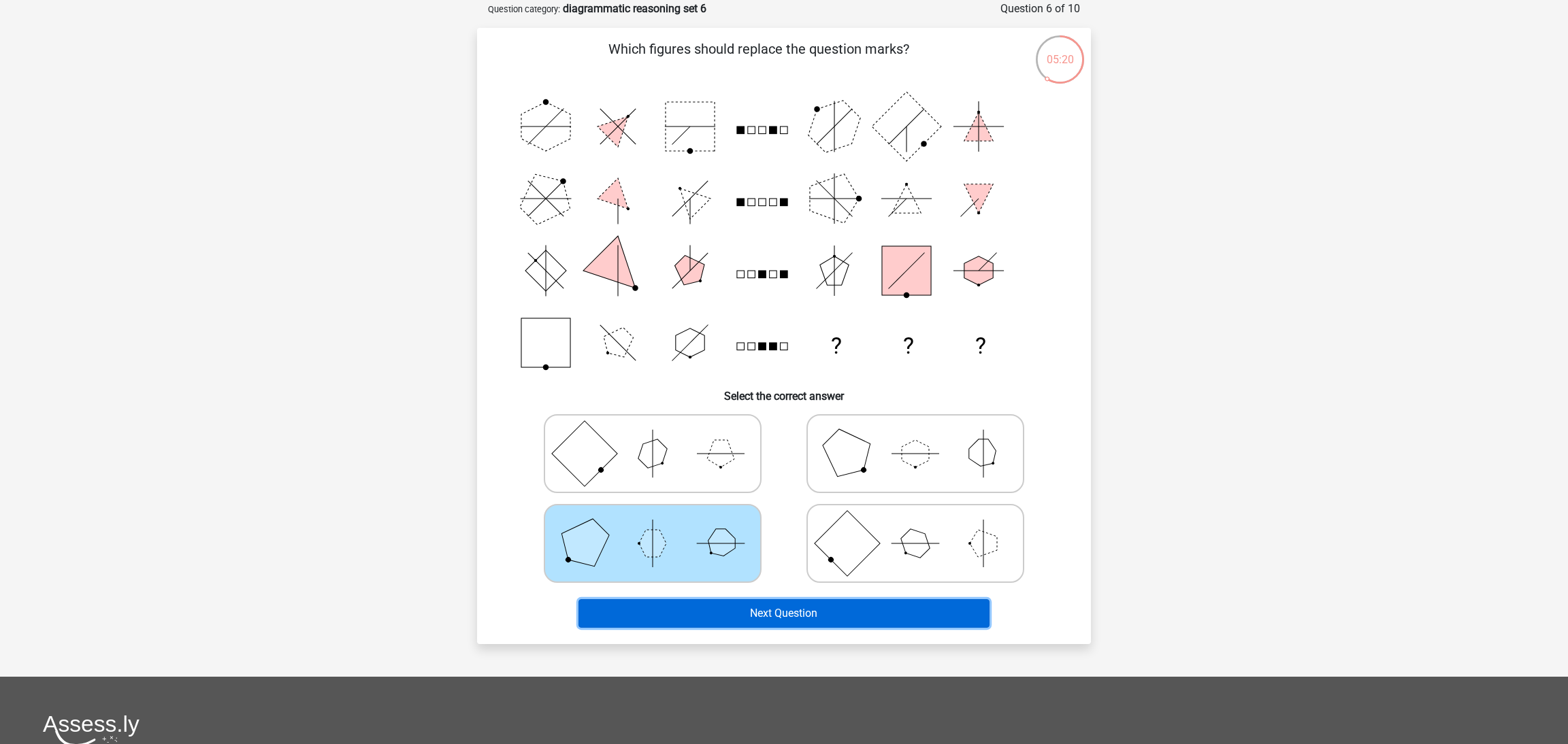
click at [731, 620] on button "Next Question" at bounding box center [784, 613] width 412 height 29
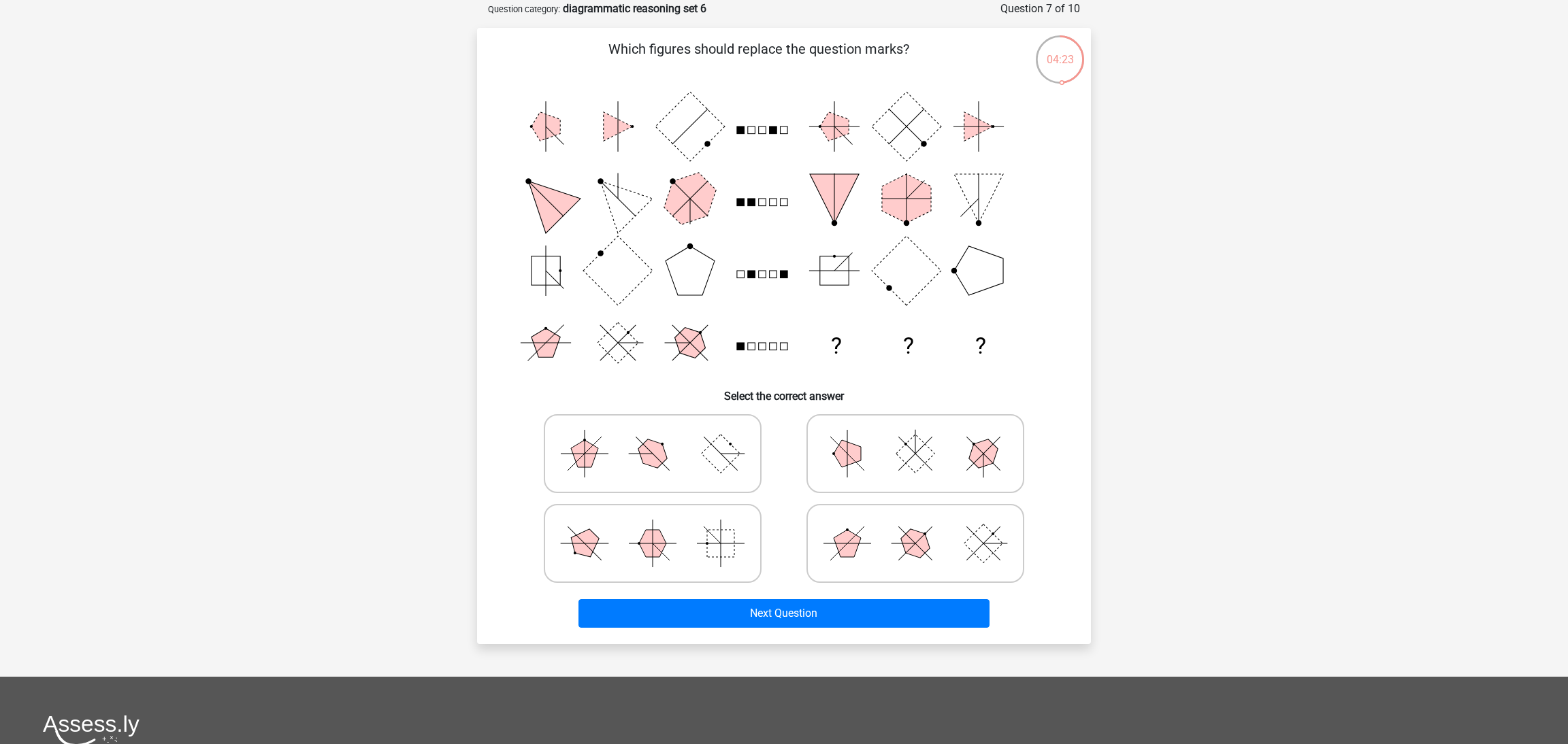
click at [928, 547] on icon at bounding box center [915, 544] width 204 height 68
click at [924, 526] on input "radio" at bounding box center [920, 522] width 9 height 9
radio input "true"
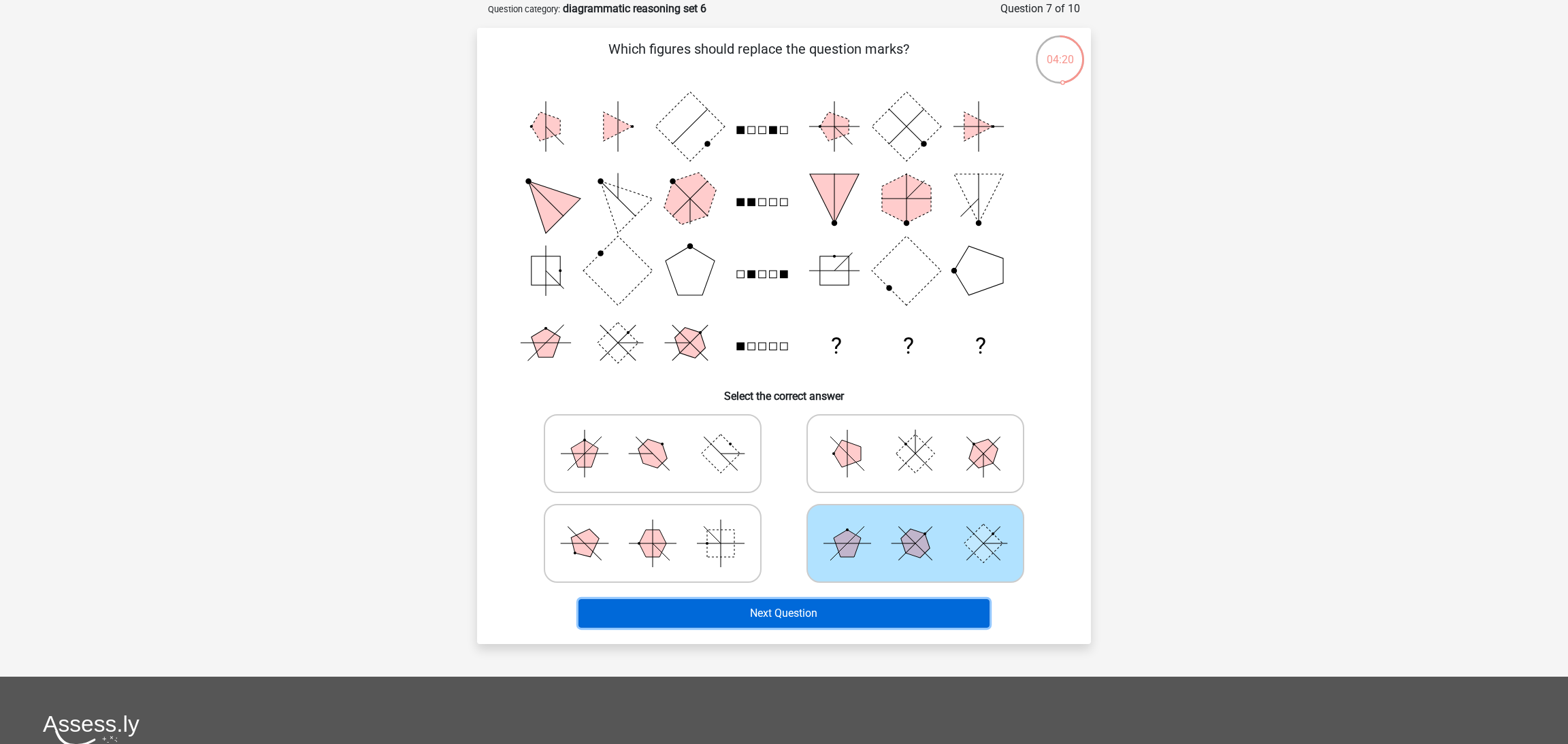
click at [860, 617] on button "Next Question" at bounding box center [784, 613] width 412 height 29
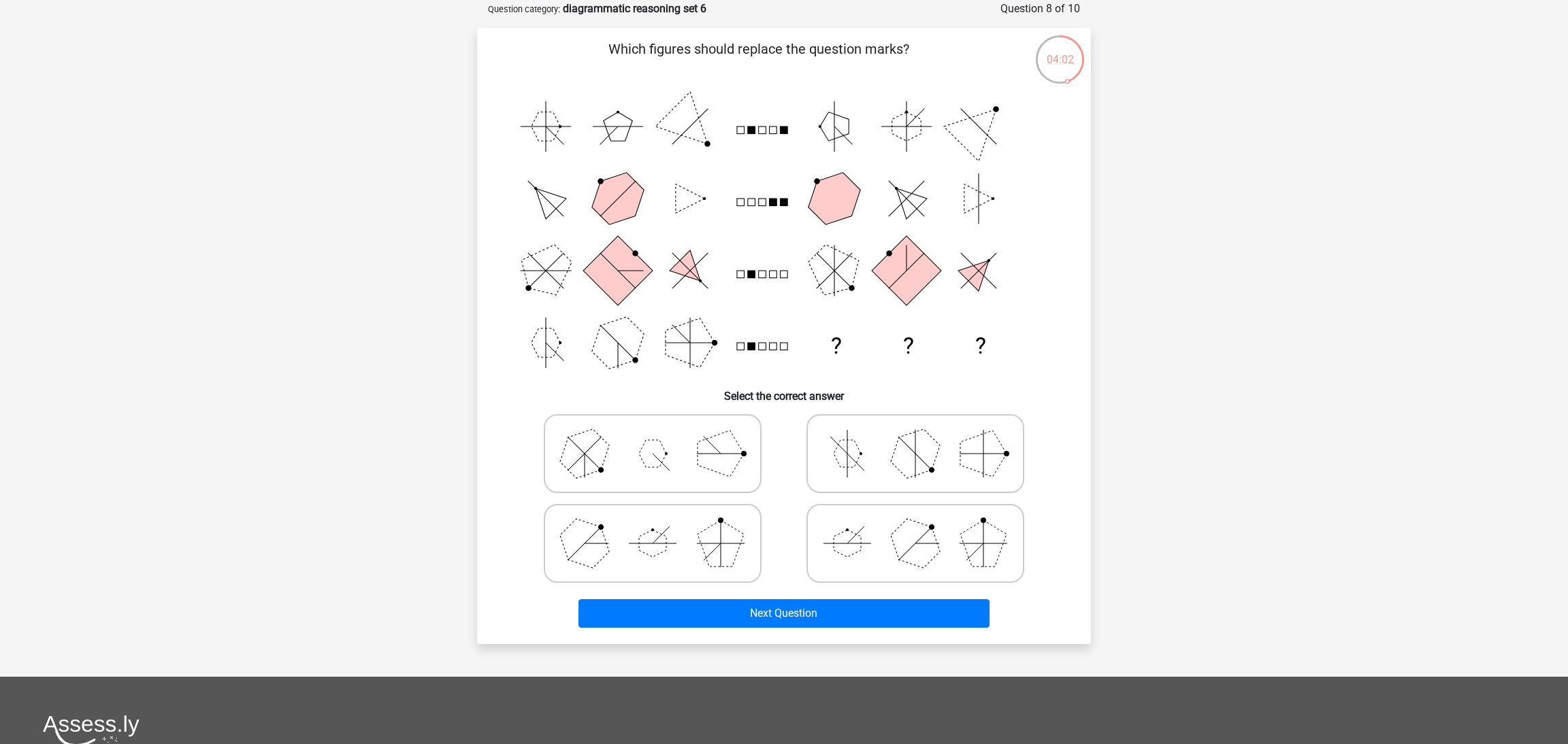
click at [934, 545] on polygon at bounding box center [915, 543] width 65 height 65
click at [924, 526] on input "radio" at bounding box center [920, 522] width 9 height 9
radio input "true"
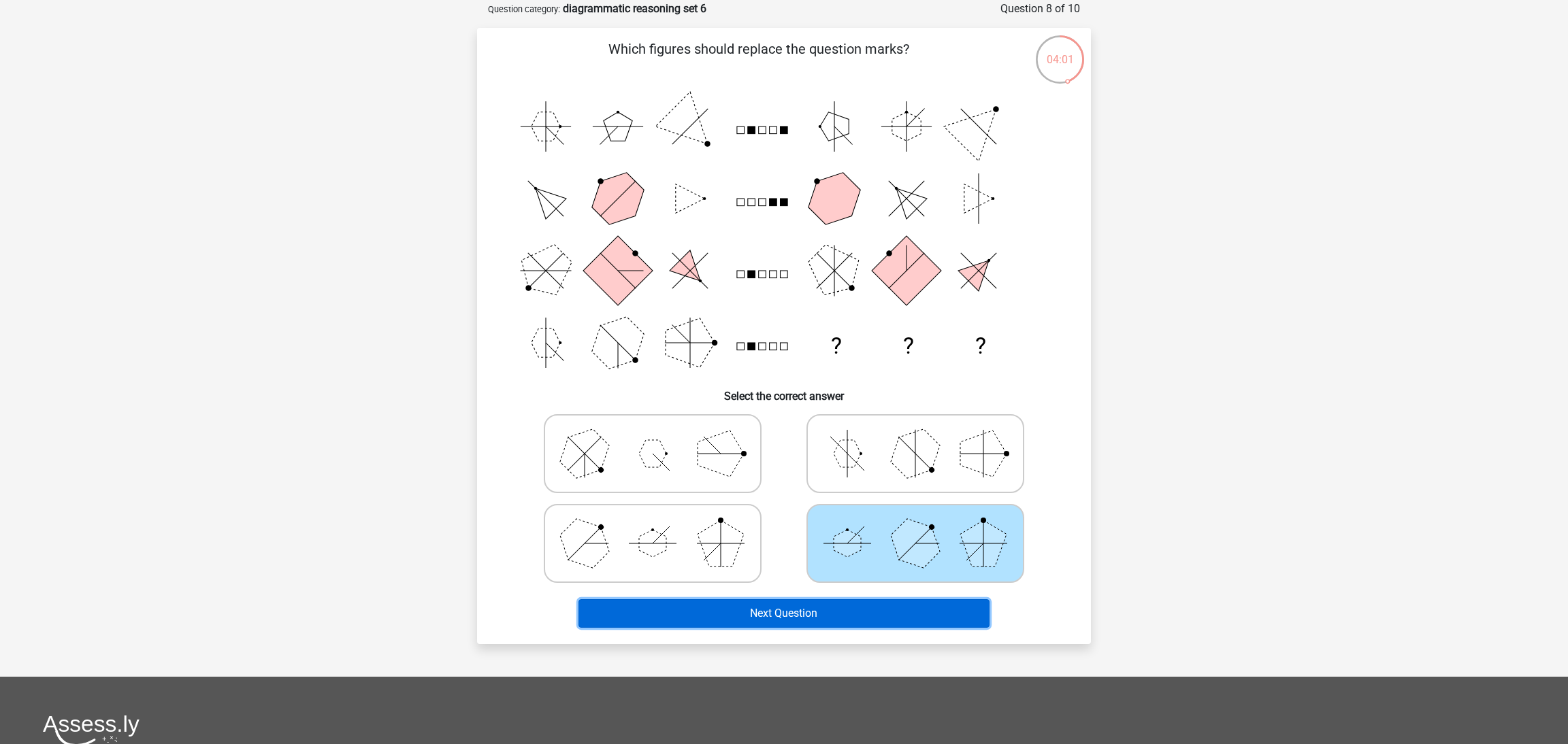
click at [867, 615] on button "Next Question" at bounding box center [784, 613] width 412 height 29
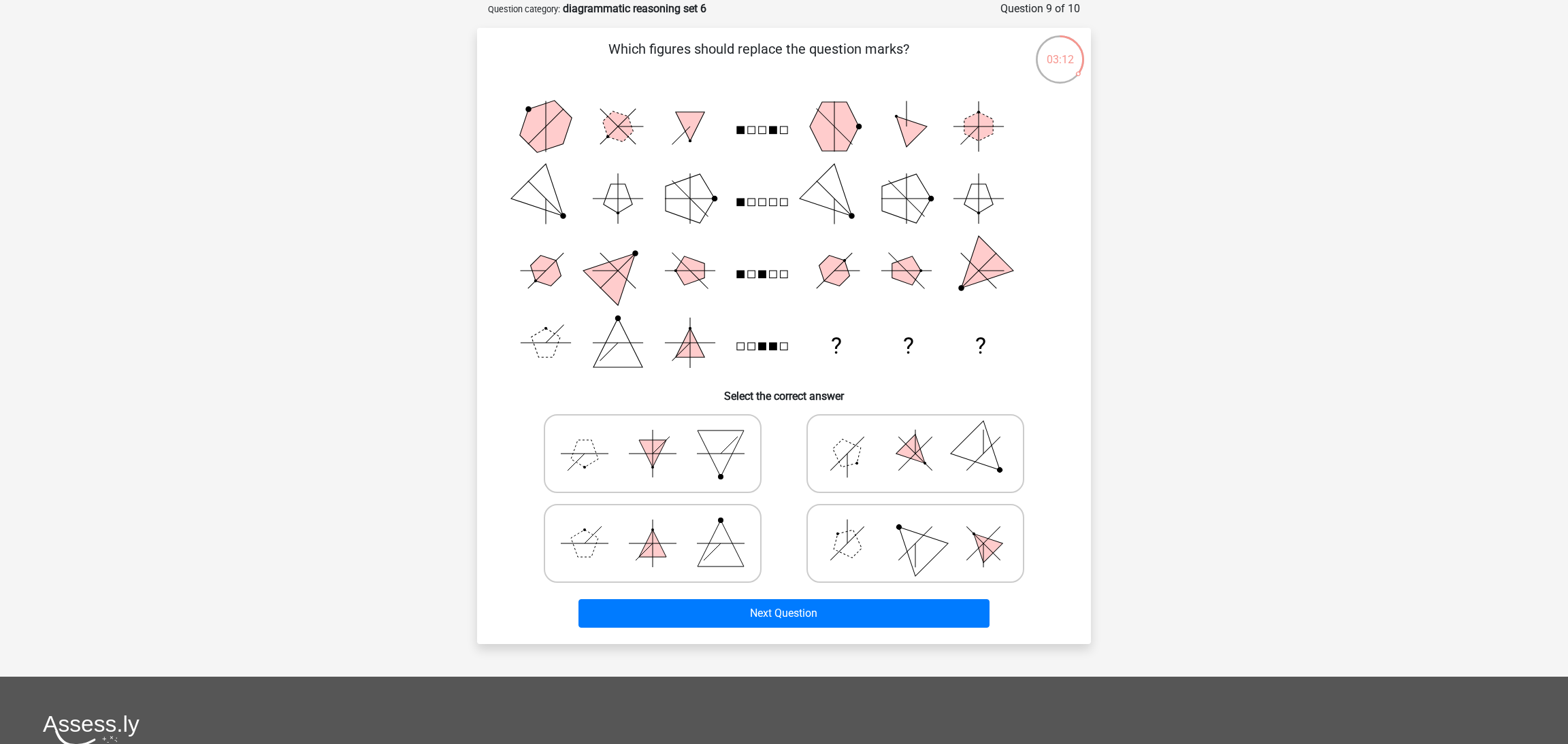
click at [728, 465] on icon at bounding box center [652, 454] width 204 height 68
click at [662, 437] on input "radio" at bounding box center [657, 433] width 9 height 9
radio input "true"
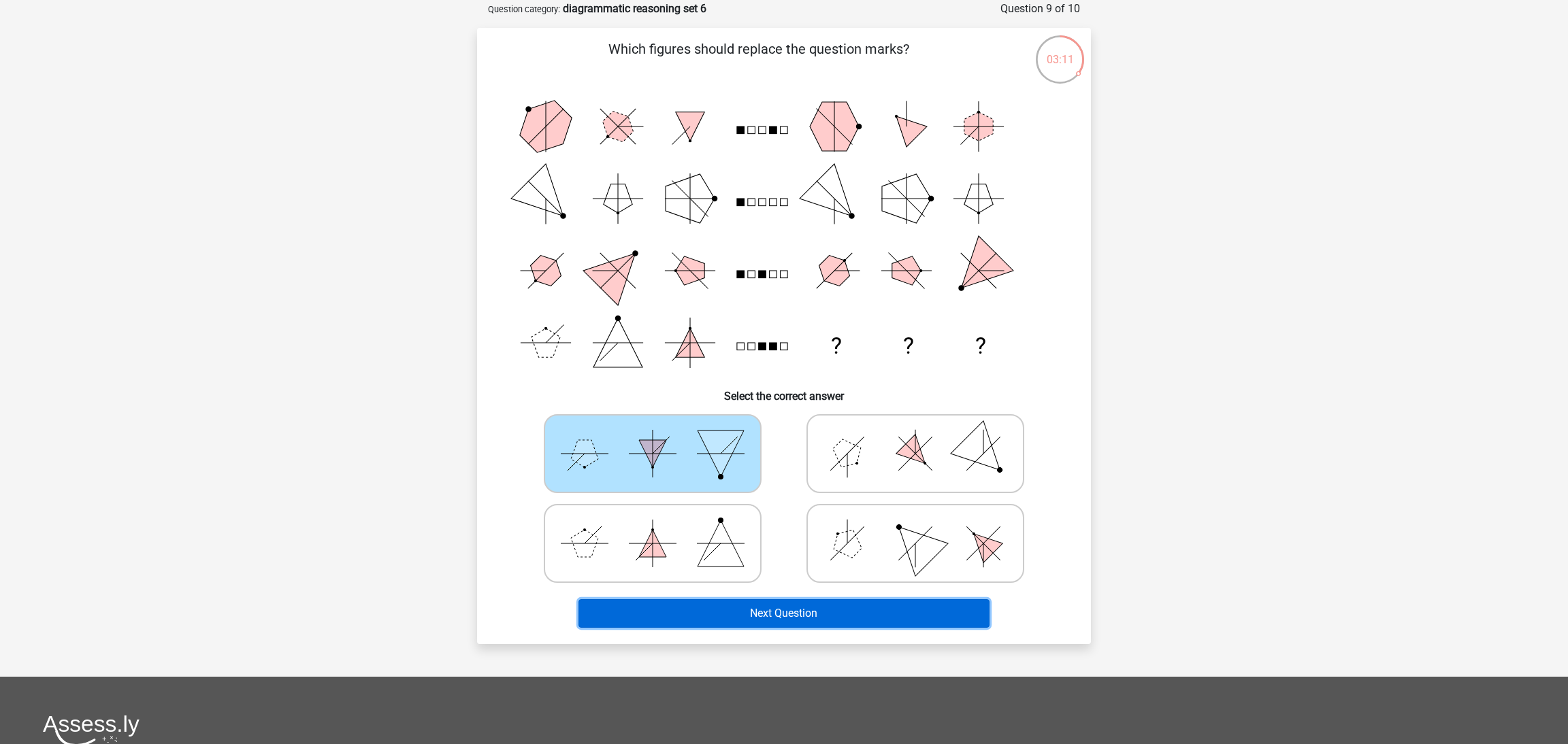
click at [747, 603] on button "Next Question" at bounding box center [784, 613] width 412 height 29
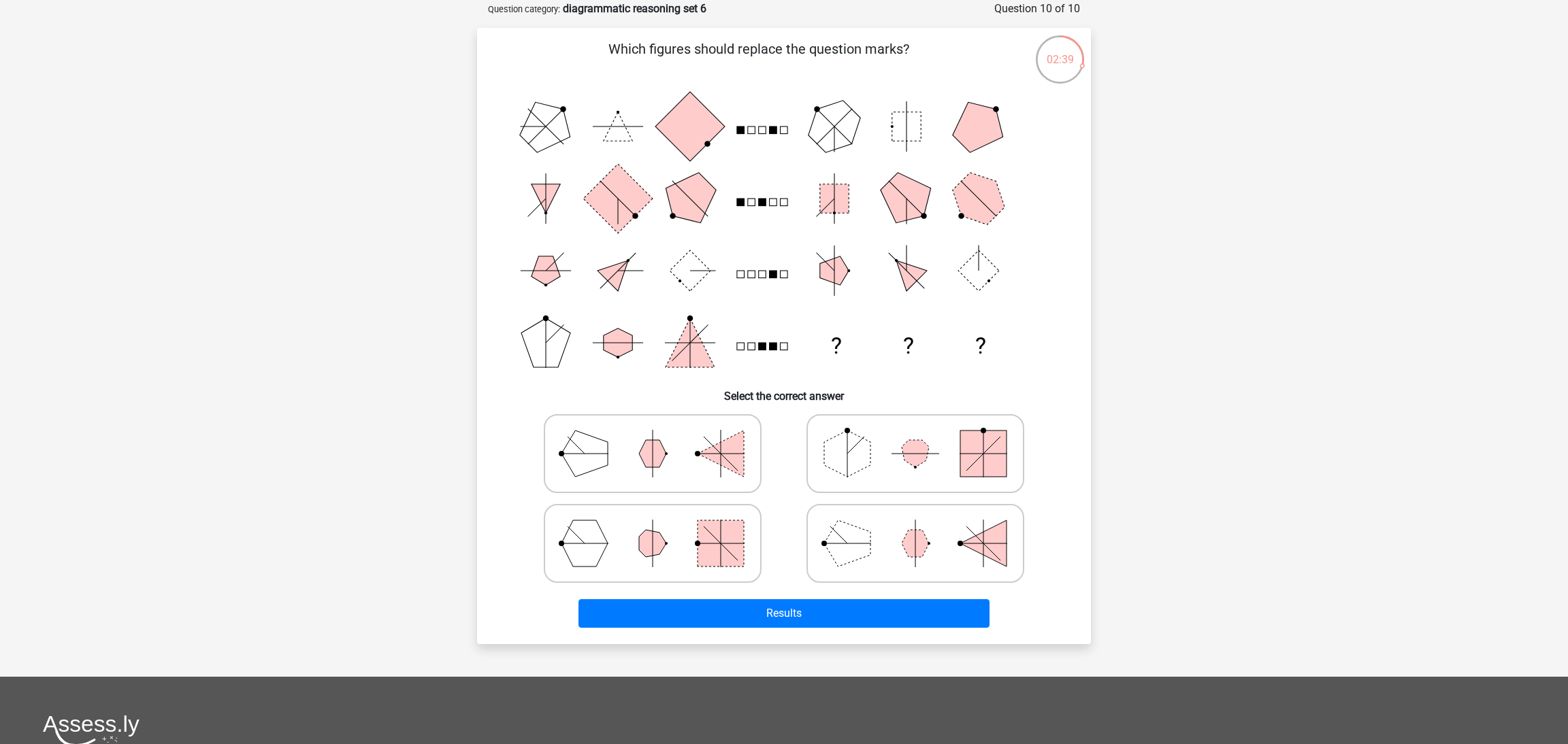
click at [999, 543] on polygon at bounding box center [983, 543] width 47 height 46
click at [924, 526] on input "radio" at bounding box center [920, 522] width 9 height 9
radio input "true"
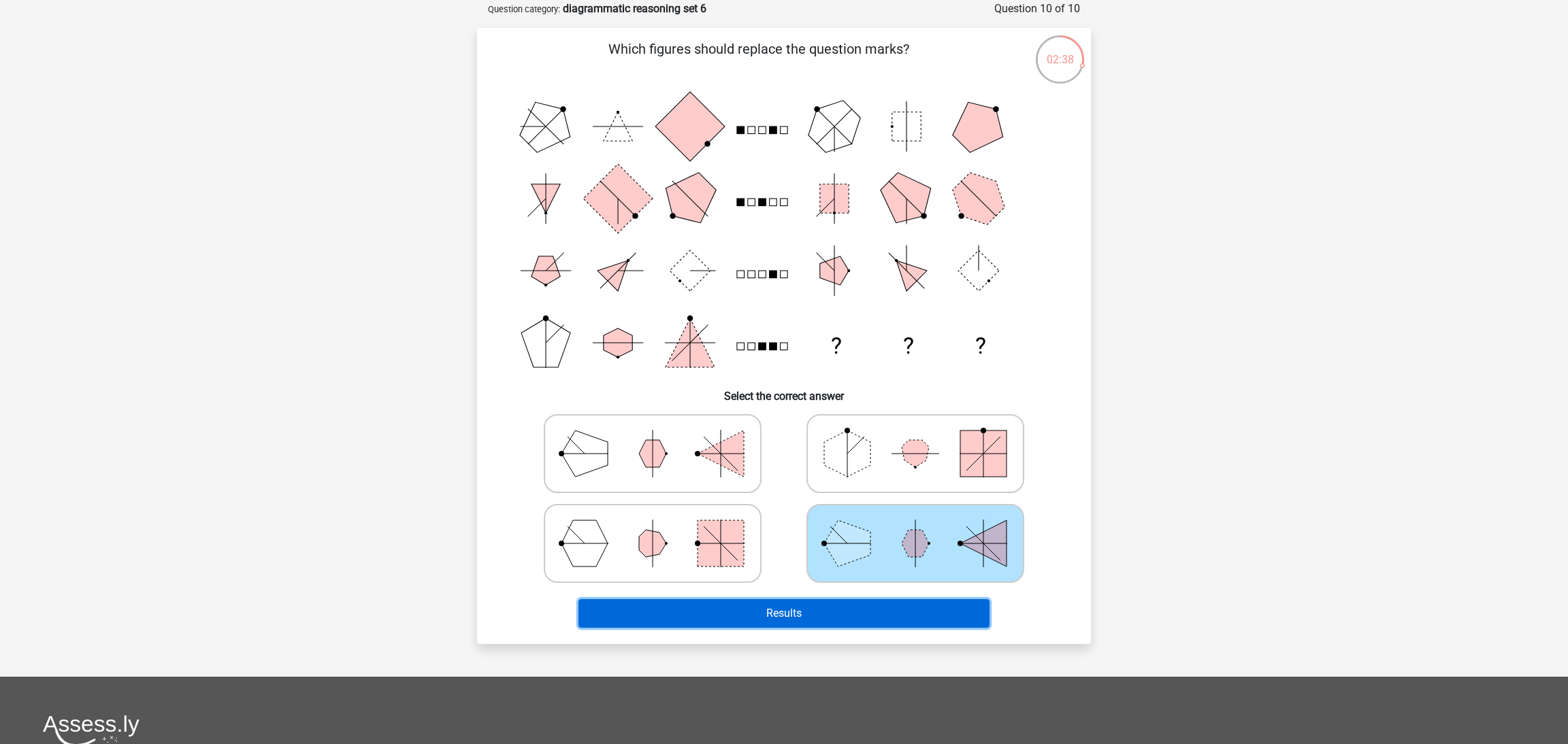
click at [920, 602] on button "Results" at bounding box center [784, 613] width 412 height 29
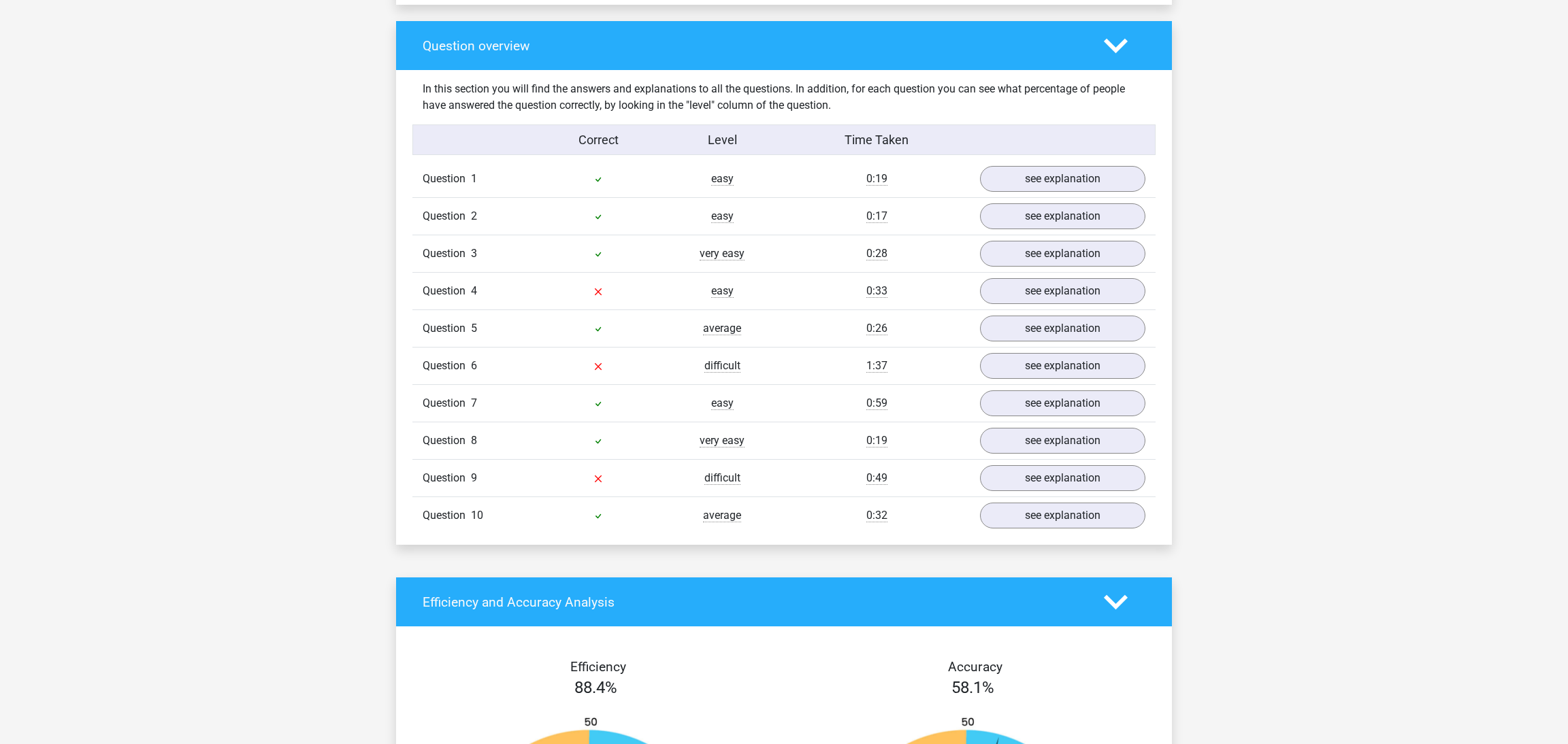
scroll to position [1004, 0]
